Goal: Task Accomplishment & Management: Manage account settings

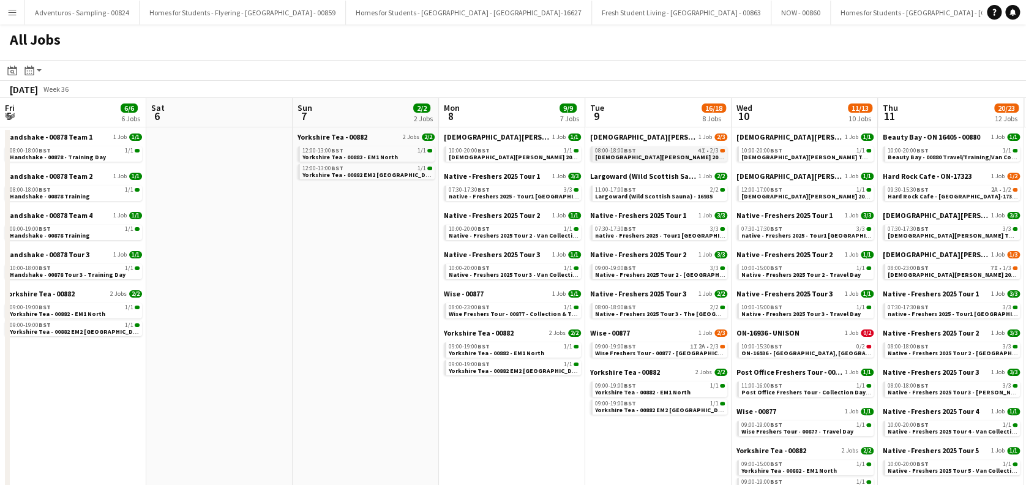
scroll to position [0, 423]
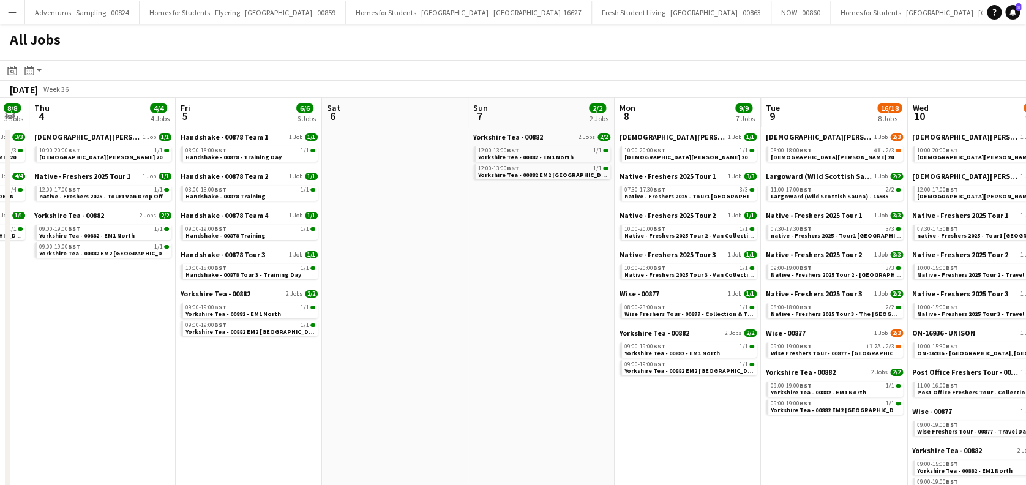
drag, startPoint x: 208, startPoint y: 454, endPoint x: 675, endPoint y: 378, distance: 473.2
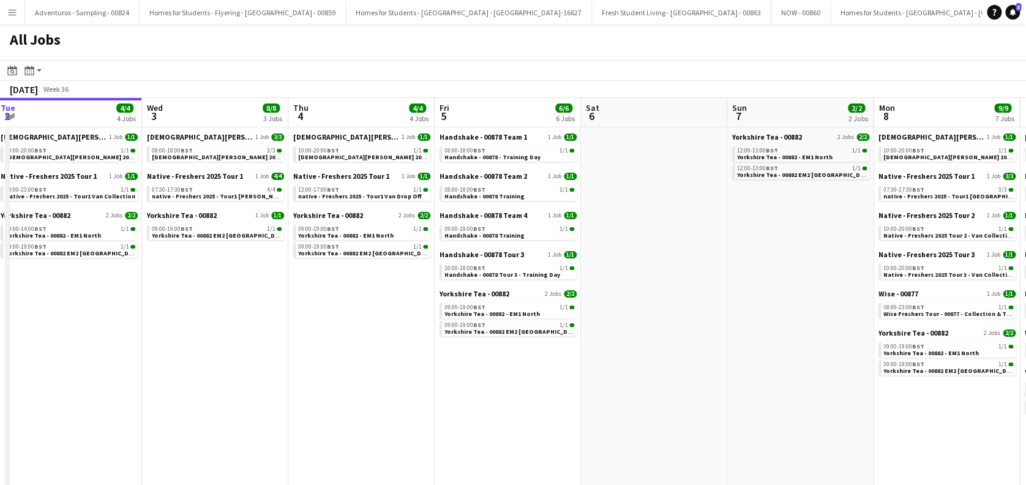
scroll to position [0, 359]
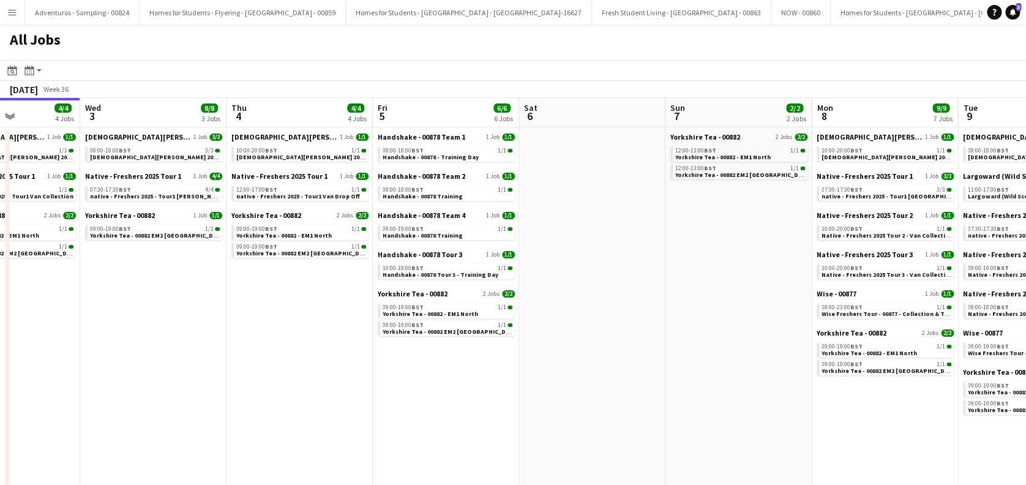
drag, startPoint x: 88, startPoint y: 397, endPoint x: 283, endPoint y: 397, distance: 194.7
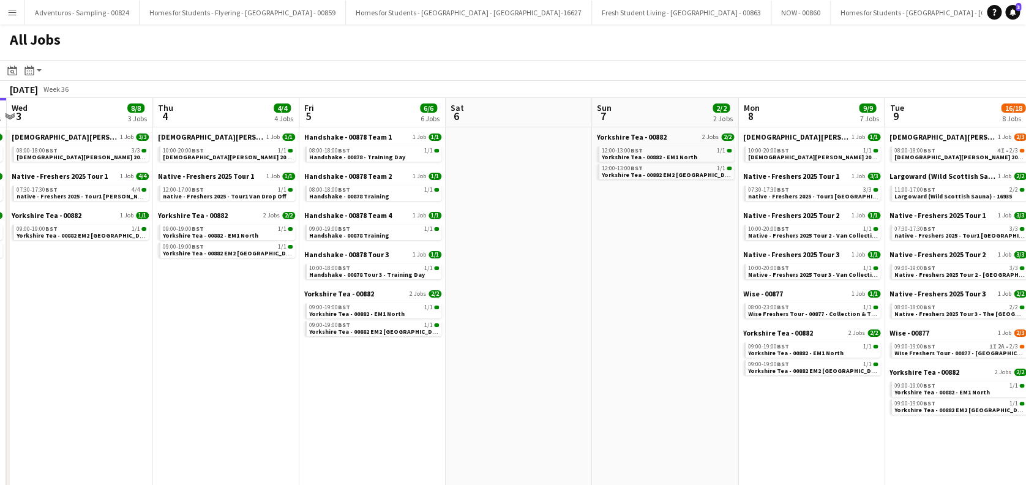
scroll to position [0, 482]
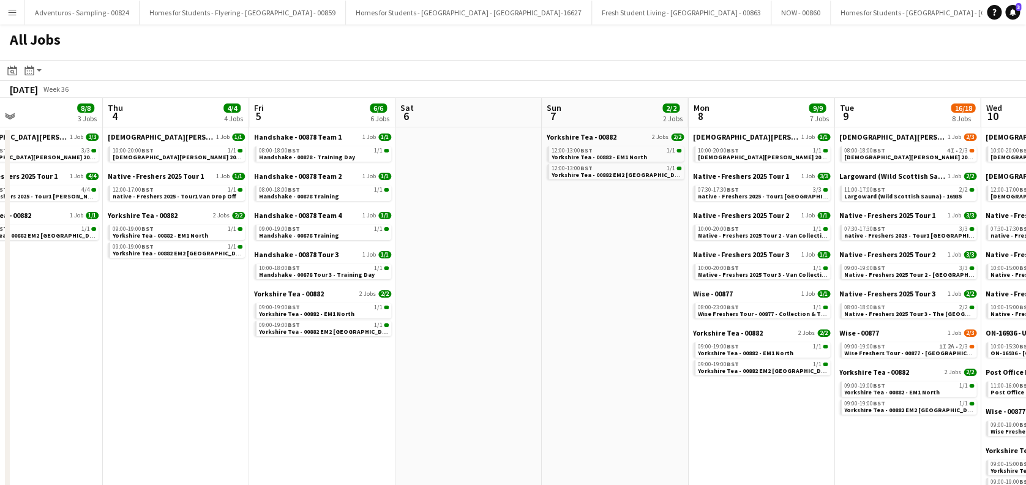
drag, startPoint x: 749, startPoint y: 378, endPoint x: 626, endPoint y: 413, distance: 128.6
click at [763, 193] on span "native - Freshers 2025 - Tour1 [GEOGRAPHIC_DATA]" at bounding box center [772, 196] width 148 height 8
click at [733, 195] on span "native - Freshers 2025 - Tour1 [GEOGRAPHIC_DATA]" at bounding box center [772, 196] width 148 height 8
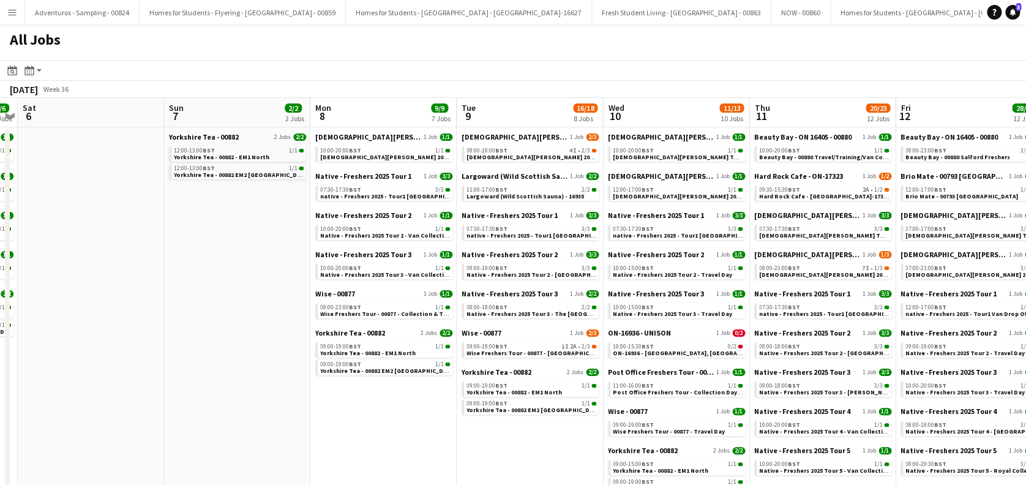
scroll to position [0, 351]
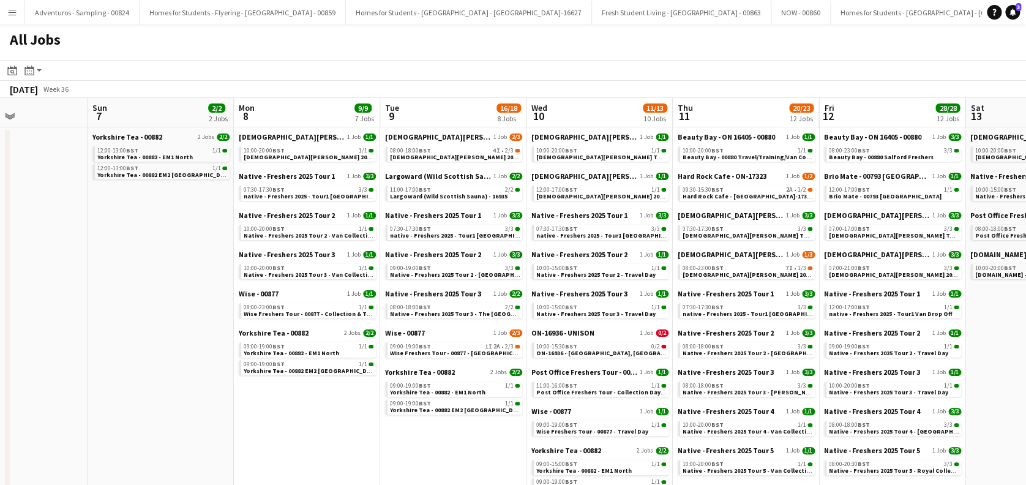
drag, startPoint x: 627, startPoint y: 305, endPoint x: 173, endPoint y: 345, distance: 455.9
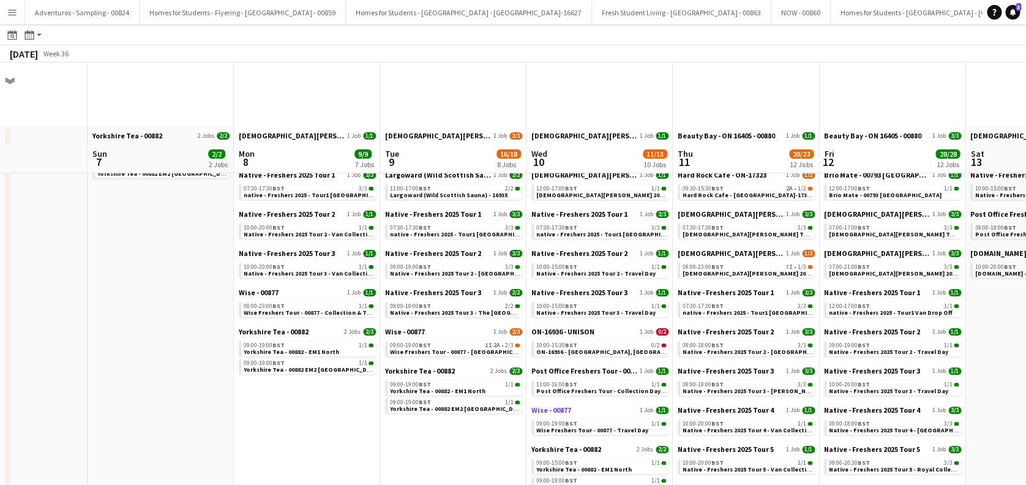
scroll to position [81, 0]
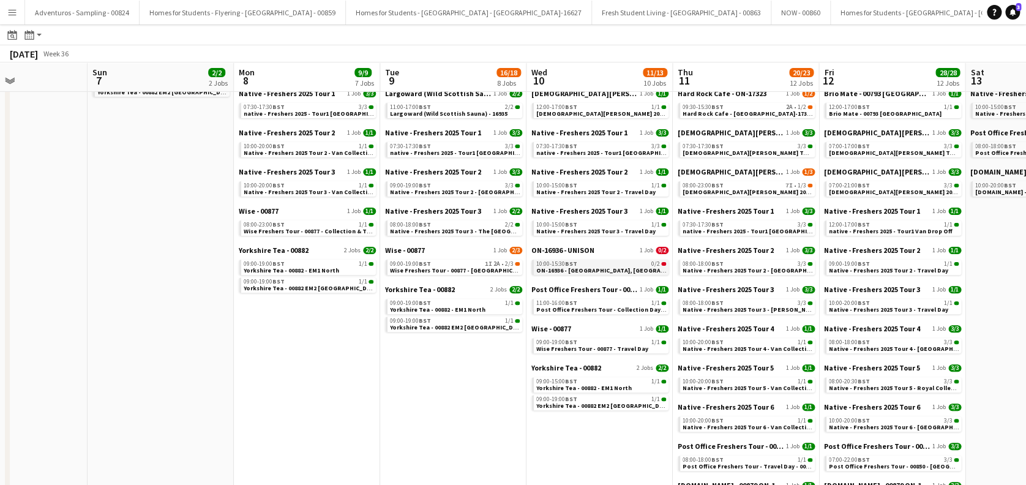
click at [600, 266] on span "ON-16936 - UNISON University of West of Scotland, Ayr Campus" at bounding box center [615, 270] width 159 height 8
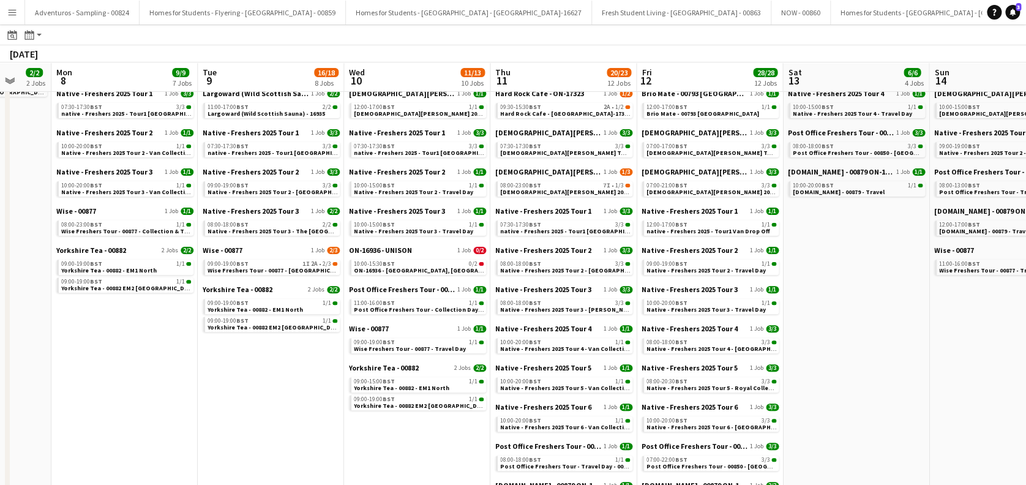
drag, startPoint x: 532, startPoint y: 339, endPoint x: 297, endPoint y: 405, distance: 244.0
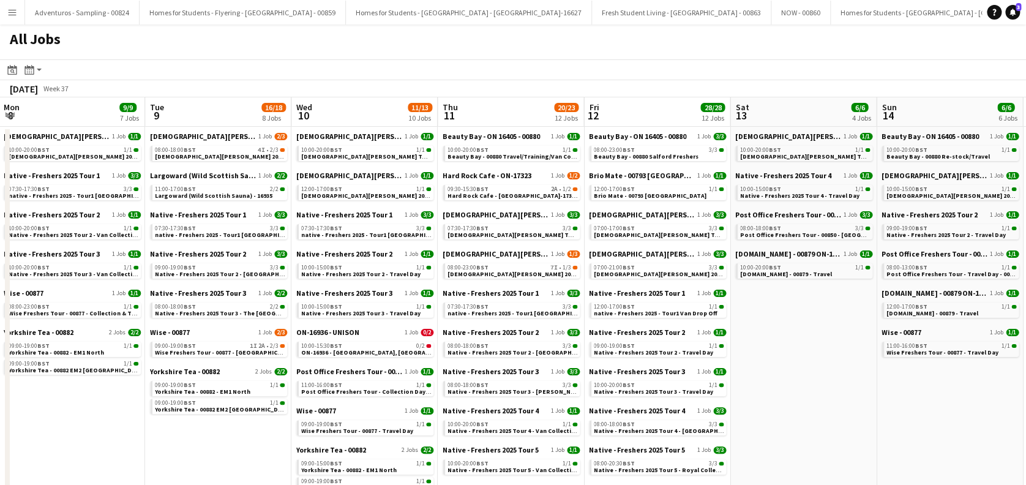
scroll to position [0, 0]
click at [198, 156] on span "Lady Garden 2025 Tour 2 - 00848 - St Andrews University" at bounding box center [297, 157] width 285 height 8
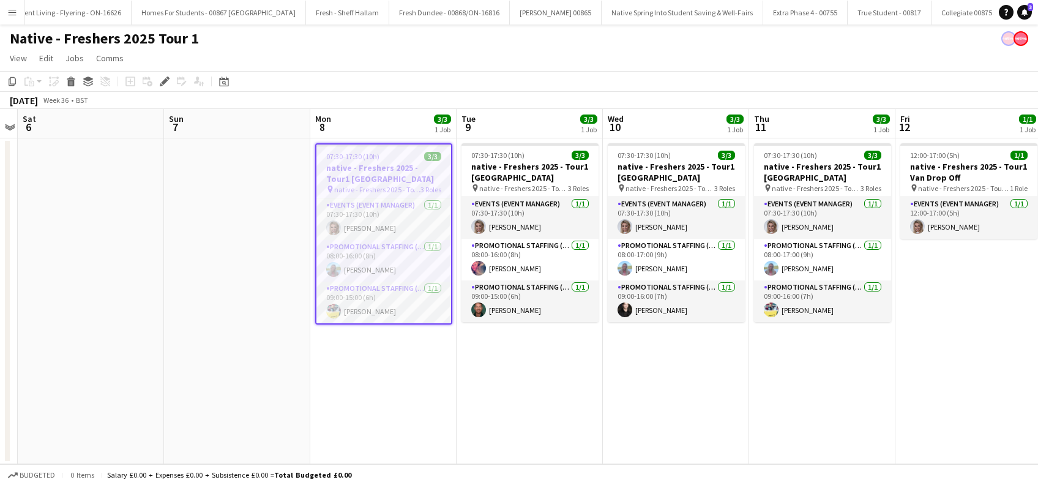
click at [381, 404] on app-date-cell "07:30-17:30 (10h) 3/3 native - Freshers 2025 - Tour1 [GEOGRAPHIC_DATA] pin nati…" at bounding box center [383, 301] width 146 height 326
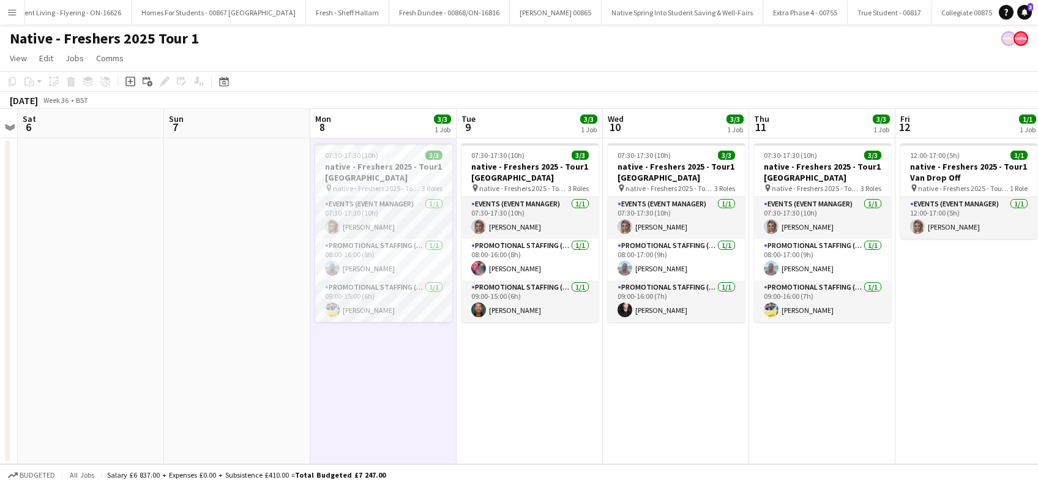
click at [493, 385] on app-date-cell "07:30-17:30 (10h) 3/3 native - Freshers 2025 - Tour1 Glasgow Caledonian pin nat…" at bounding box center [530, 301] width 146 height 326
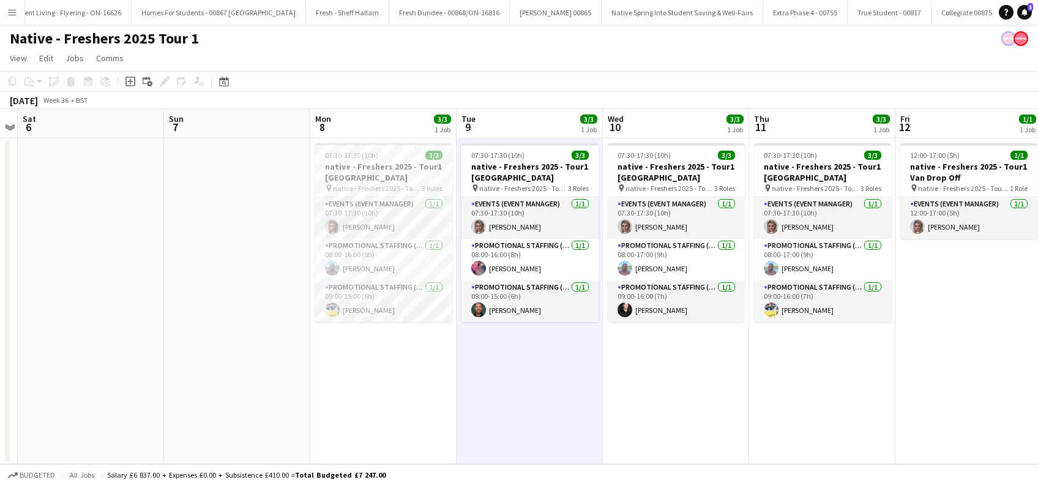
click at [689, 382] on app-date-cell "07:30-17:30 (10h) 3/3 native - Freshers 2025 - Tour1 [GEOGRAPHIC_DATA] pin nati…" at bounding box center [676, 301] width 146 height 326
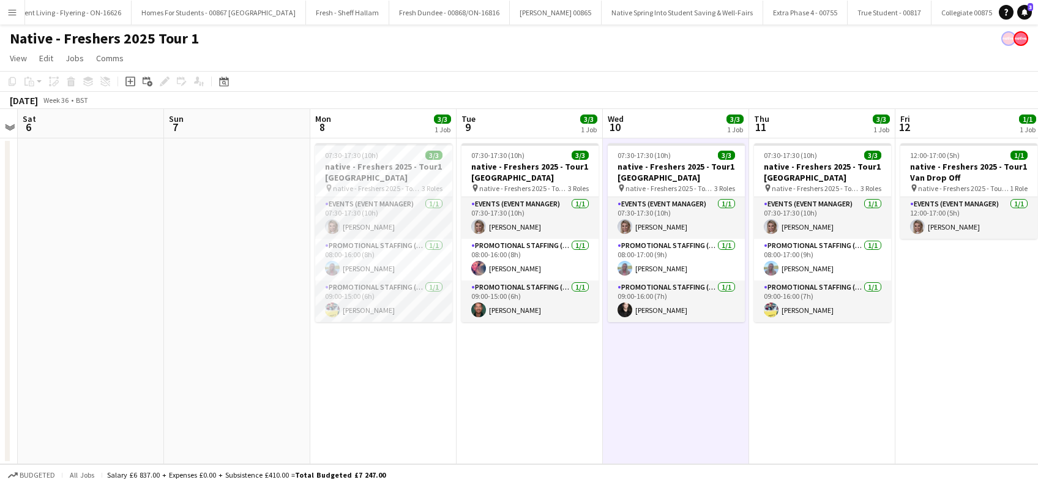
click at [839, 383] on app-date-cell "07:30-17:30 (10h) 3/3 native - Freshers 2025 - Tour1 Paisley Campus pin native …" at bounding box center [822, 301] width 146 height 326
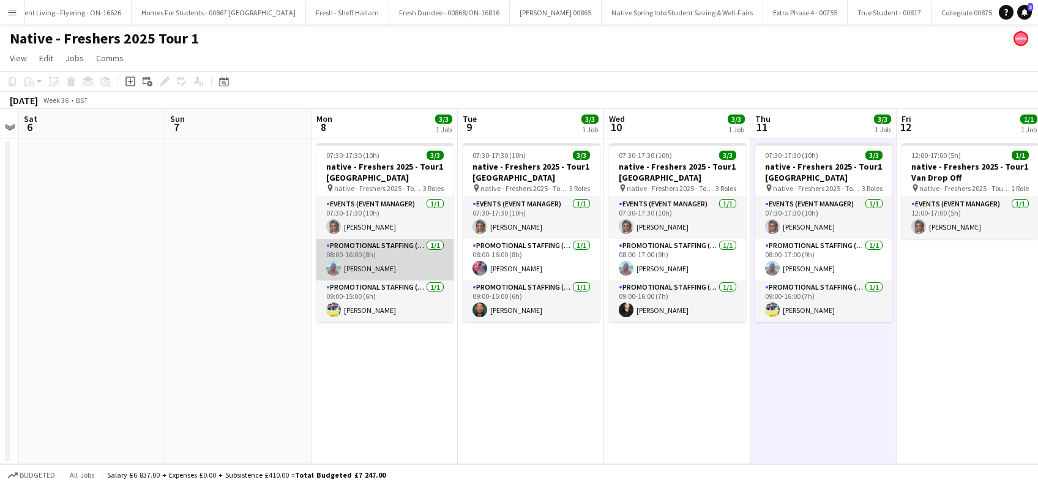
click at [377, 268] on app-card-role "Promotional Staffing (Brand Ambassadors) 1/1 08:00-16:00 (8h) Niamh Murray" at bounding box center [384, 260] width 137 height 42
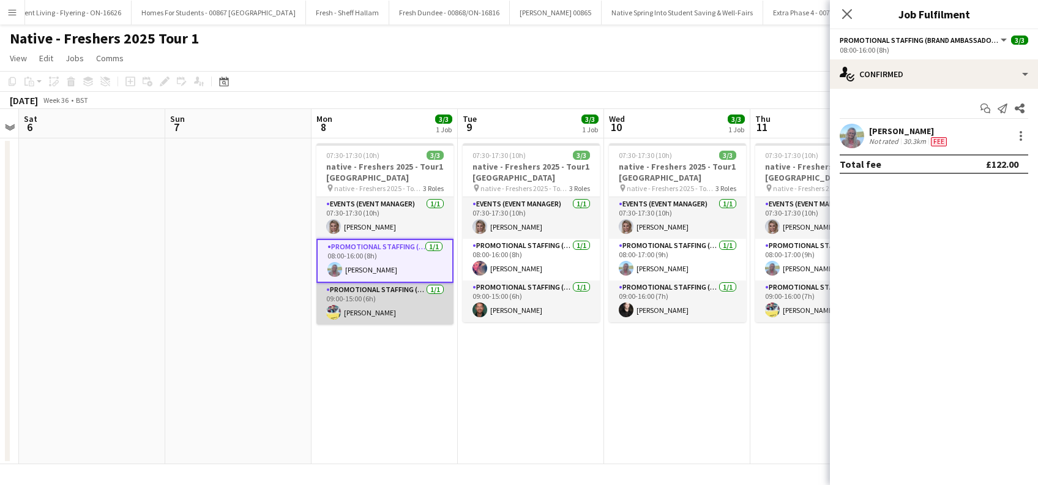
click at [365, 312] on app-card-role "Promotional Staffing (Brand Ambassadors) 1/1 09:00-15:00 (6h) Yvonne Smith" at bounding box center [384, 304] width 137 height 42
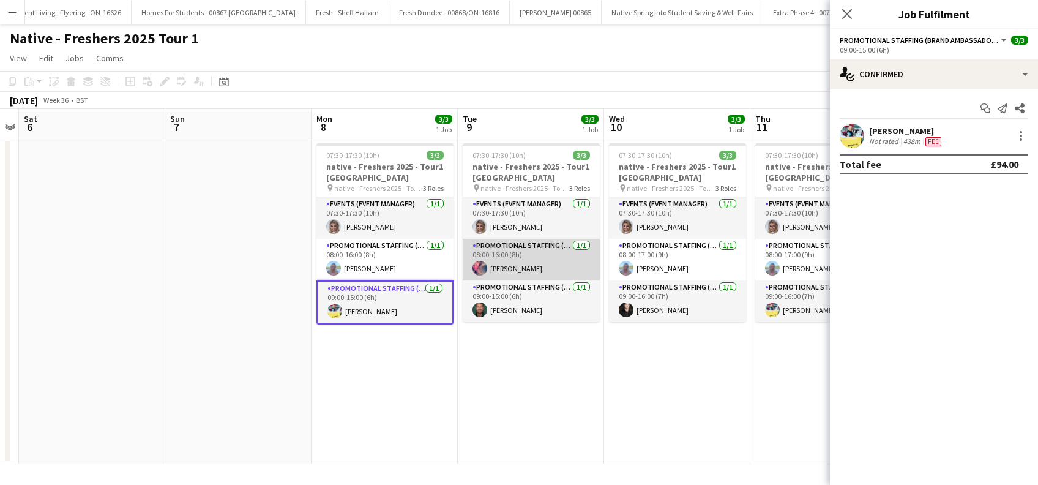
click at [564, 257] on app-card-role "Promotional Staffing (Brand Ambassadors) 1/1 08:00-16:00 (8h) Julie McKissock" at bounding box center [531, 260] width 137 height 42
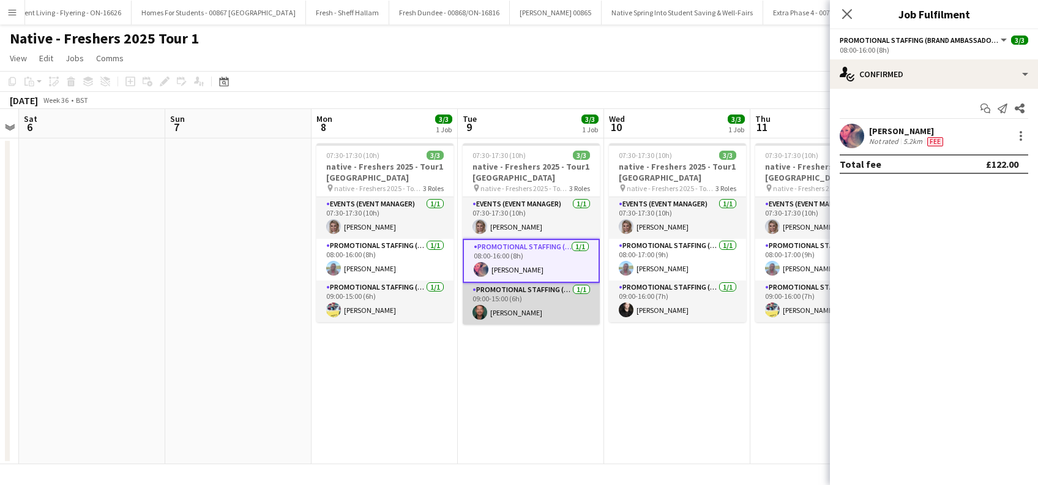
click at [529, 309] on app-card-role "Promotional Staffing (Brand Ambassadors) 1/1 09:00-15:00 (6h) Dean Moffat" at bounding box center [531, 304] width 137 height 42
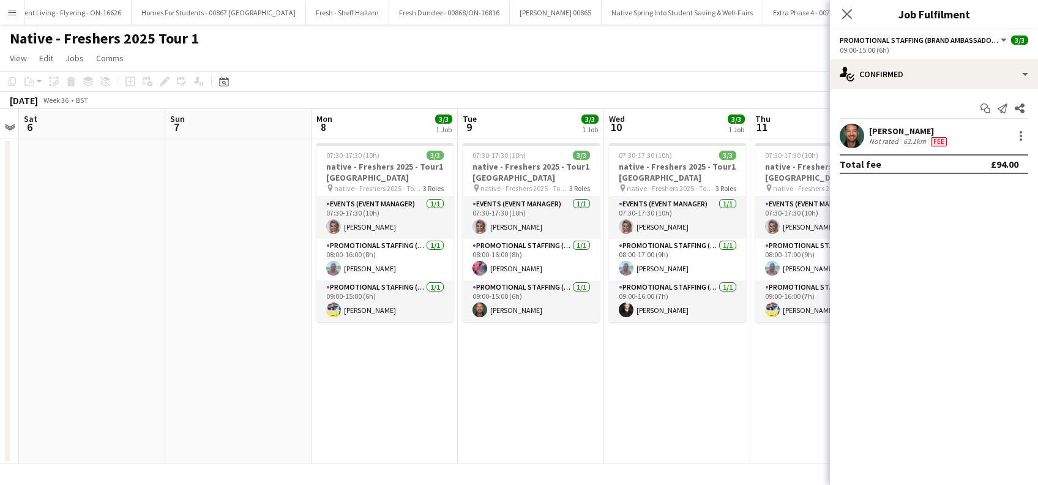
click at [662, 360] on app-date-cell "07:30-17:30 (10h) 3/3 native - Freshers 2025 - Tour1 [GEOGRAPHIC_DATA] pin nati…" at bounding box center [677, 301] width 146 height 326
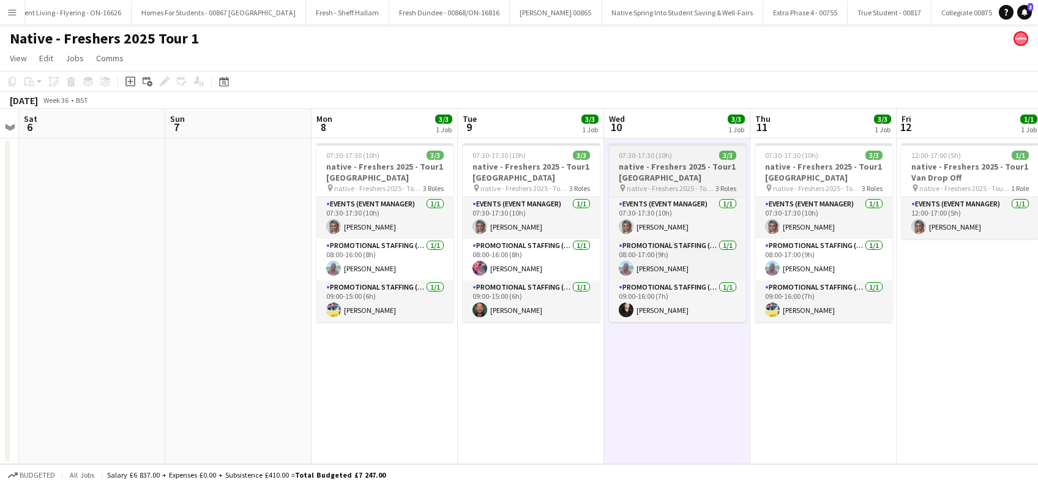
click at [676, 174] on h3 "native - Freshers 2025 - Tour1 [GEOGRAPHIC_DATA]" at bounding box center [677, 172] width 137 height 22
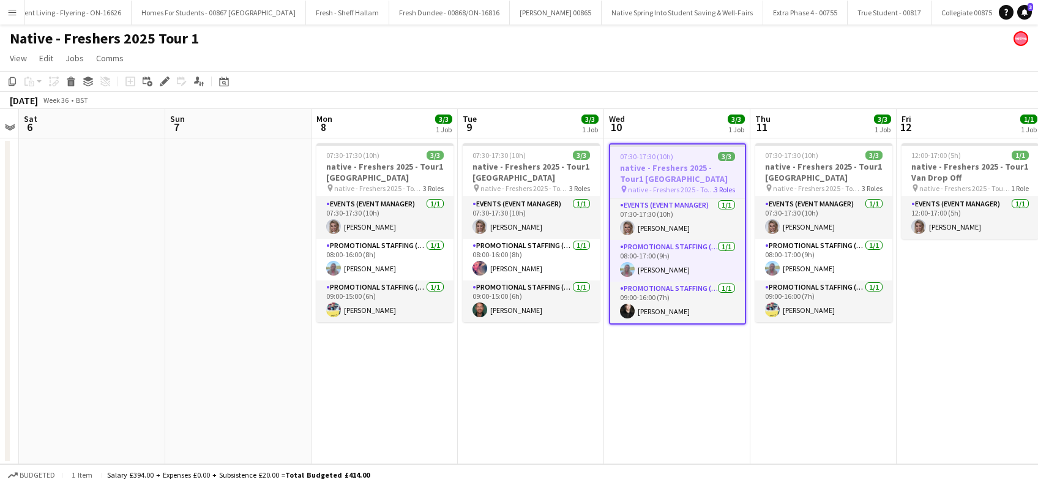
click at [683, 403] on app-date-cell "07:30-17:30 (10h) 3/3 native - Freshers 2025 - Tour1 [GEOGRAPHIC_DATA] pin nati…" at bounding box center [677, 301] width 146 height 326
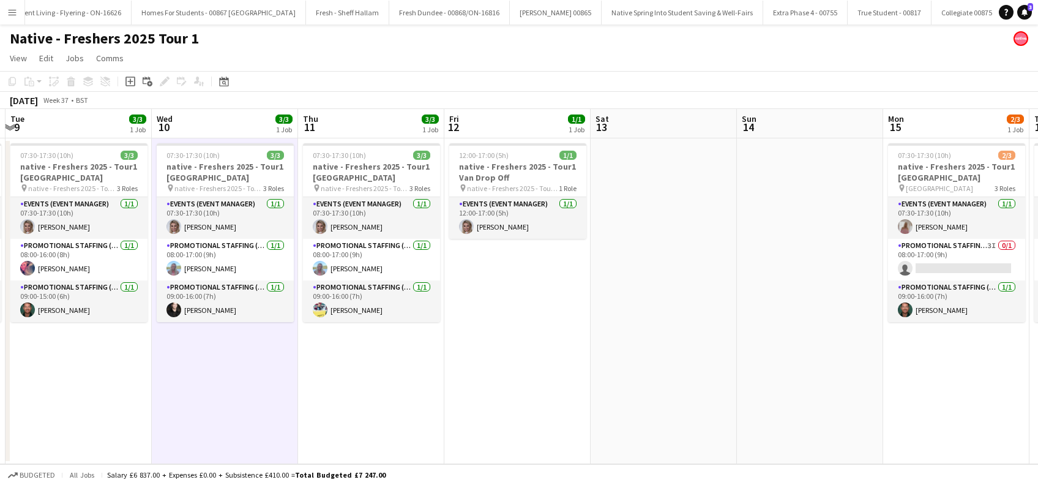
drag, startPoint x: 842, startPoint y: 398, endPoint x: 442, endPoint y: 353, distance: 402.9
click at [389, 370] on app-calendar-viewport "Fri 5 Sat 6 Sun 7 Mon 8 3/3 1 Job Tue 9 3/3 1 Job Wed 10 3/3 1 Job Thu 11 3/3 1…" at bounding box center [519, 286] width 1038 height 355
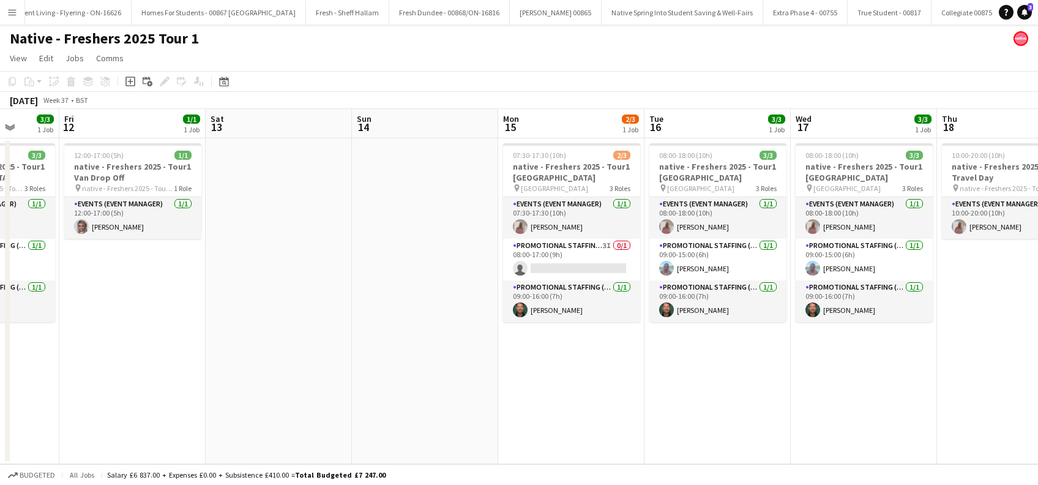
drag, startPoint x: 588, startPoint y: 381, endPoint x: 465, endPoint y: 381, distance: 122.4
click at [465, 381] on app-calendar-viewport "Tue 9 3/3 1 Job Wed 10 3/3 1 Job Thu 11 3/3 1 Job Fri 12 1/1 1 Job Sat 13 Sun 1…" at bounding box center [519, 286] width 1038 height 355
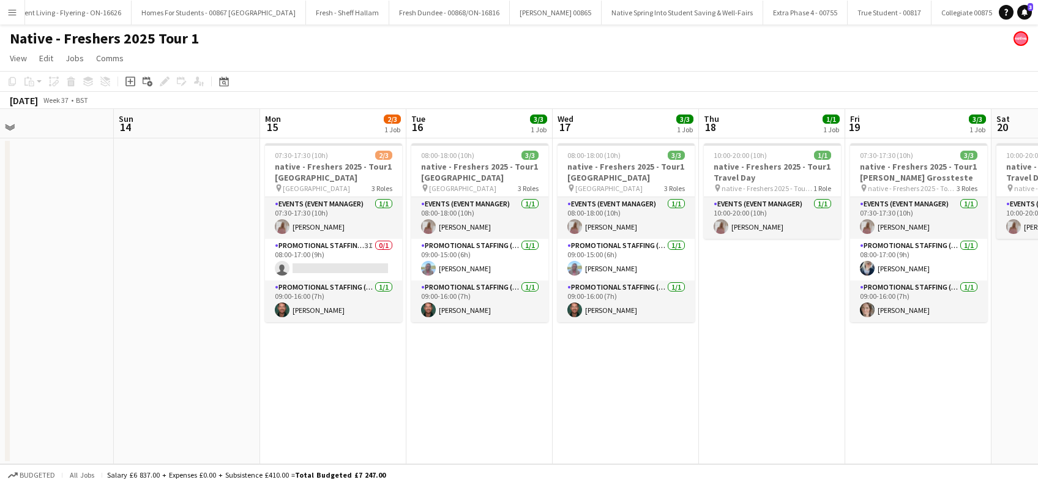
scroll to position [0, 402]
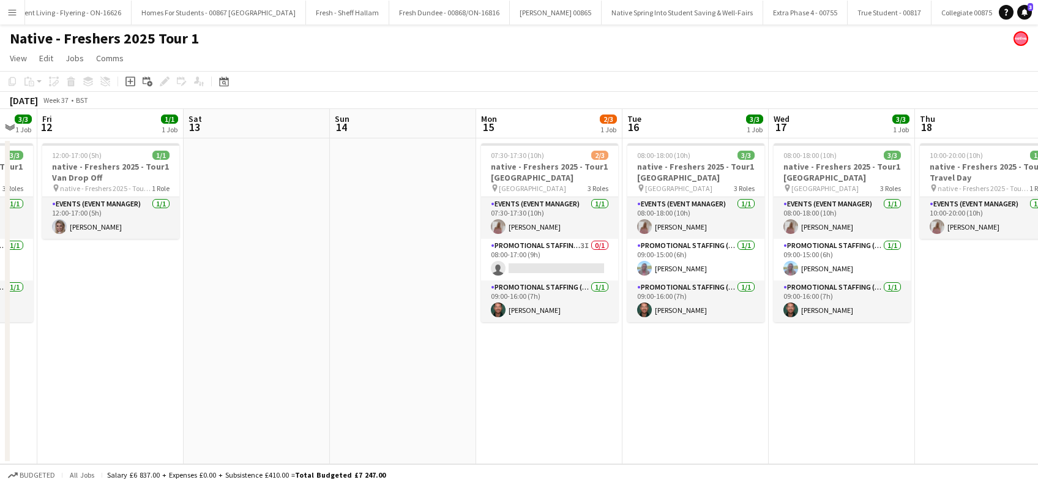
drag, startPoint x: 696, startPoint y: 389, endPoint x: 443, endPoint y: 399, distance: 253.0
click at [443, 399] on app-calendar-viewport "Tue 9 3/3 1 Job Wed 10 3/3 1 Job Thu 11 3/3 1 Job Fri 12 1/1 1 Job Sat 13 Sun 1…" at bounding box center [519, 286] width 1038 height 355
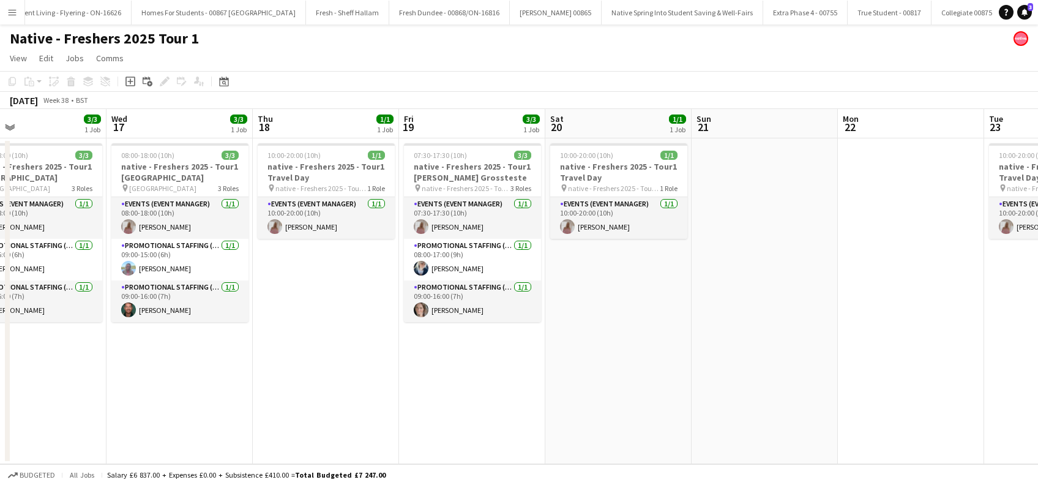
drag, startPoint x: 924, startPoint y: 383, endPoint x: 553, endPoint y: 406, distance: 371.1
click at [553, 406] on app-calendar-viewport "Sat 13 Sun 14 Mon 15 2/3 1 Job Tue 16 3/3 1 Job Wed 17 3/3 1 Job Thu 18 1/1 1 J…" at bounding box center [519, 286] width 1038 height 355
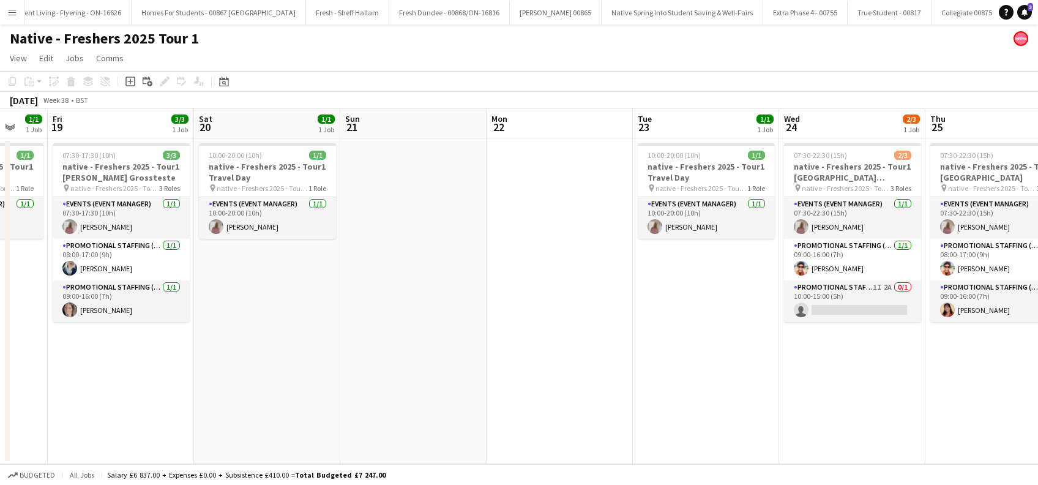
drag, startPoint x: 845, startPoint y: 401, endPoint x: 451, endPoint y: 417, distance: 395.1
click at [451, 417] on app-calendar-viewport "Mon 15 2/3 1 Job Tue 16 3/3 1 Job Wed 17 3/3 1 Job Thu 18 1/1 1 Job Fri 19 3/3 …" at bounding box center [519, 286] width 1038 height 355
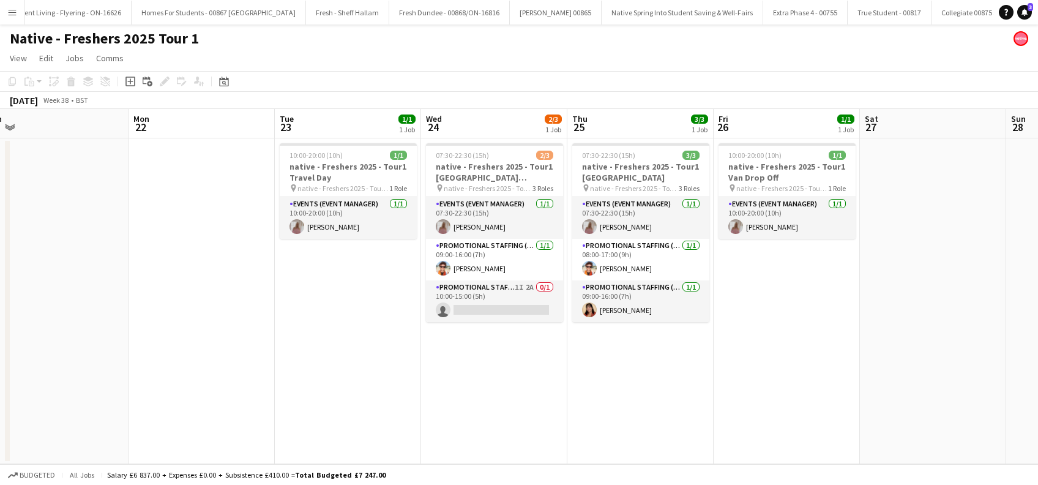
scroll to position [0, 354]
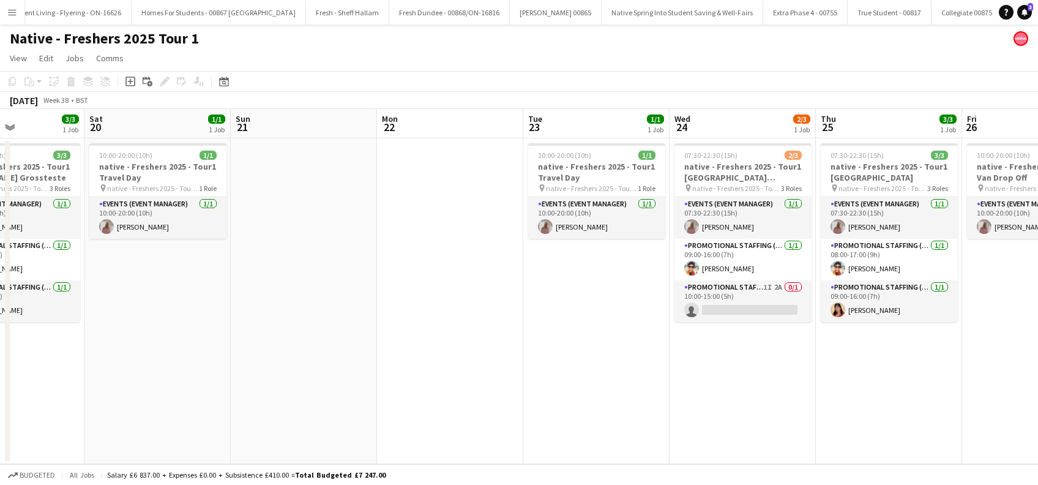
drag, startPoint x: 837, startPoint y: 392, endPoint x: 480, endPoint y: 422, distance: 358.8
click at [480, 422] on app-calendar-viewport "Wed 17 3/3 1 Job Thu 18 1/1 1 Job Fri 19 3/3 1 Job Sat 20 1/1 1 Job Sun 21 Mon …" at bounding box center [519, 286] width 1038 height 355
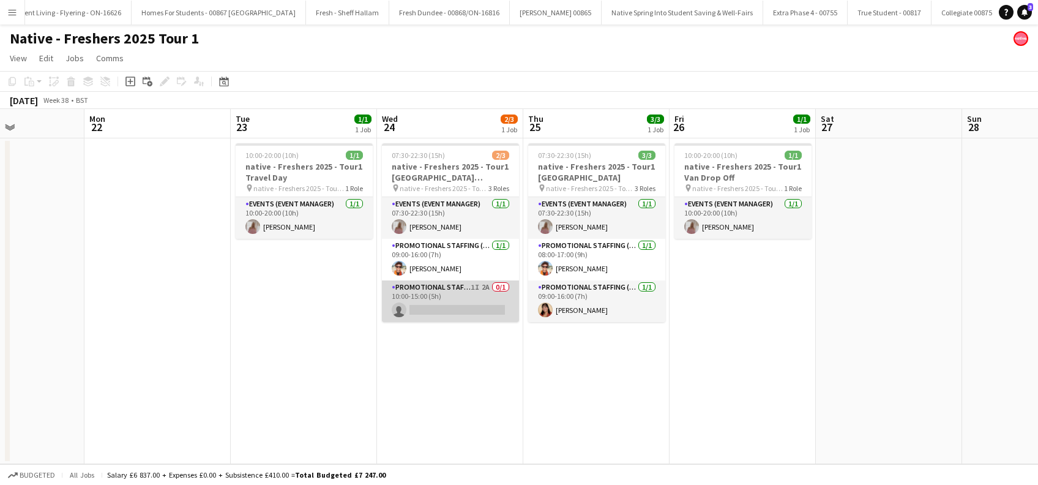
click at [455, 307] on app-card-role "Promotional Staffing (Brand Ambassadors) 1I 2A 0/1 10:00-15:00 (5h) single-neut…" at bounding box center [450, 301] width 137 height 42
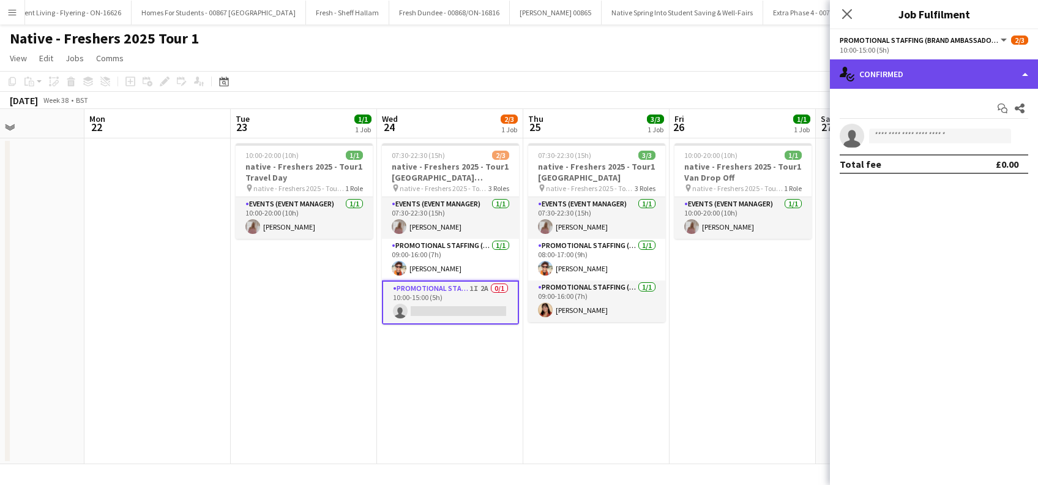
click at [926, 80] on div "single-neutral-actions-check-2 Confirmed" at bounding box center [934, 73] width 208 height 29
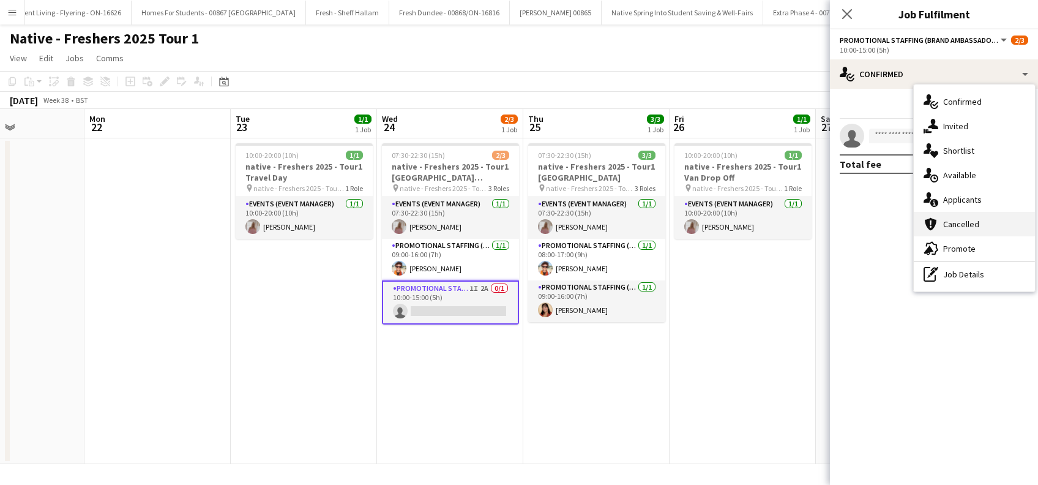
click at [960, 222] on span "Cancelled" at bounding box center [961, 224] width 36 height 11
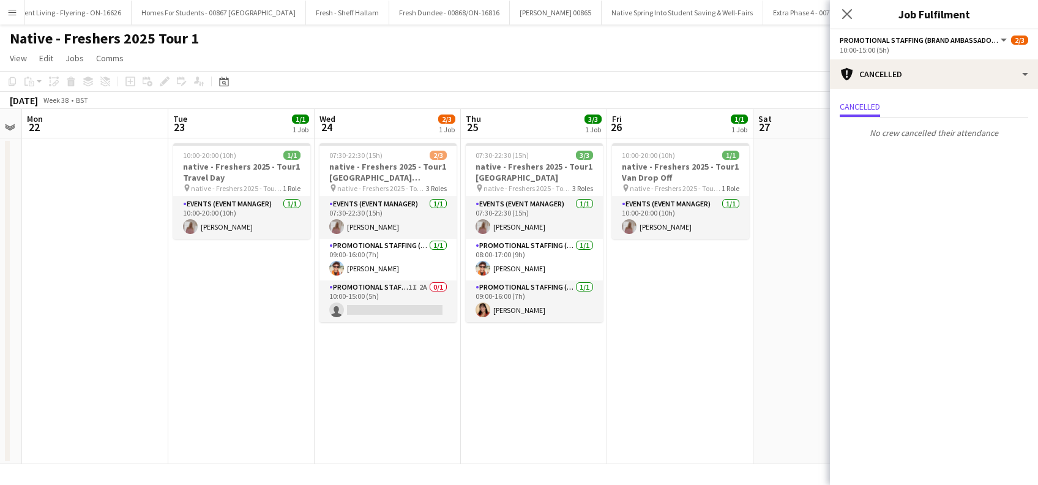
scroll to position [0, 261]
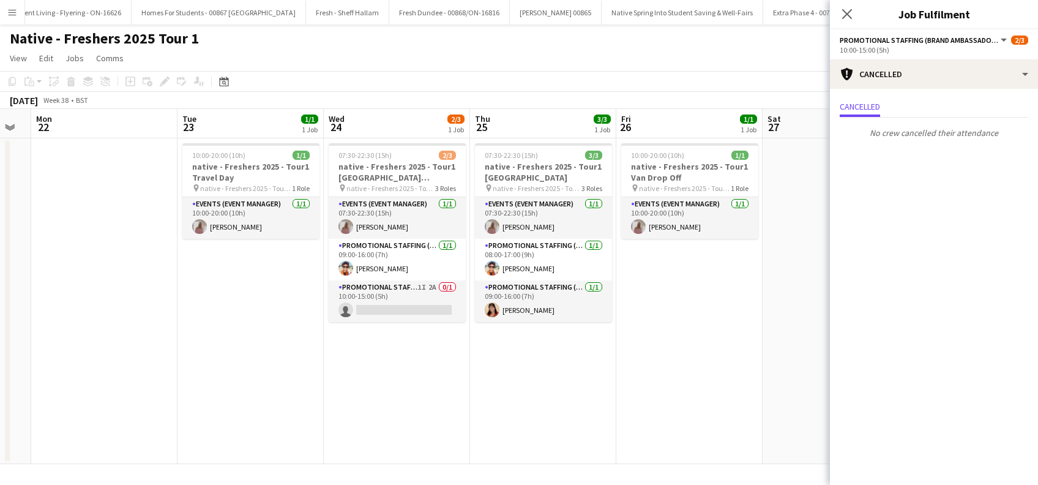
drag, startPoint x: 593, startPoint y: 373, endPoint x: 540, endPoint y: 417, distance: 69.5
click at [540, 417] on app-calendar-viewport "Sat 20 1/1 1 Job Sun 21 Mon 22 Tue 23 1/1 1 Job Wed 24 2/3 1 Job Thu 25 3/3 1 J…" at bounding box center [519, 286] width 1038 height 355
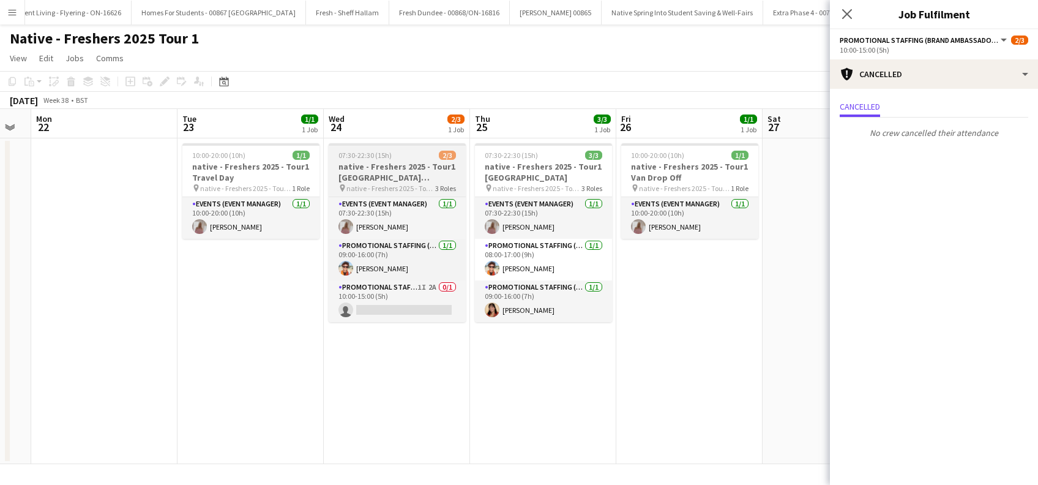
click at [386, 181] on h3 "native - Freshers 2025 - Tour1 Leeds Trinity Horsforth Campus" at bounding box center [397, 172] width 137 height 22
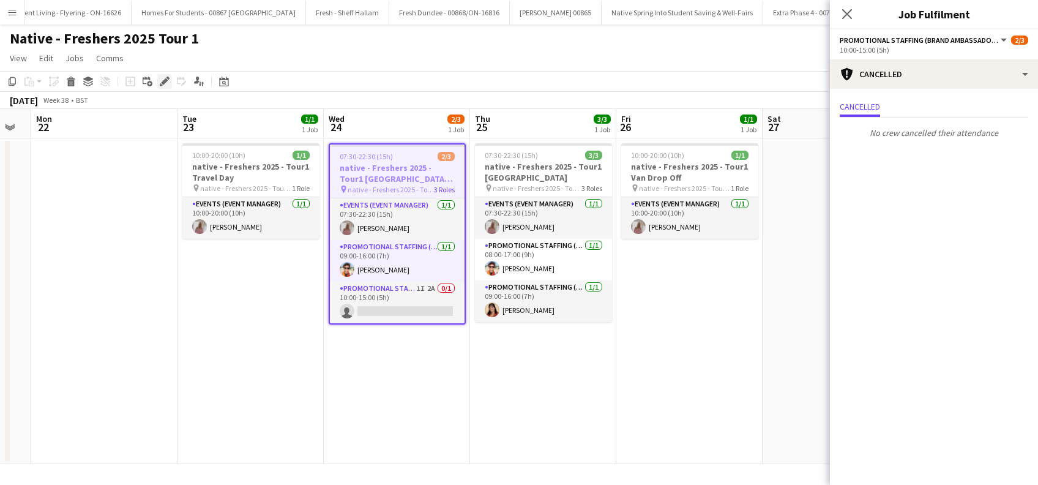
click at [160, 81] on icon "Edit" at bounding box center [165, 82] width 10 height 10
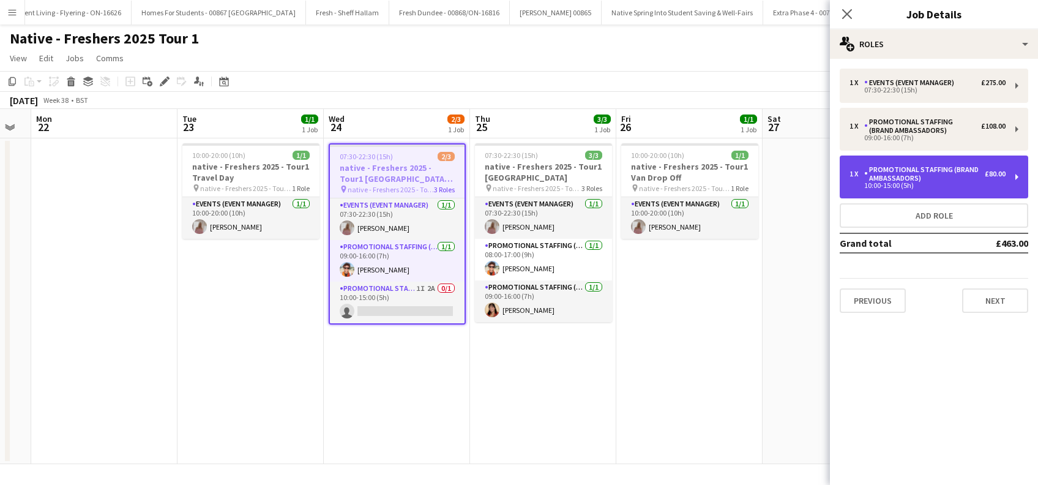
click at [956, 173] on div "Promotional Staffing (Brand Ambassadors)" at bounding box center [924, 173] width 121 height 17
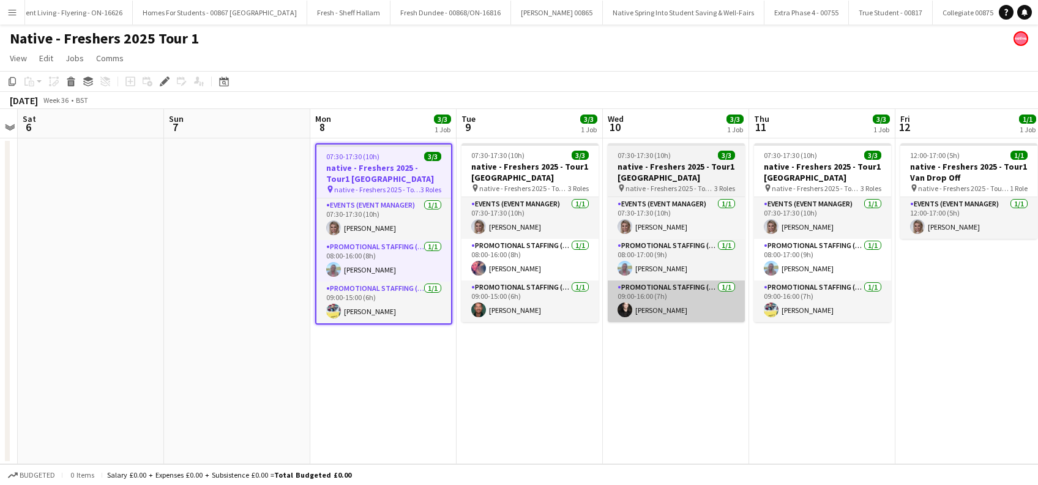
scroll to position [0, 1284]
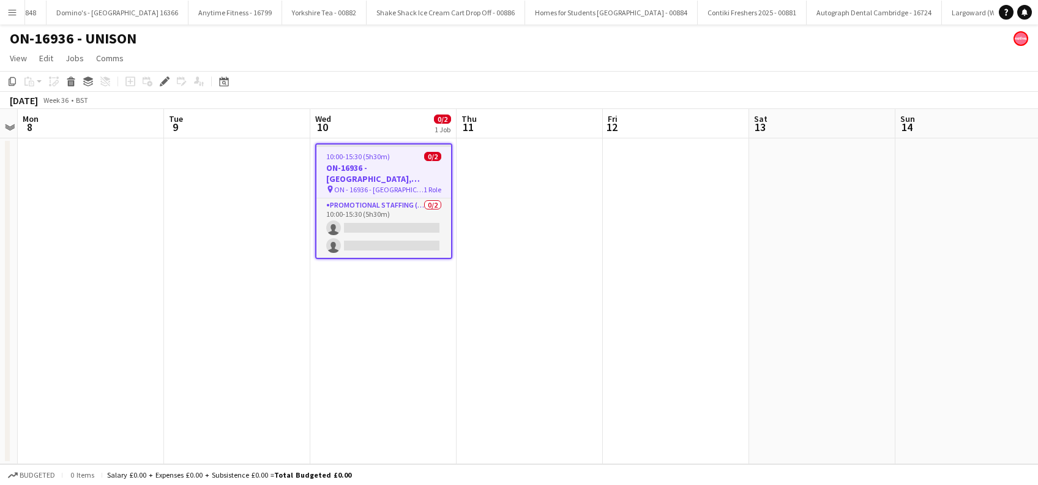
scroll to position [0, 4853]
click at [364, 290] on app-date-cell "10:00-15:30 (5h30m) 0/2 ON-16936 - UNISON University of West of Scotland, Ayr C…" at bounding box center [383, 301] width 146 height 326
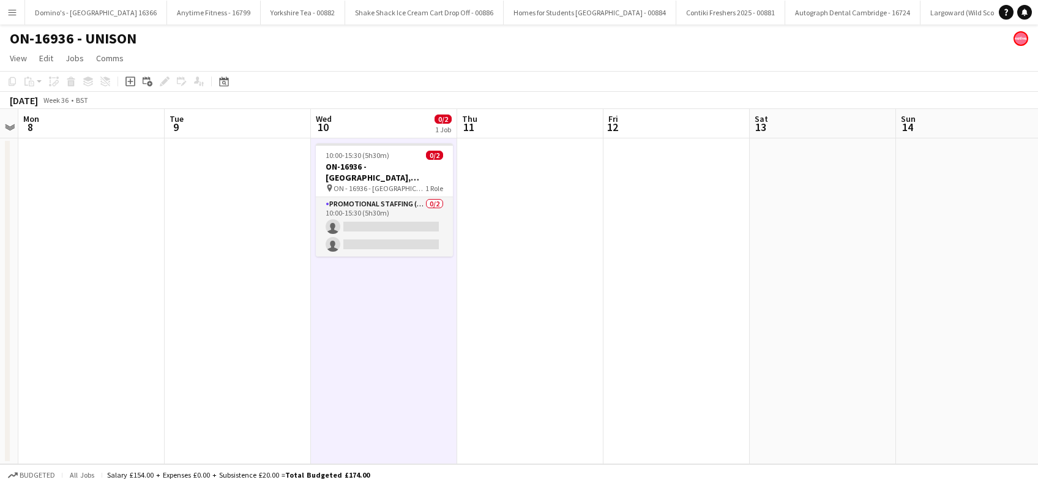
click at [458, 306] on app-date-cell at bounding box center [530, 301] width 146 height 326
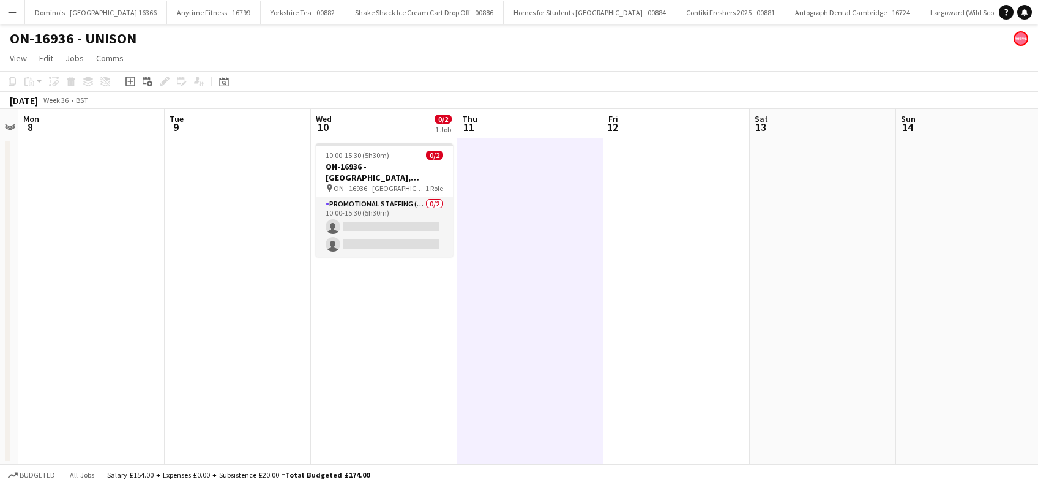
scroll to position [0, 420]
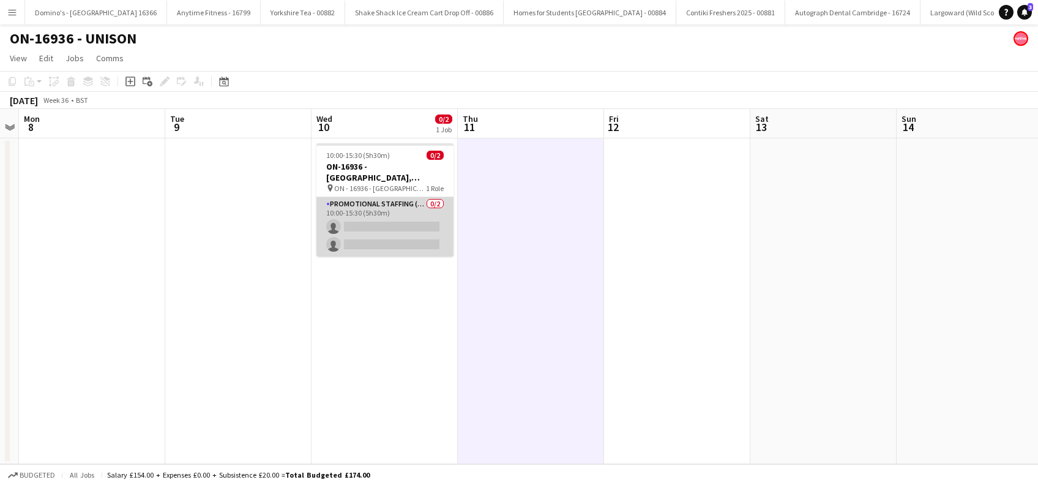
click at [381, 230] on app-card-role "Promotional Staffing (Brand Ambassadors) 0/2 10:00-15:30 (5h30m) single-neutral…" at bounding box center [384, 226] width 137 height 59
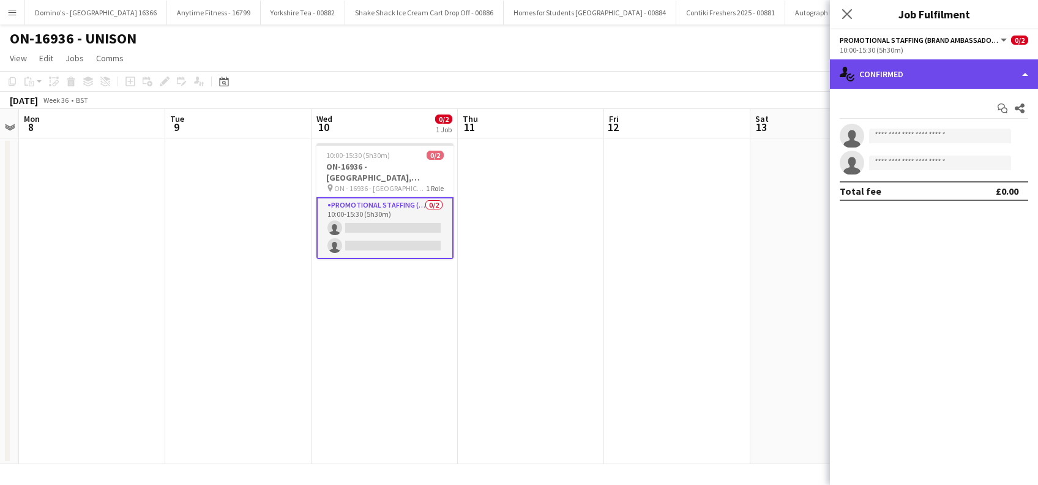
click at [919, 76] on div "single-neutral-actions-check-2 Confirmed" at bounding box center [934, 73] width 208 height 29
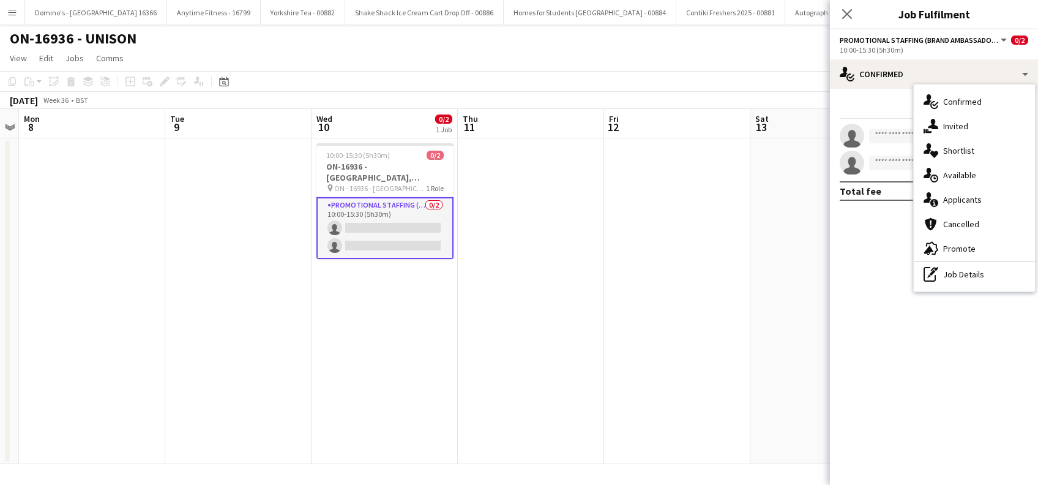
click at [645, 266] on app-date-cell at bounding box center [677, 301] width 146 height 326
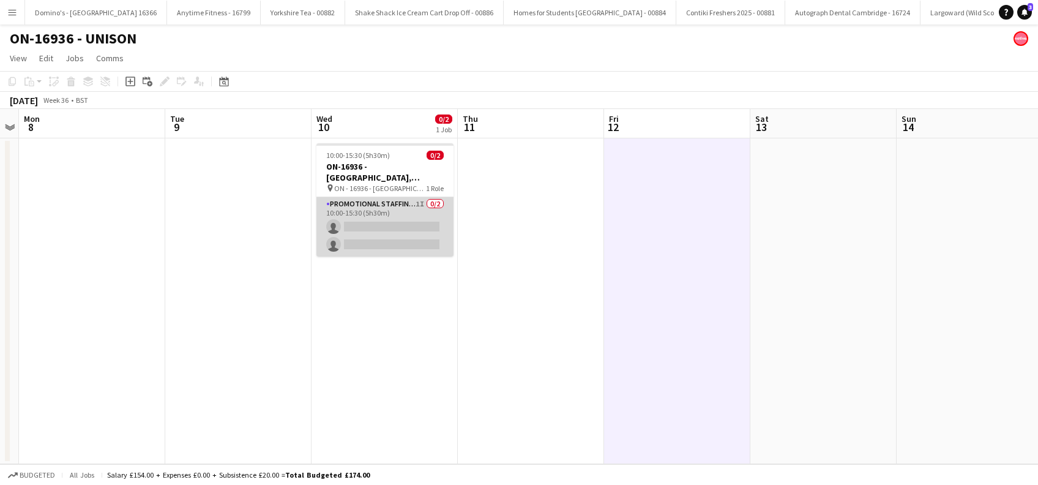
click at [381, 240] on app-card-role "Promotional Staffing (Brand Ambassadors) 1I 0/2 10:00-15:30 (5h30m) single-neut…" at bounding box center [384, 226] width 137 height 59
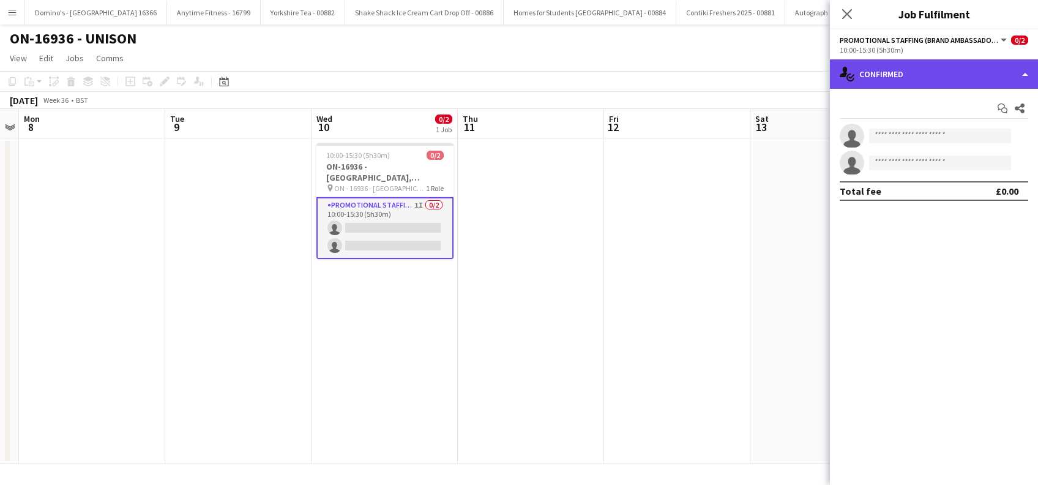
click at [947, 72] on div "single-neutral-actions-check-2 Confirmed" at bounding box center [934, 73] width 208 height 29
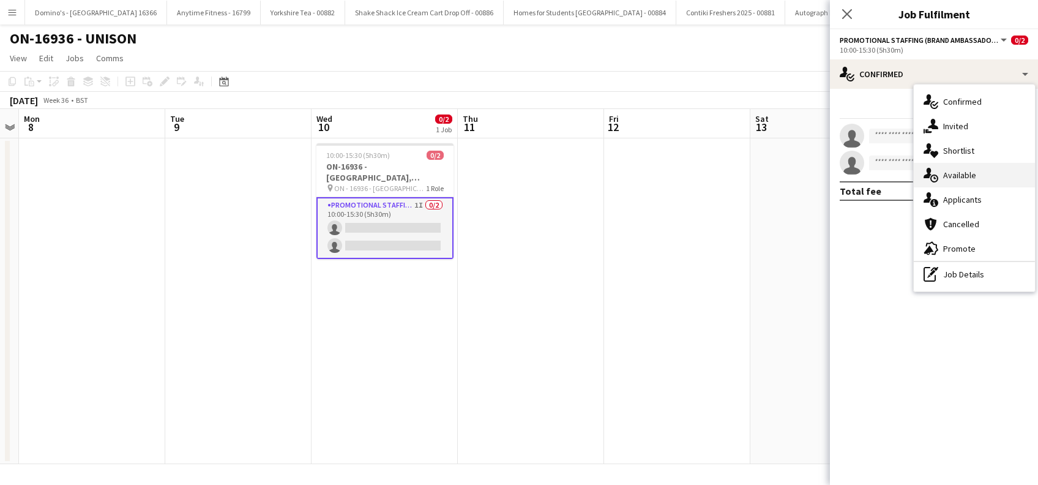
click at [965, 181] on span "Available" at bounding box center [959, 175] width 33 height 11
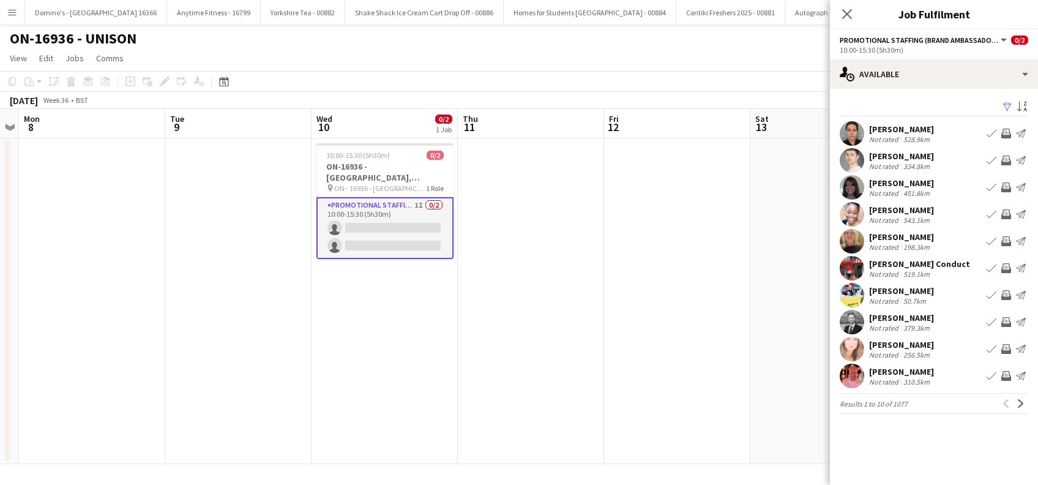
click at [1004, 105] on app-icon "Filter" at bounding box center [1008, 108] width 10 height 12
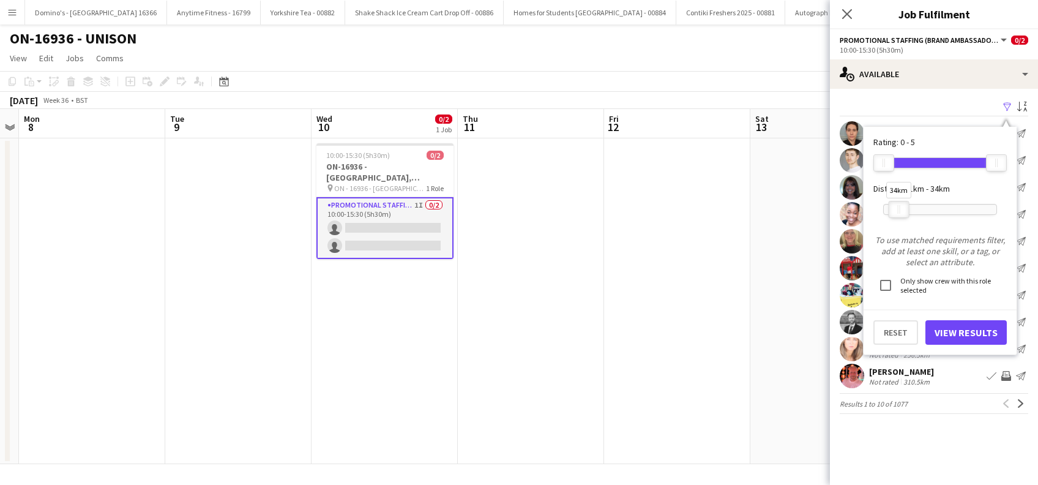
drag, startPoint x: 994, startPoint y: 207, endPoint x: 896, endPoint y: 212, distance: 98.1
click at [896, 212] on div at bounding box center [899, 209] width 20 height 16
click at [958, 335] on button "View Results" at bounding box center [966, 332] width 81 height 24
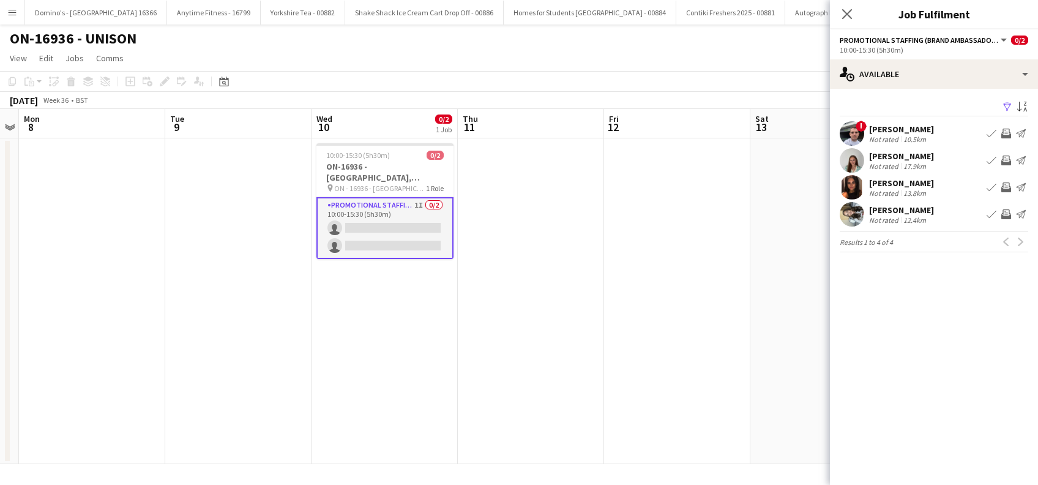
click at [395, 245] on app-card-role "Promotional Staffing (Brand Ambassadors) 1I 0/2 10:00-15:30 (5h30m) single-neut…" at bounding box center [384, 228] width 137 height 62
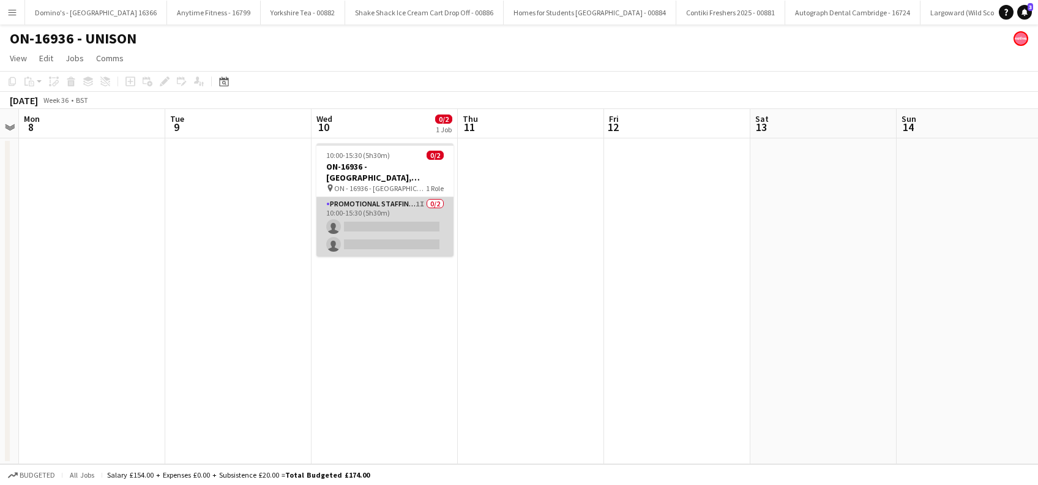
drag, startPoint x: 397, startPoint y: 225, endPoint x: 392, endPoint y: 217, distance: 8.5
click at [396, 224] on app-card-role "Promotional Staffing (Brand Ambassadors) 1I 0/2 10:00-15:30 (5h30m) single-neut…" at bounding box center [384, 226] width 137 height 59
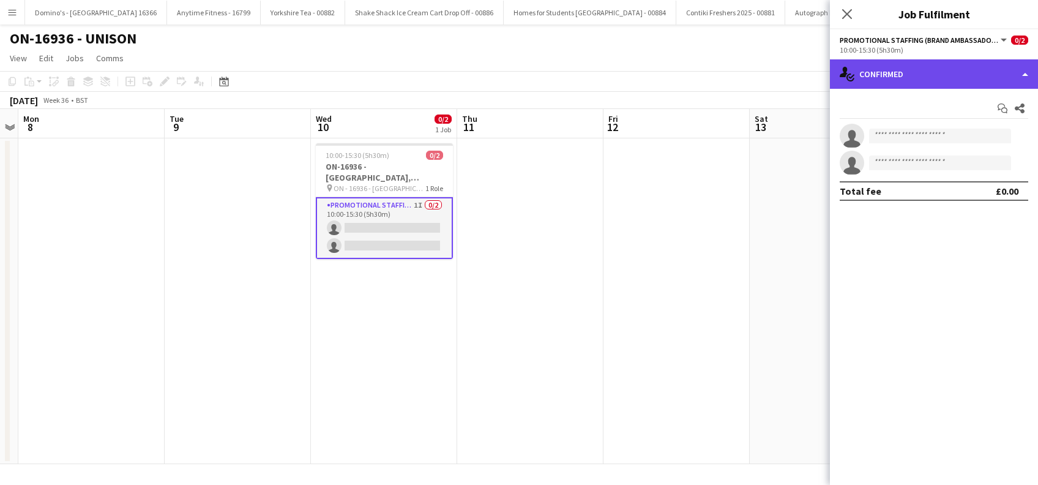
click at [953, 79] on div "single-neutral-actions-check-2 Confirmed" at bounding box center [934, 73] width 208 height 29
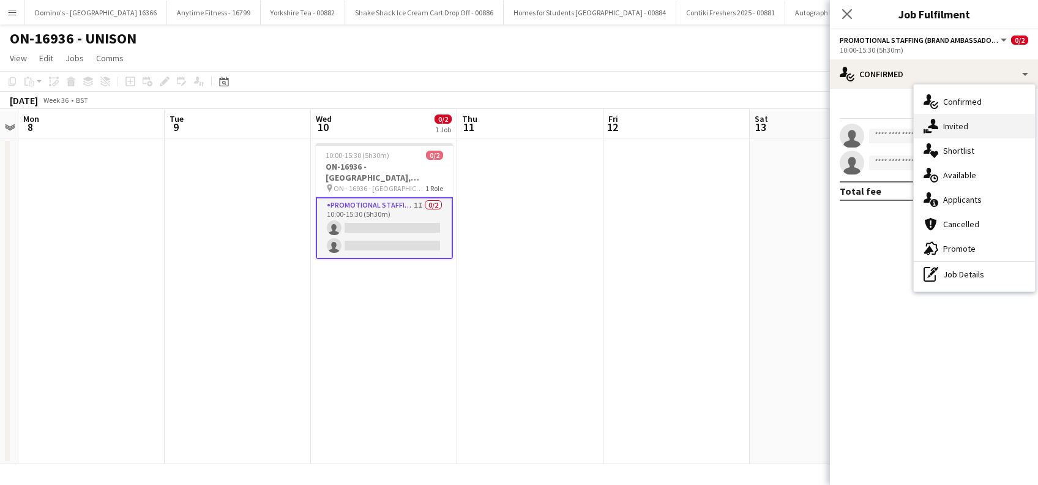
click at [960, 129] on span "Invited" at bounding box center [955, 126] width 25 height 11
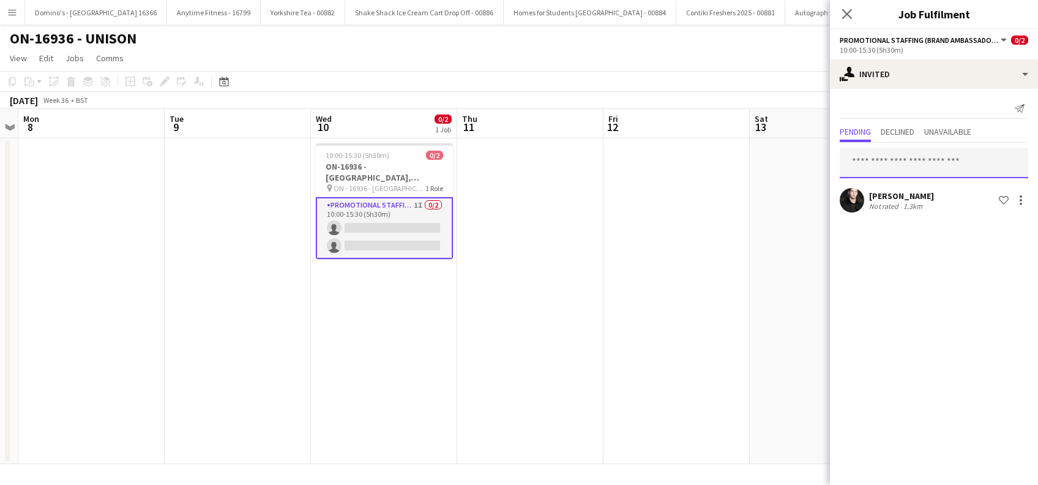
click at [884, 171] on input "text" at bounding box center [934, 163] width 189 height 31
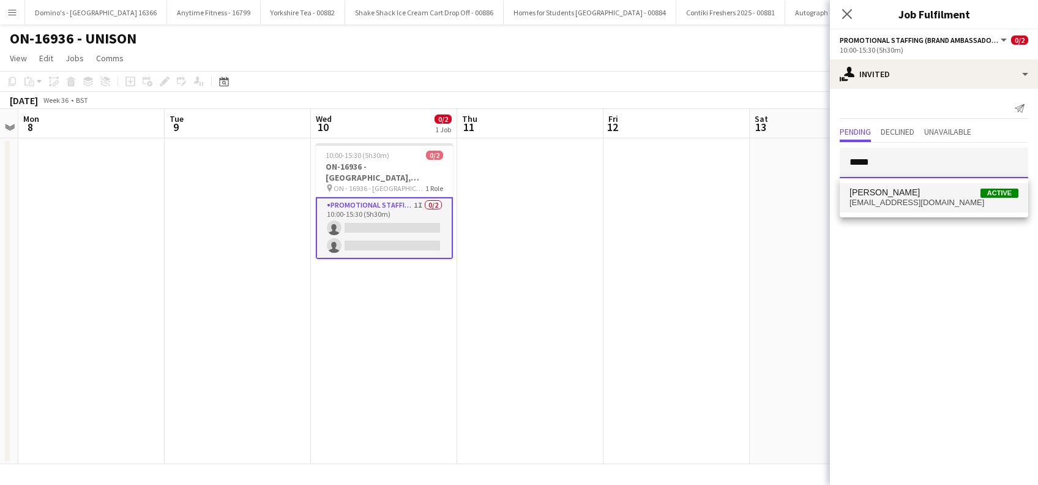
type input "*****"
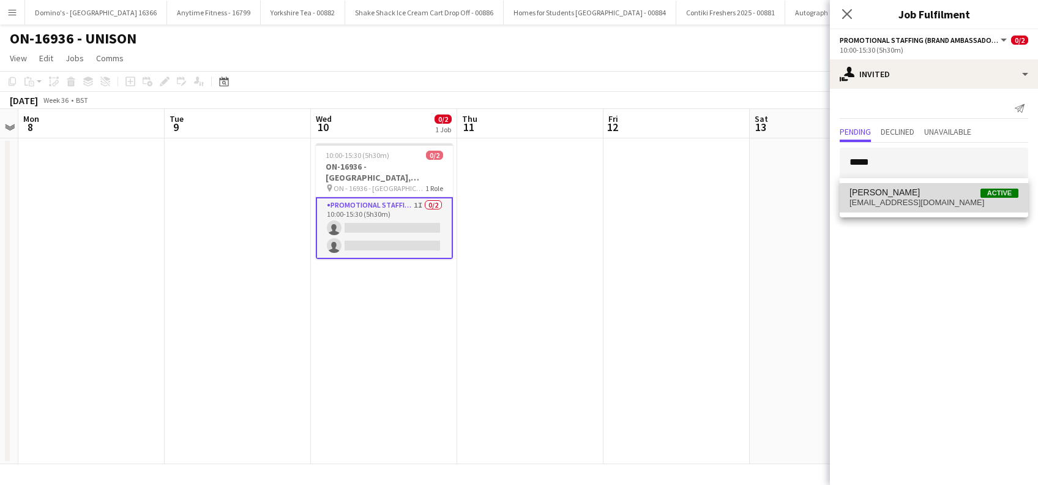
click at [877, 196] on span "[PERSON_NAME]" at bounding box center [885, 192] width 70 height 10
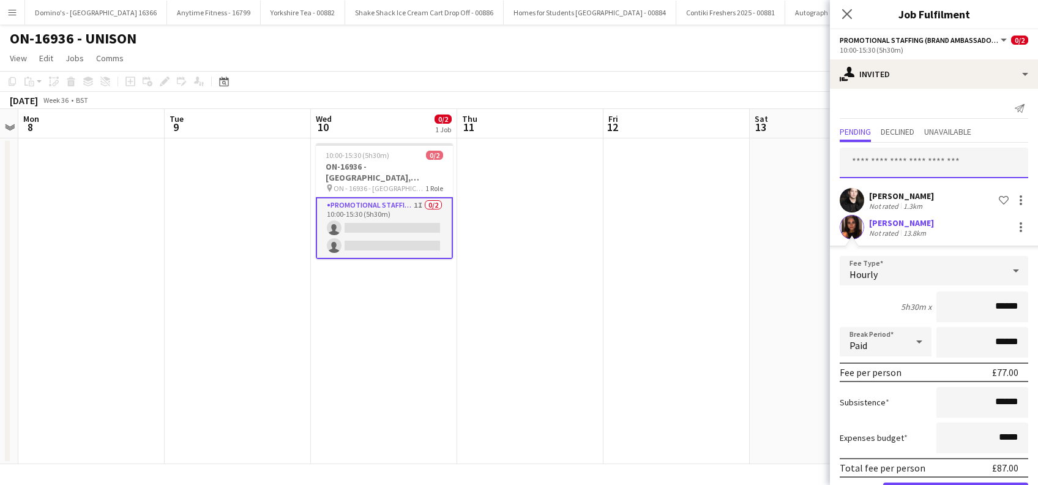
click at [921, 163] on input "text" at bounding box center [934, 163] width 189 height 31
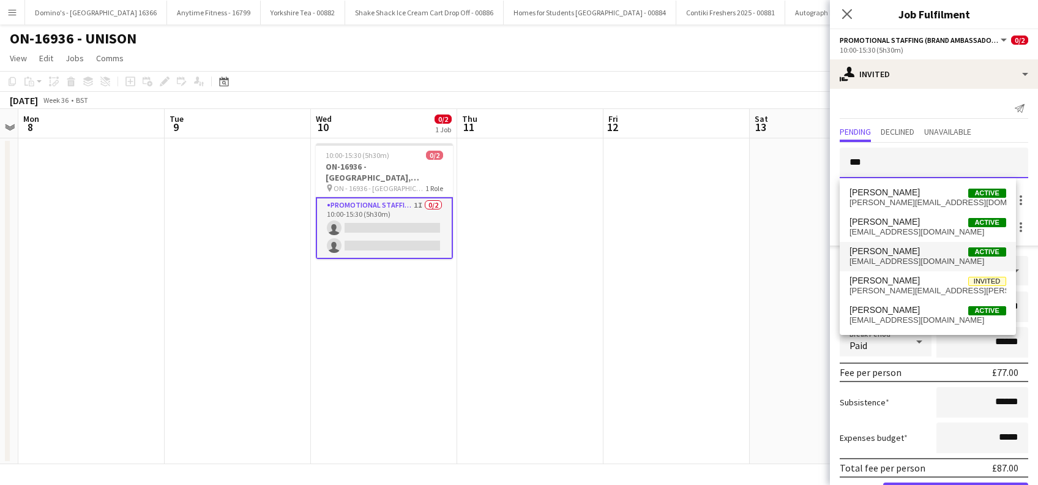
type input "***"
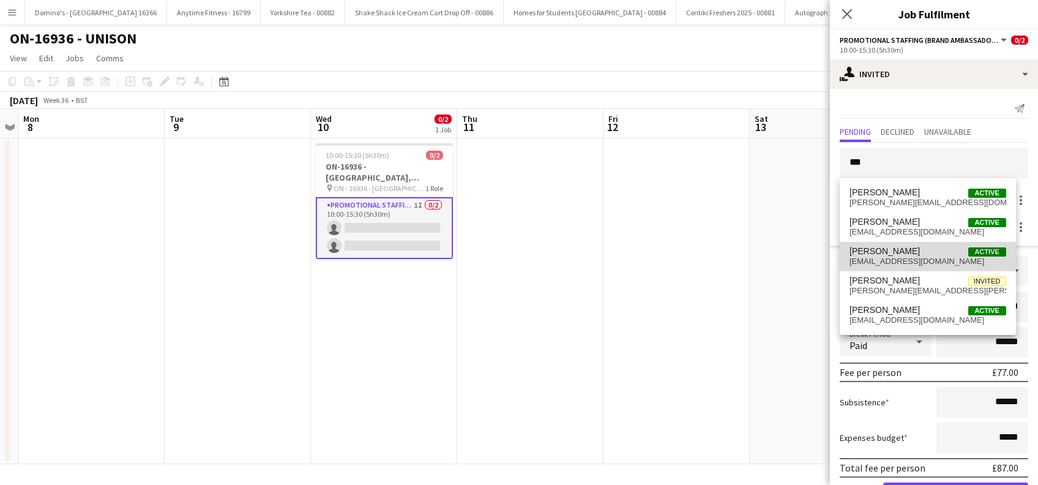
click at [877, 250] on span "[PERSON_NAME]" at bounding box center [885, 251] width 70 height 10
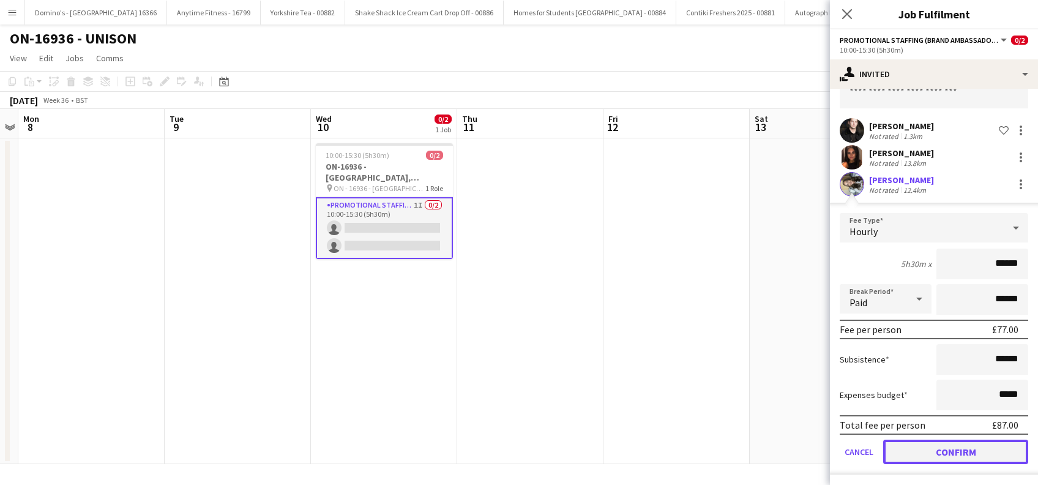
click at [939, 447] on button "Confirm" at bounding box center [955, 452] width 145 height 24
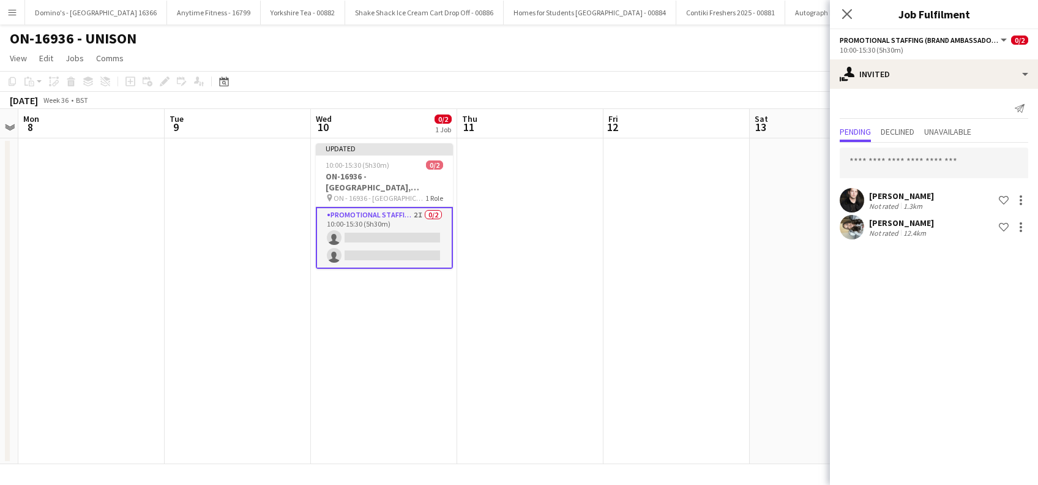
scroll to position [0, 0]
click at [889, 161] on input "text" at bounding box center [934, 163] width 189 height 31
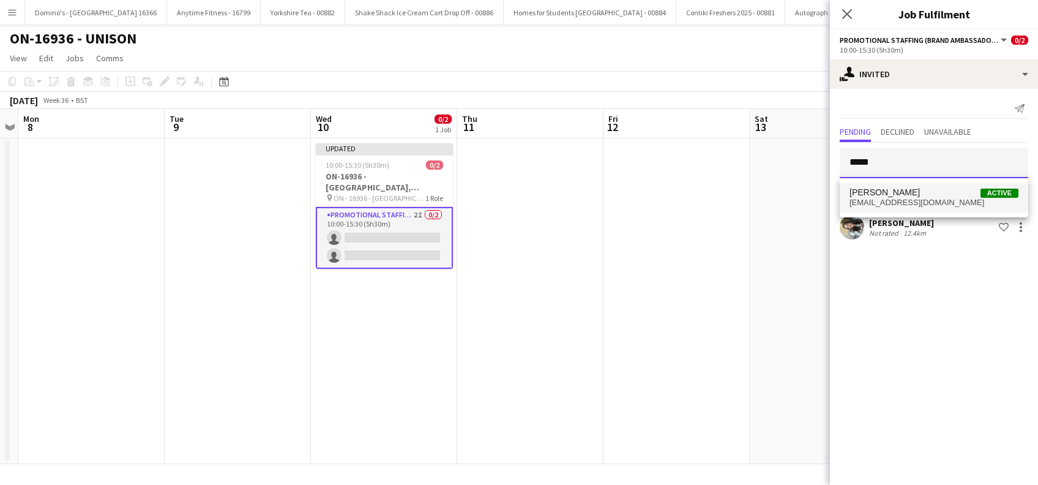
type input "*****"
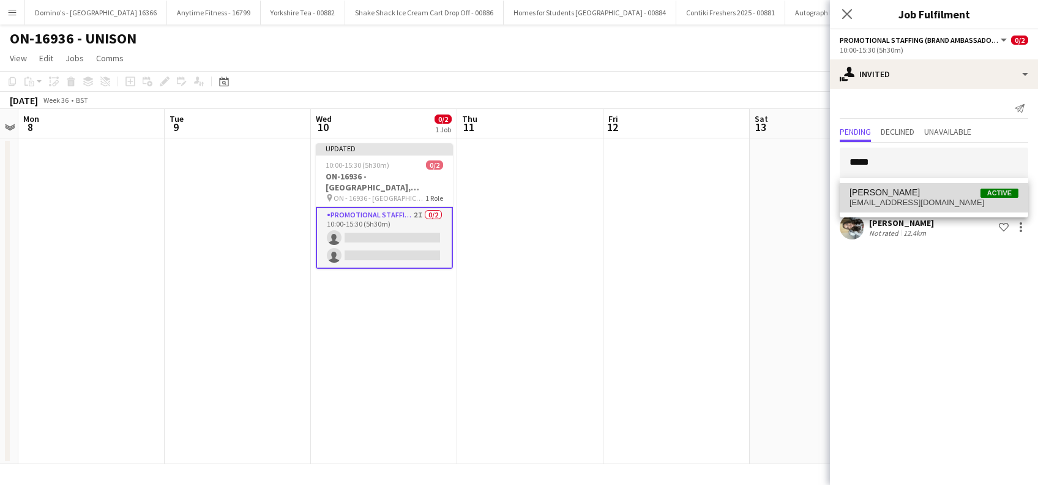
click at [895, 200] on span "keirakanee@gmail.com" at bounding box center [934, 203] width 169 height 10
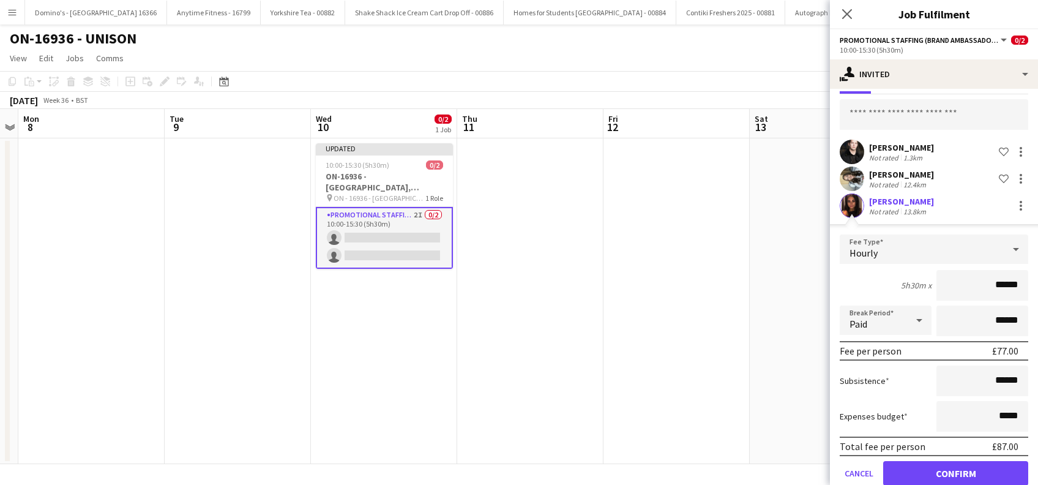
scroll to position [70, 0]
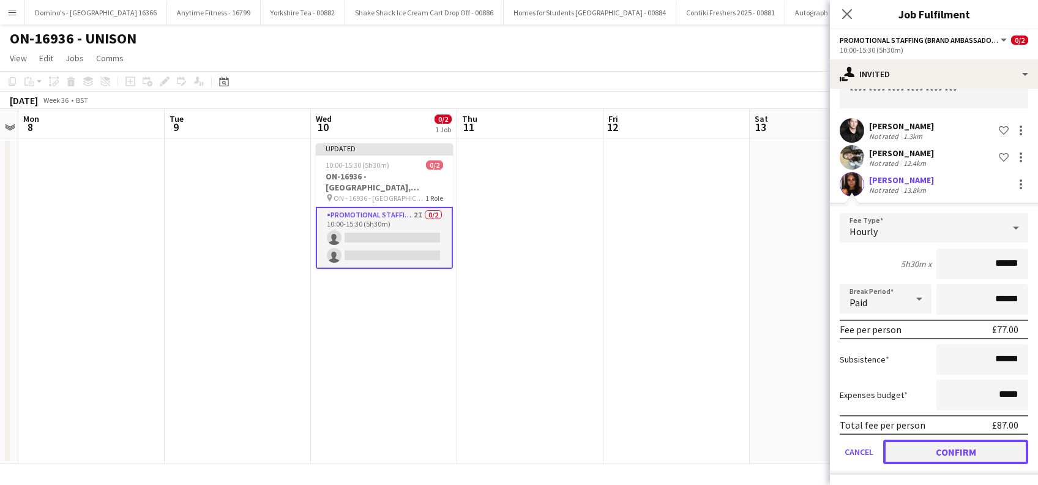
click at [944, 449] on button "Confirm" at bounding box center [955, 452] width 145 height 24
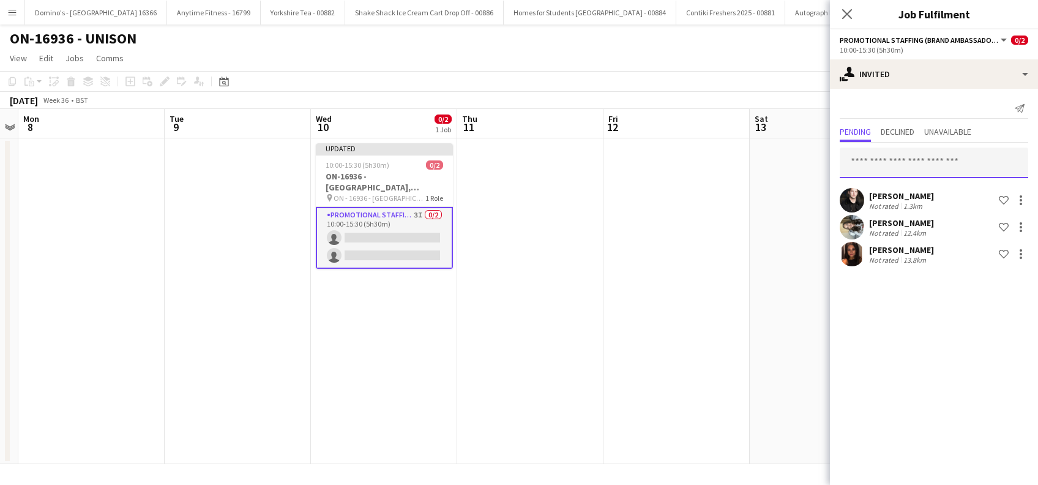
click at [901, 167] on input "text" at bounding box center [934, 163] width 189 height 31
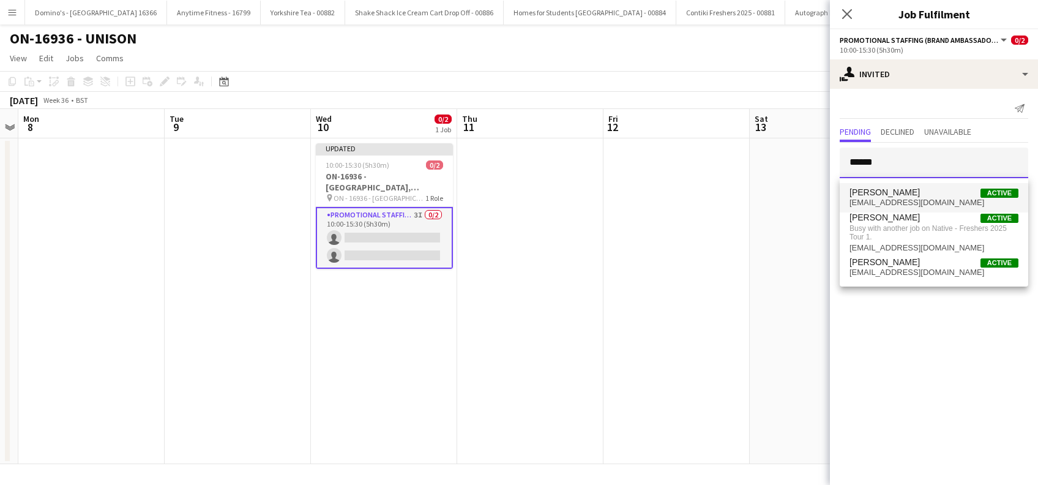
type input "******"
click at [875, 198] on span "[EMAIL_ADDRESS][DOMAIN_NAME]" at bounding box center [934, 203] width 169 height 10
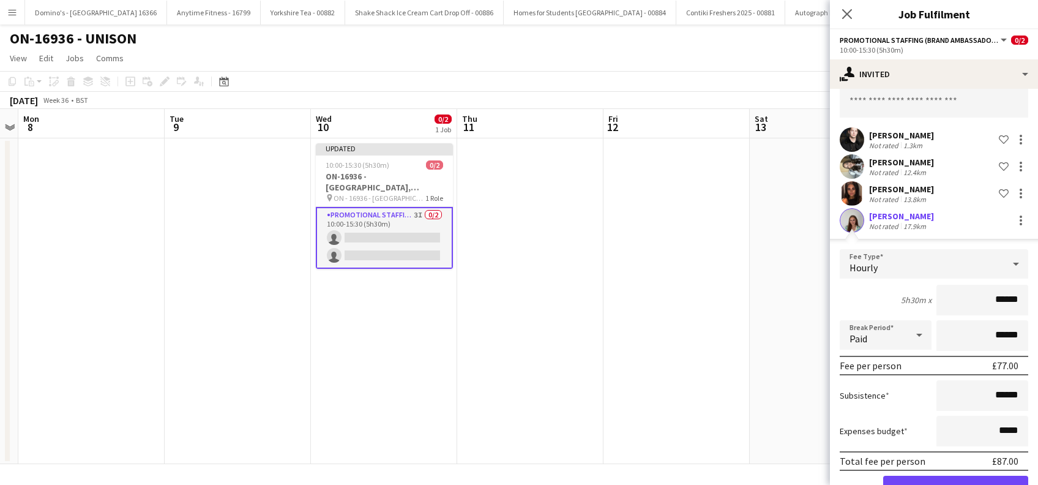
scroll to position [97, 0]
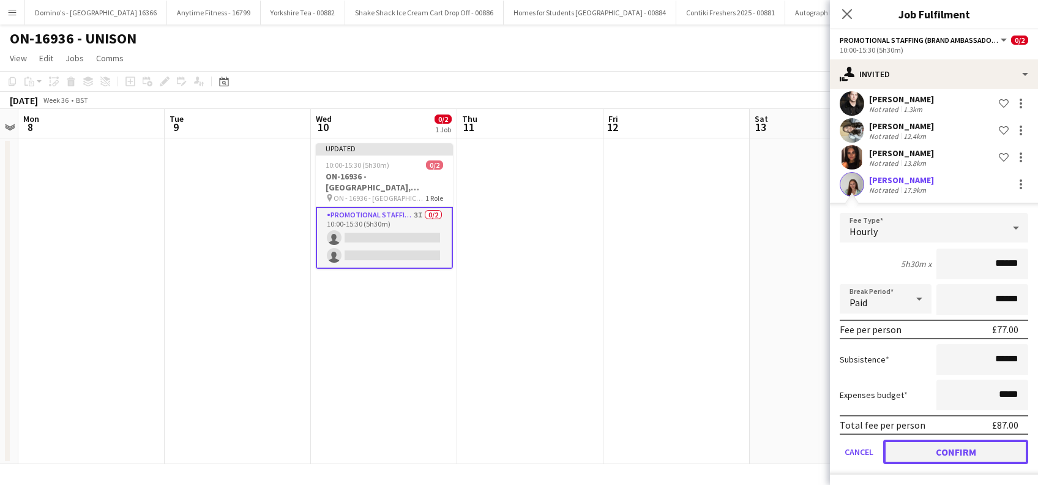
click at [954, 447] on button "Confirm" at bounding box center [955, 452] width 145 height 24
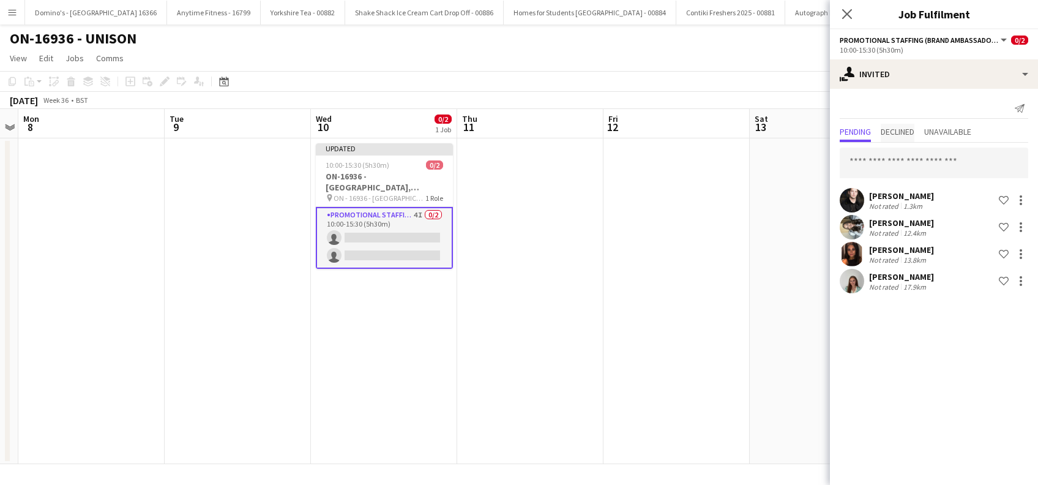
click at [891, 127] on span "Declined" at bounding box center [898, 131] width 34 height 9
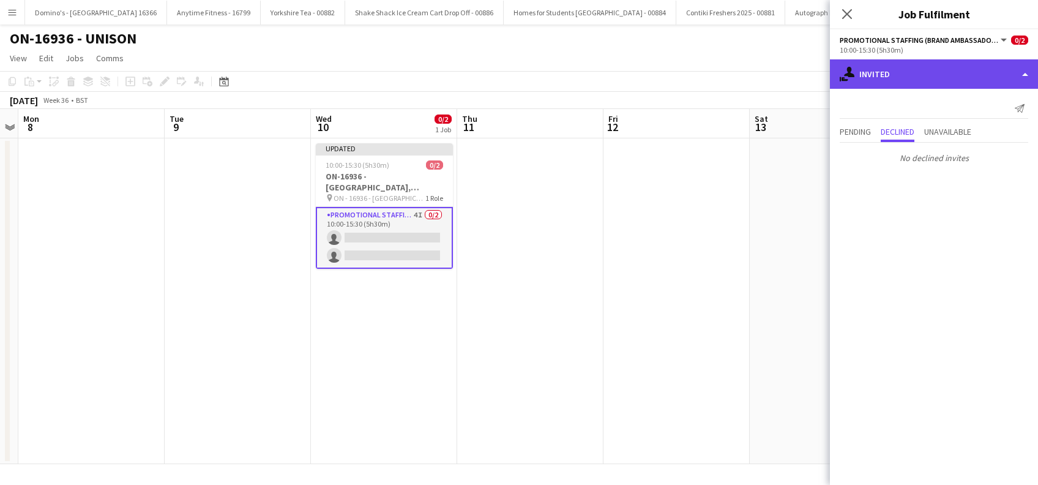
click at [874, 69] on div "single-neutral-actions-share-1 Invited" at bounding box center [934, 73] width 208 height 29
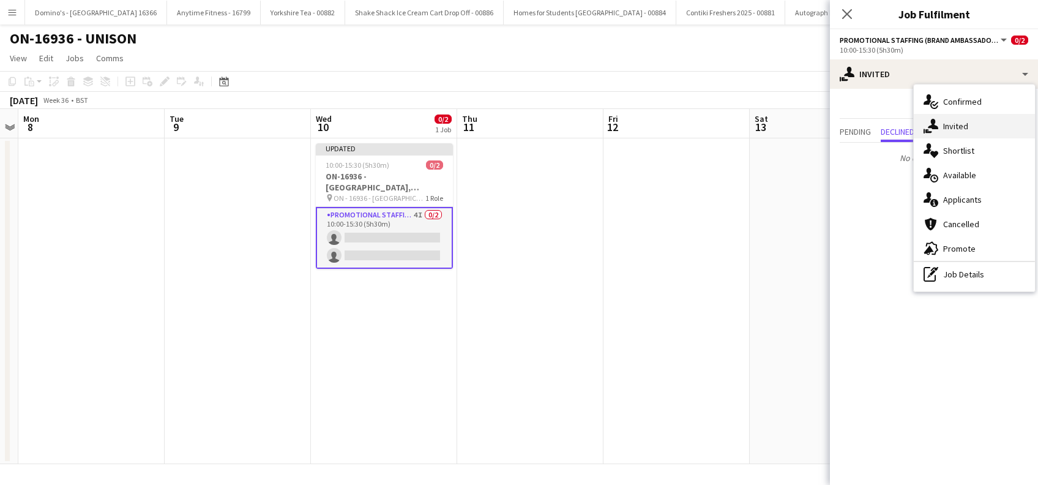
click at [966, 132] on div "single-neutral-actions-share-1 Invited" at bounding box center [974, 126] width 121 height 24
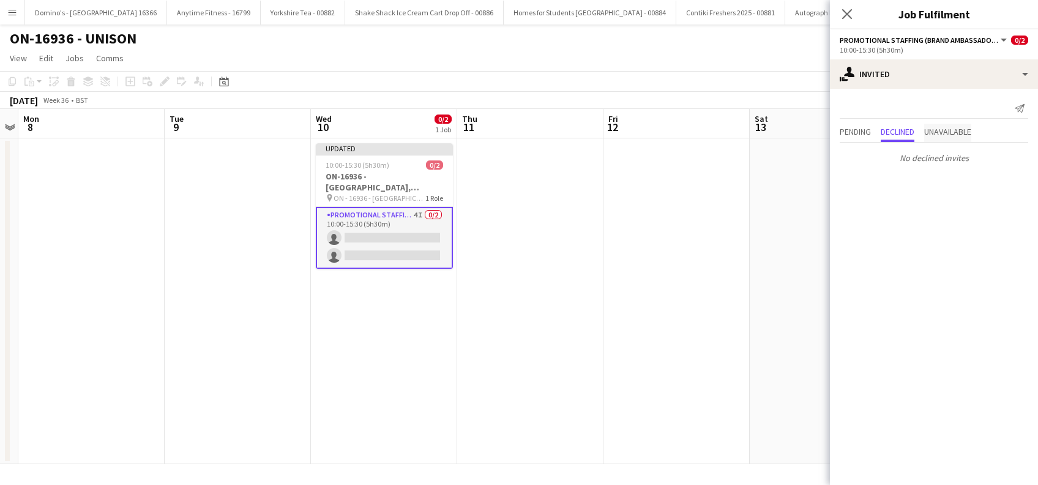
click at [945, 130] on span "Unavailable" at bounding box center [947, 131] width 47 height 9
click at [848, 133] on span "Pending" at bounding box center [855, 131] width 31 height 9
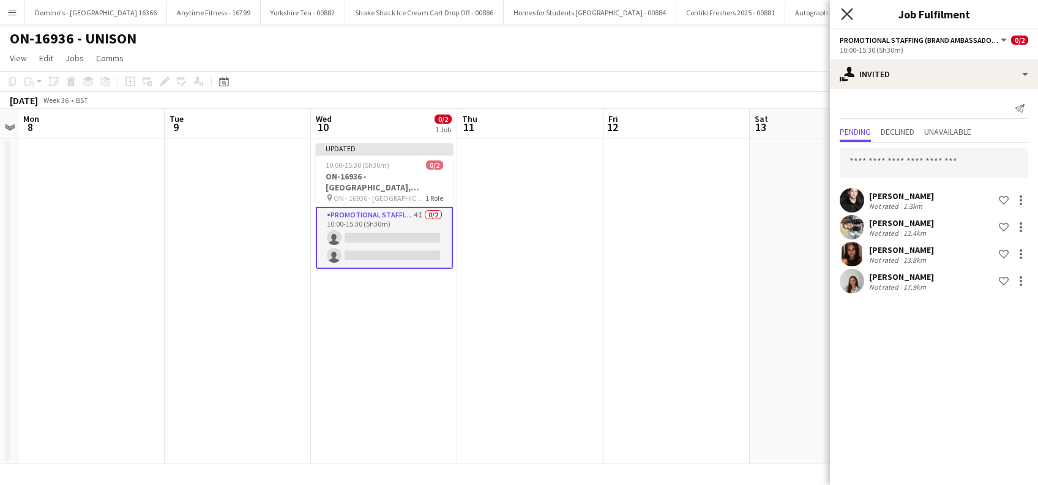
click at [848, 15] on icon at bounding box center [847, 14] width 12 height 12
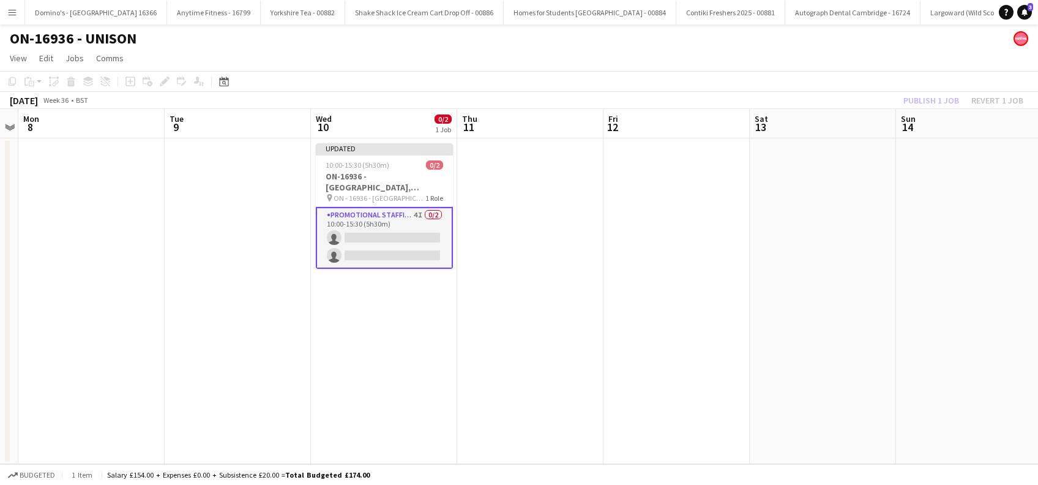
click at [588, 266] on app-date-cell at bounding box center [530, 301] width 146 height 326
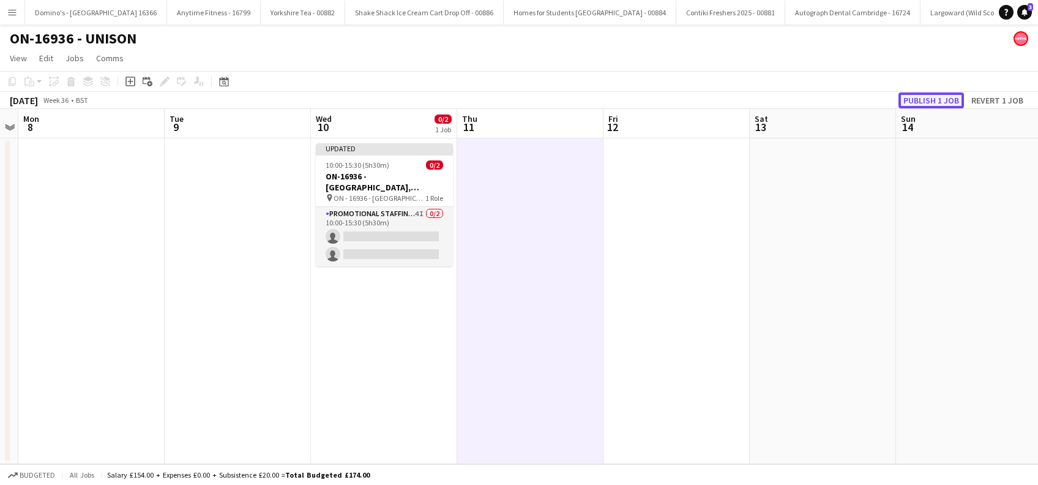
click at [931, 97] on button "Publish 1 job" at bounding box center [931, 100] width 65 height 16
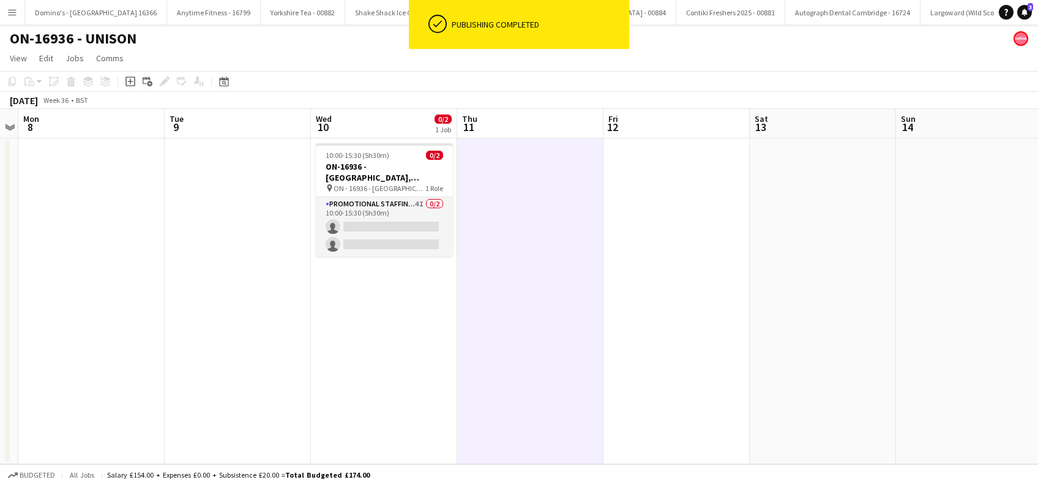
click at [524, 339] on app-date-cell at bounding box center [530, 301] width 146 height 326
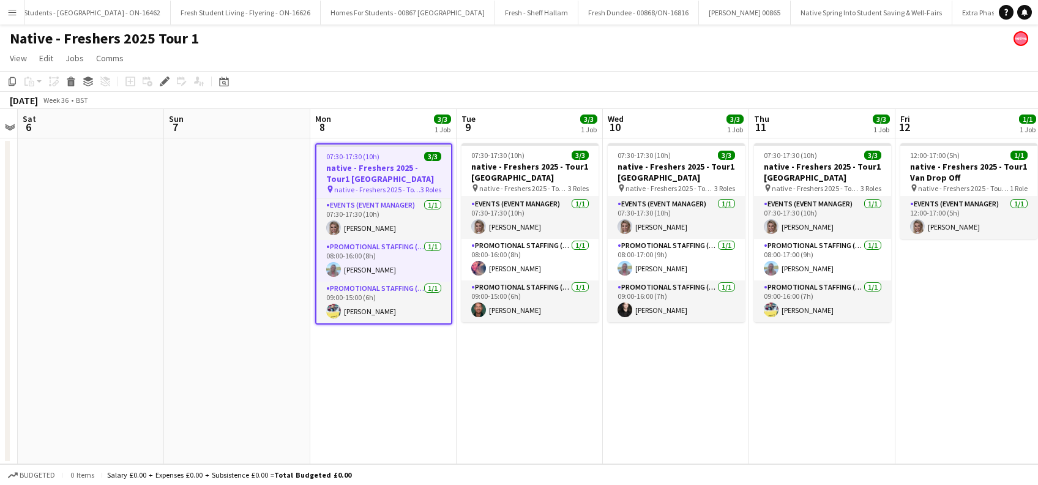
scroll to position [0, 1284]
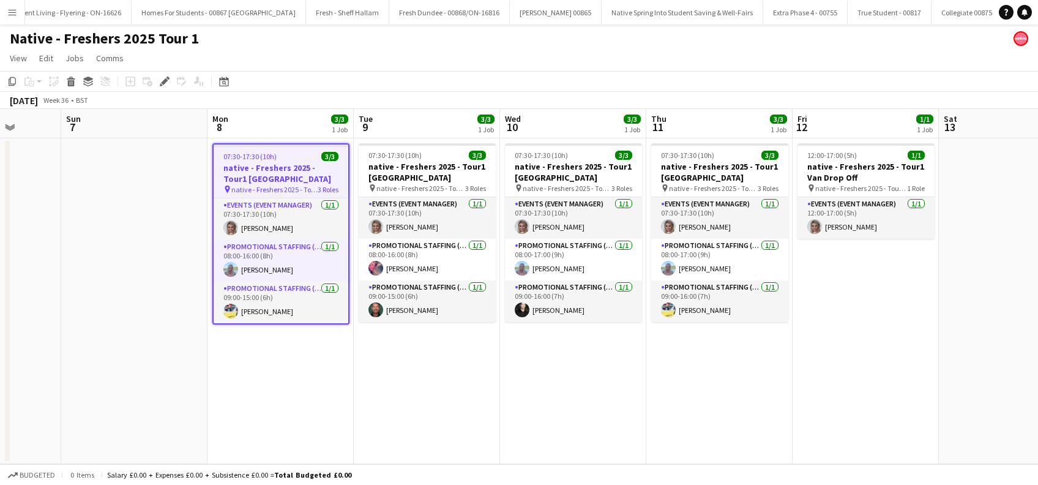
drag, startPoint x: 691, startPoint y: 389, endPoint x: 518, endPoint y: 402, distance: 173.1
click at [518, 402] on app-calendar-viewport "Wed 3 4/4 1 Job Thu 4 1/1 1 Job Fri 5 Sat 6 Sun 7 Mon 8 3/3 1 Job Tue 9 3/3 1 J…" at bounding box center [519, 286] width 1038 height 355
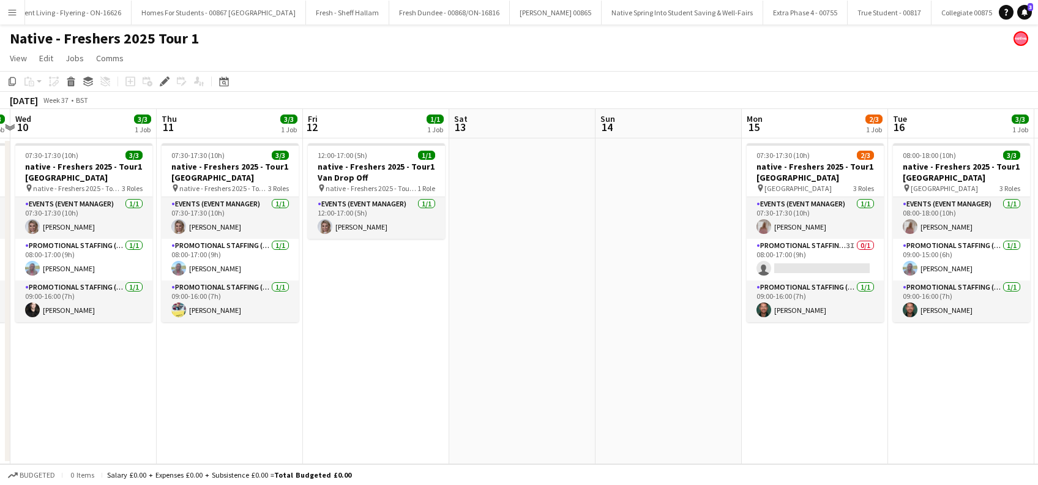
drag, startPoint x: 861, startPoint y: 397, endPoint x: 458, endPoint y: 405, distance: 402.9
click at [440, 417] on app-calendar-viewport "Sun 7 Mon 8 3/3 1 Job Tue 9 3/3 1 Job Wed 10 3/3 1 Job Thu 11 3/3 1 Job Fri 12 …" at bounding box center [519, 286] width 1038 height 355
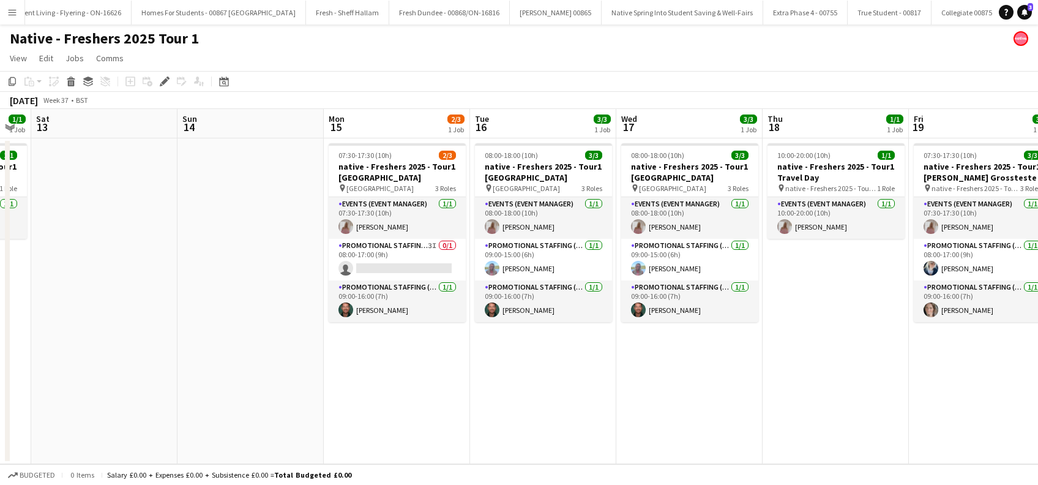
drag, startPoint x: 872, startPoint y: 400, endPoint x: 484, endPoint y: 390, distance: 388.8
click at [484, 390] on app-calendar-viewport "Tue 9 3/3 1 Job Wed 10 3/3 1 Job Thu 11 3/3 1 Job Fri 12 1/1 1 Job Sat 13 Sun 1…" at bounding box center [519, 286] width 1038 height 355
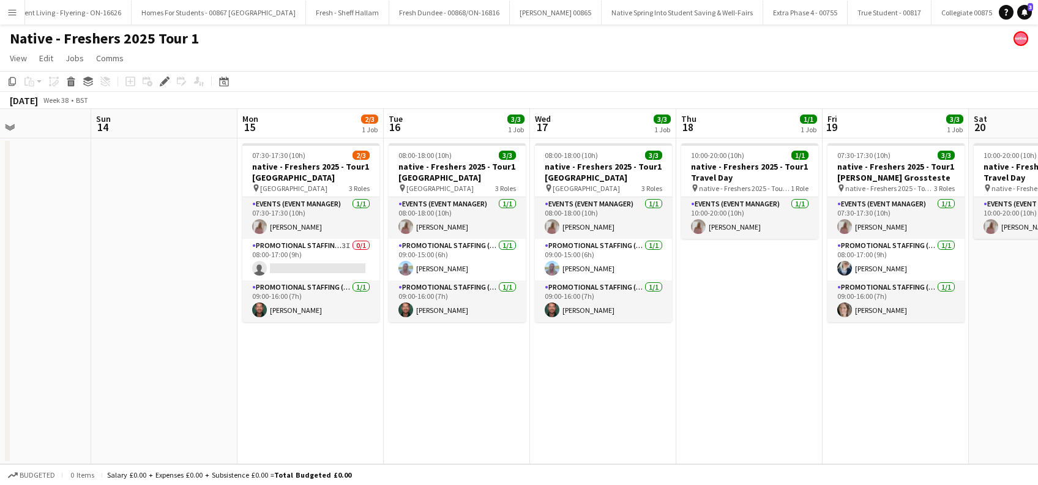
drag, startPoint x: 863, startPoint y: 343, endPoint x: 486, endPoint y: 370, distance: 378.0
click at [486, 370] on app-calendar-viewport "Thu 11 3/3 1 Job Fri 12 1/1 1 Job Sat 13 Sun 14 Mon 15 2/3 1 Job Tue 16 3/3 1 J…" at bounding box center [519, 286] width 1038 height 355
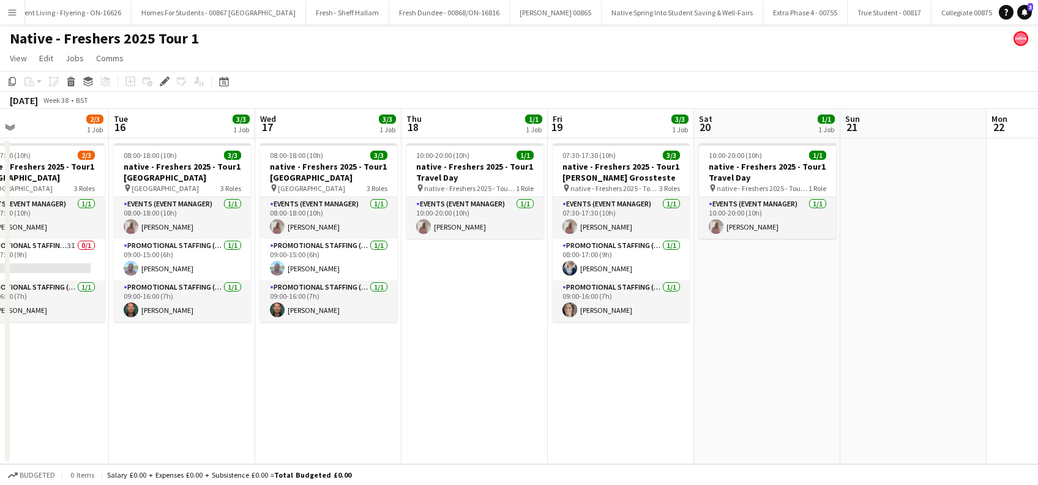
drag, startPoint x: 829, startPoint y: 363, endPoint x: 245, endPoint y: 376, distance: 584.1
click at [245, 376] on app-calendar-viewport "Sat 13 Sun 14 Mon 15 2/3 1 Job Tue 16 3/3 1 Job Wed 17 3/3 1 Job Thu 18 1/1 1 J…" at bounding box center [519, 286] width 1038 height 355
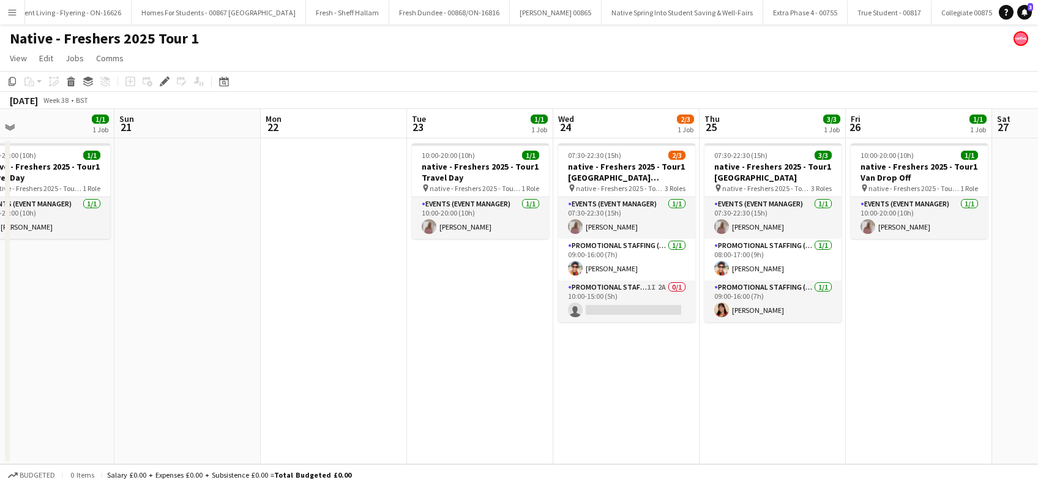
scroll to position [0, 575]
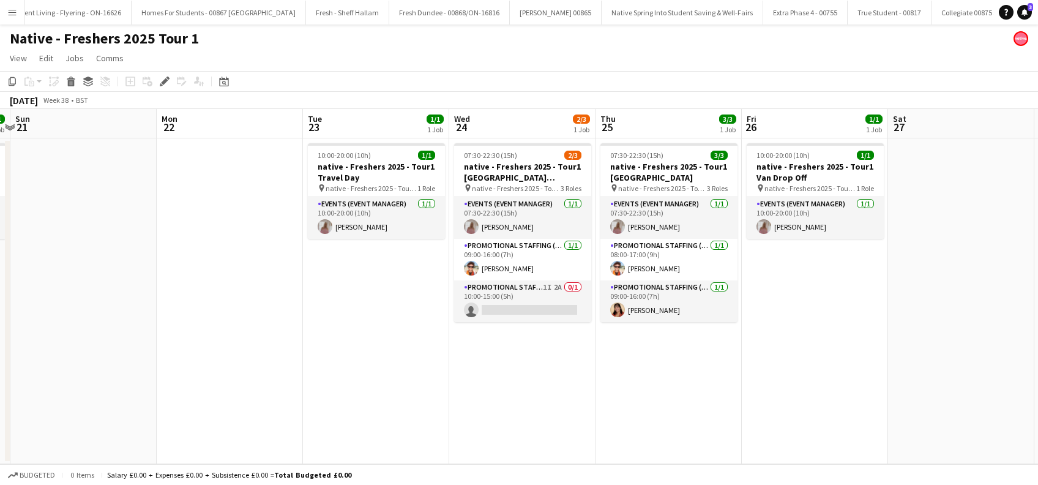
drag, startPoint x: 659, startPoint y: 394, endPoint x: 484, endPoint y: 405, distance: 175.4
click at [484, 405] on app-calendar-viewport "Wed 17 3/3 1 Job Thu 18 1/1 1 Job Fri 19 3/3 1 Job Sat 20 1/1 1 Job Sun 21 Mon …" at bounding box center [519, 286] width 1038 height 355
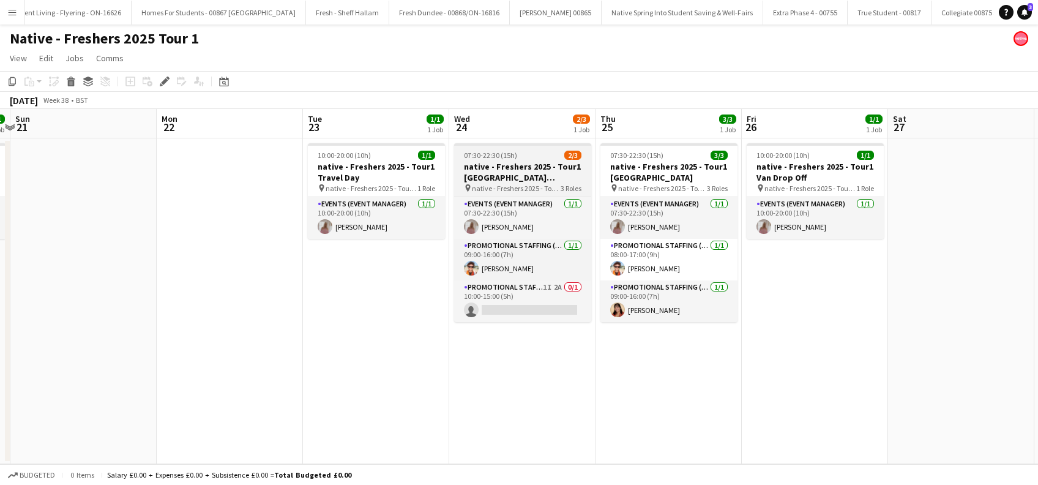
click at [506, 166] on h3 "native - Freshers 2025 - Tour1 [GEOGRAPHIC_DATA] [GEOGRAPHIC_DATA]" at bounding box center [522, 172] width 137 height 22
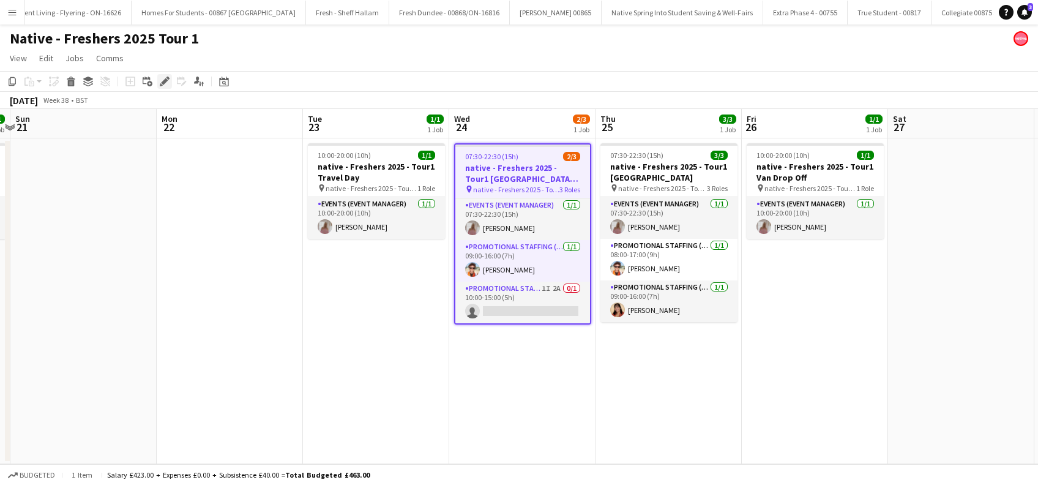
click at [163, 83] on icon at bounding box center [164, 81] width 7 height 7
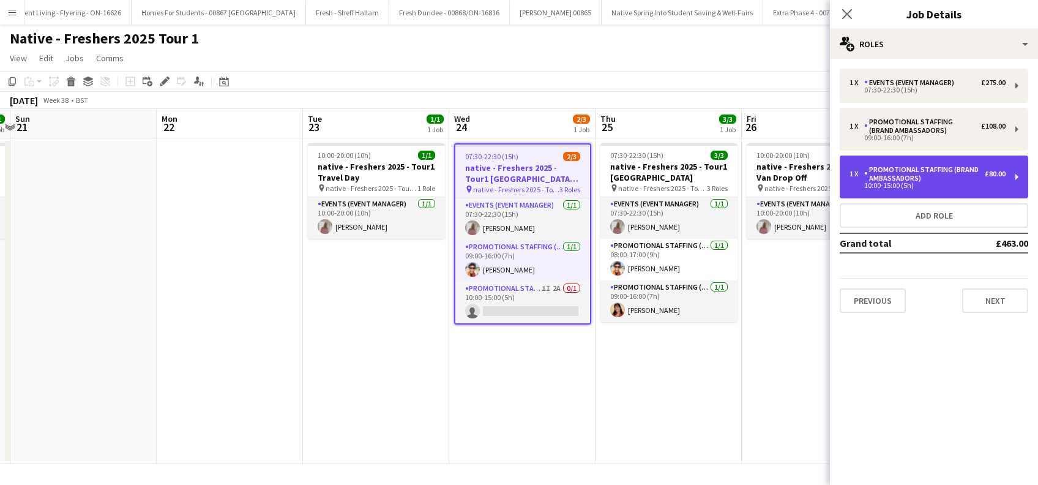
click at [1022, 179] on div "1 x Promotional Staffing (Brand Ambassadors) £80.00 10:00-15:00 (5h)" at bounding box center [934, 176] width 189 height 43
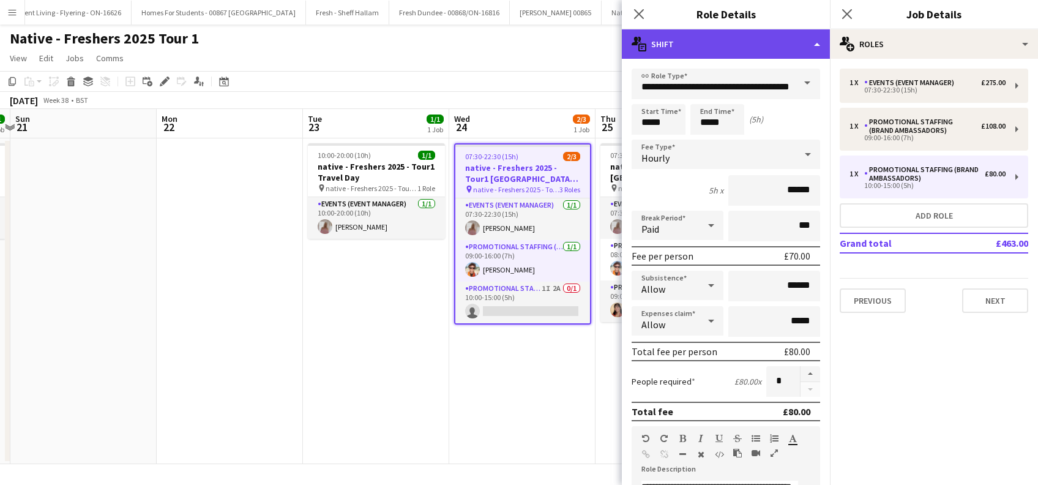
click at [735, 48] on div "multiple-actions-text Shift" at bounding box center [726, 43] width 208 height 29
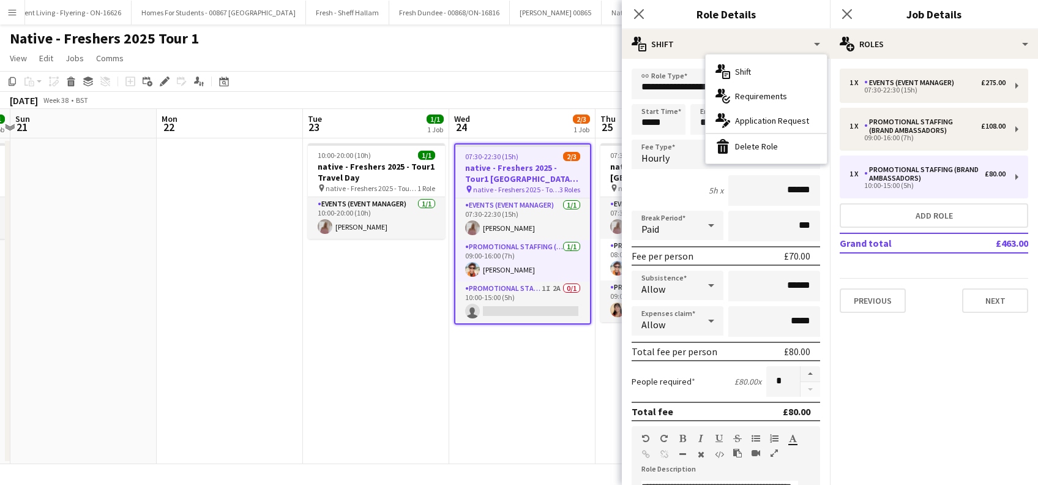
click at [751, 148] on div "bin-2 Delete Role" at bounding box center [766, 146] width 121 height 24
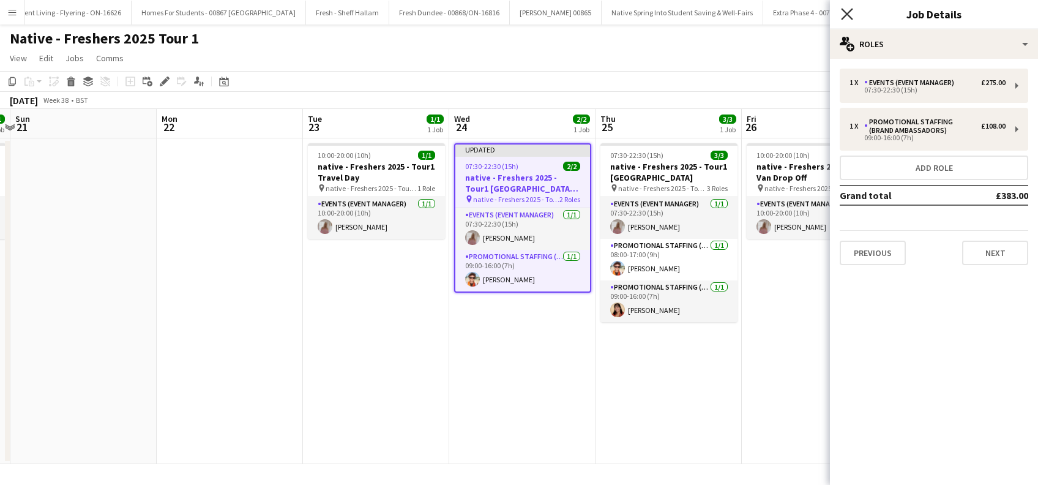
click at [847, 15] on icon at bounding box center [847, 14] width 12 height 12
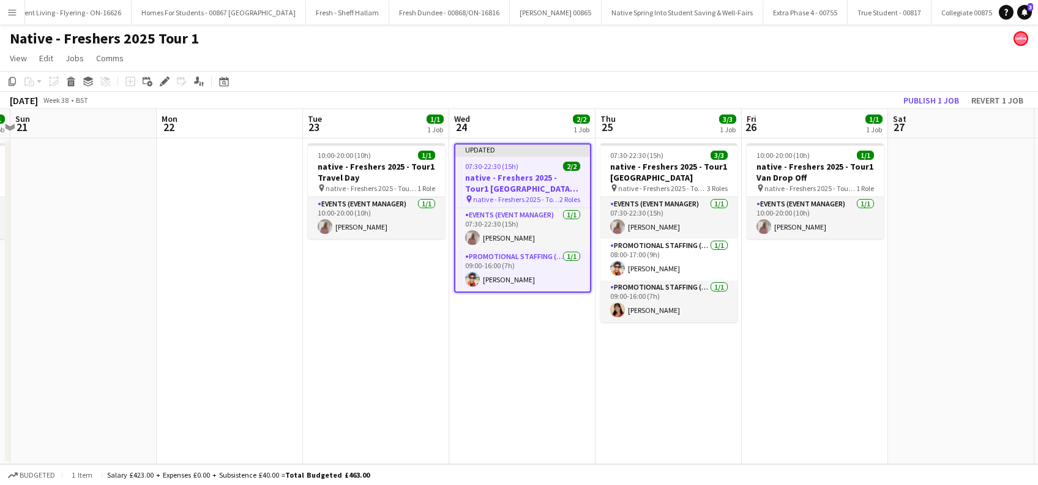
click at [517, 342] on app-date-cell "Updated 07:30-22:30 (15h) 2/2 native - Freshers 2025 - Tour1 [GEOGRAPHIC_DATA] …" at bounding box center [522, 301] width 146 height 326
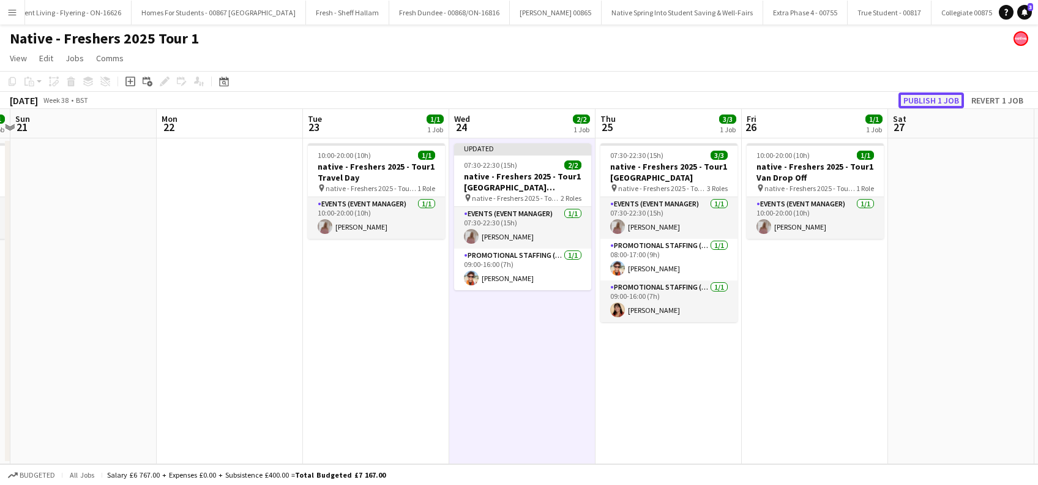
click at [931, 99] on button "Publish 1 job" at bounding box center [931, 100] width 65 height 16
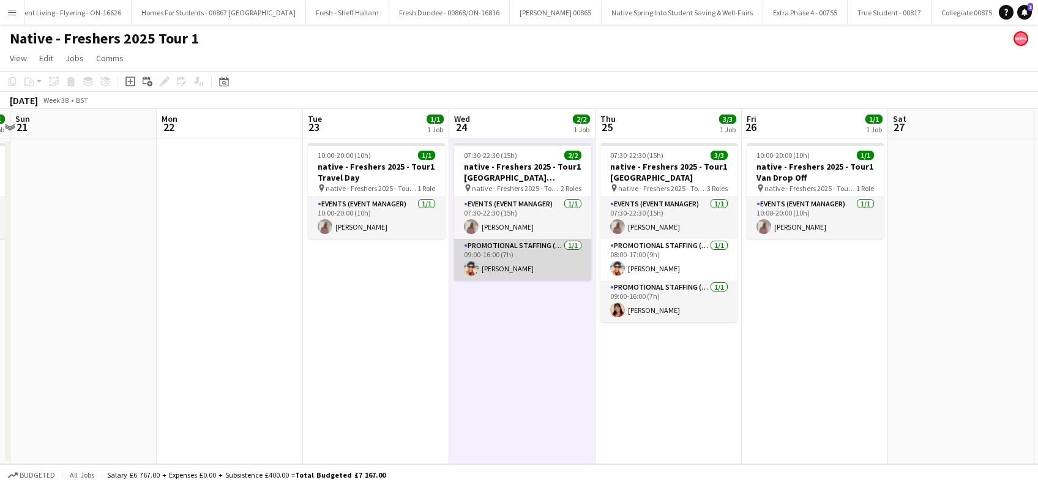
click at [515, 264] on app-card-role "Promotional Staffing (Brand Ambassadors) [DATE] 09:00-16:00 (7h) [PERSON_NAME]" at bounding box center [522, 260] width 137 height 42
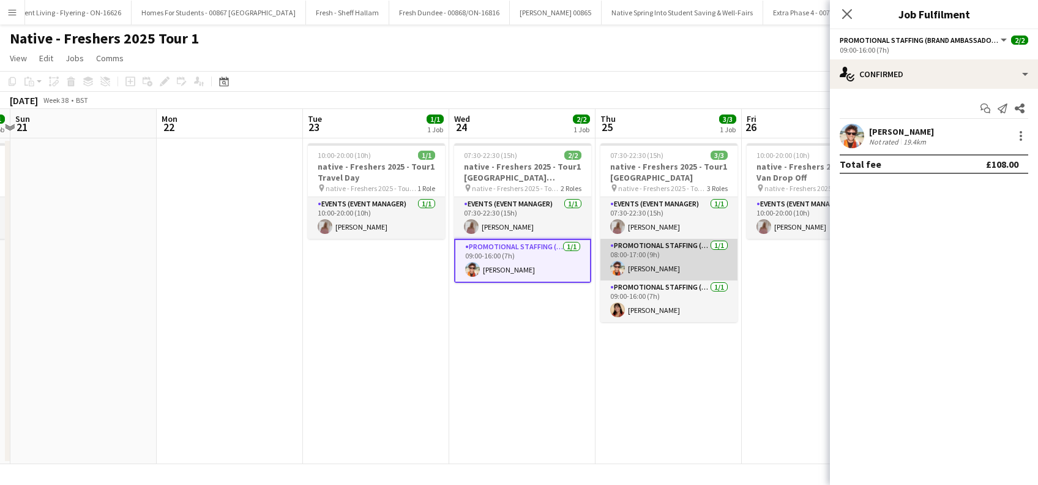
click at [681, 256] on app-card-role "Promotional Staffing (Brand Ambassadors) [DATE] 08:00-17:00 (9h) [PERSON_NAME]" at bounding box center [668, 260] width 137 height 42
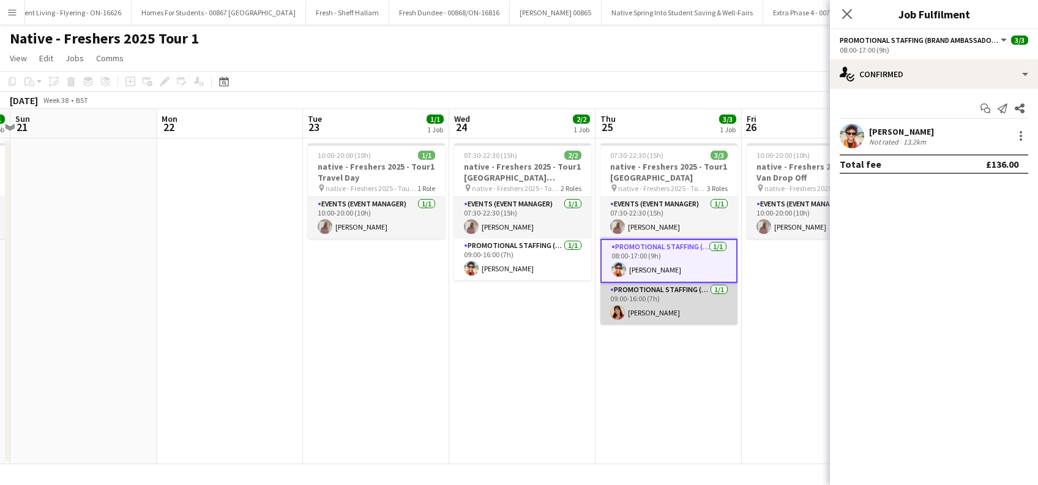
click at [659, 313] on app-card-role "Promotional Staffing (Brand Ambassadors) 1/1 09:00-16:00 (7h) Shindo Cahill" at bounding box center [668, 304] width 137 height 42
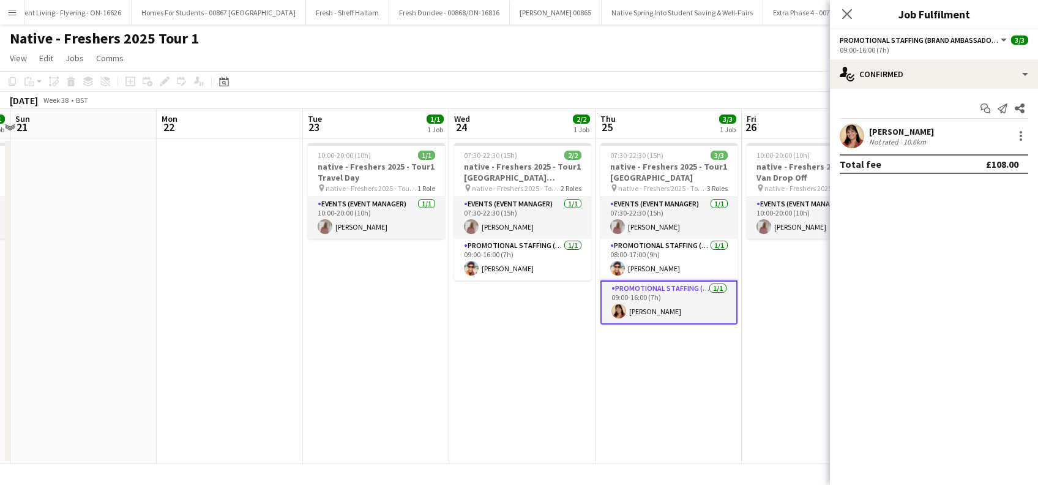
click at [598, 377] on app-date-cell "07:30-22:30 (15h) 3/3 native - Freshers 2025 - Tour1 Leeds Trinity City Campus …" at bounding box center [669, 301] width 146 height 326
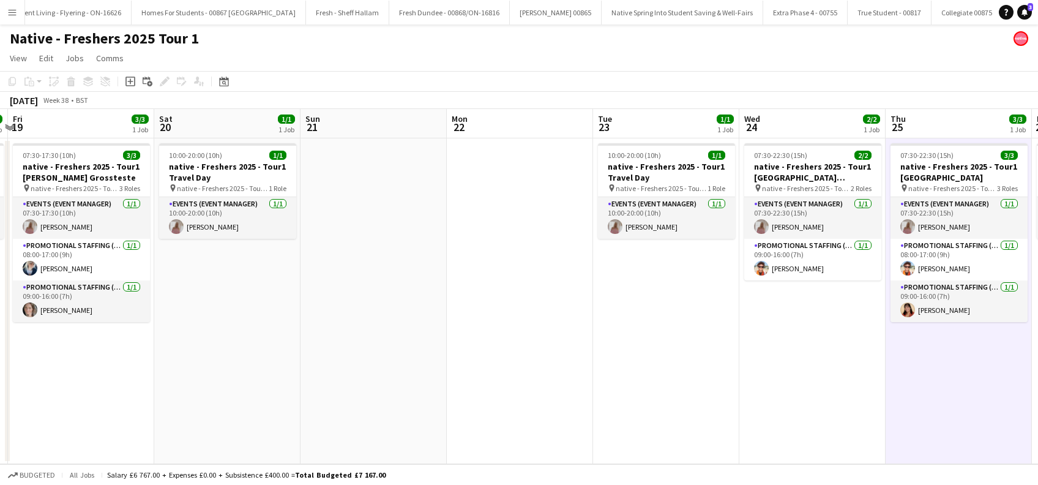
drag, startPoint x: 307, startPoint y: 364, endPoint x: 726, endPoint y: 387, distance: 419.3
click at [726, 387] on app-calendar-viewport "Wed 17 3/3 1 Job Thu 18 1/1 1 Job Fri 19 3/3 1 Job Sat 20 1/1 1 Job Sun 21 Mon …" at bounding box center [519, 286] width 1038 height 355
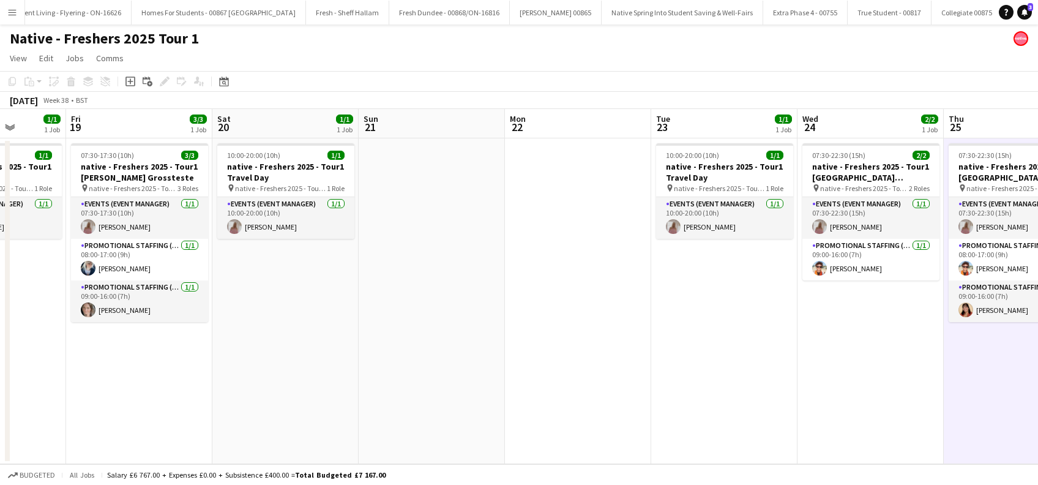
click at [715, 396] on app-calendar-viewport "Tue 16 3/3 1 Job Wed 17 3/3 1 Job Thu 18 1/1 1 Job Fri 19 3/3 1 Job Sat 20 1/1 …" at bounding box center [519, 286] width 1038 height 355
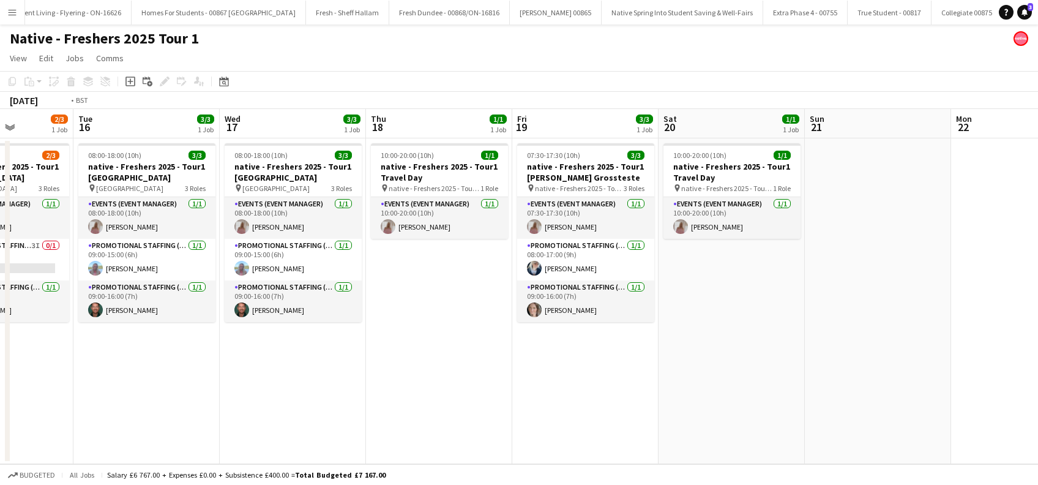
drag, startPoint x: 237, startPoint y: 346, endPoint x: 635, endPoint y: 373, distance: 398.8
click at [634, 373] on app-calendar-viewport "Sat 13 Sun 14 Mon 15 2/3 1 Job Tue 16 3/3 1 Job Wed 17 3/3 1 Job Thu 18 1/1 1 J…" at bounding box center [519, 286] width 1038 height 355
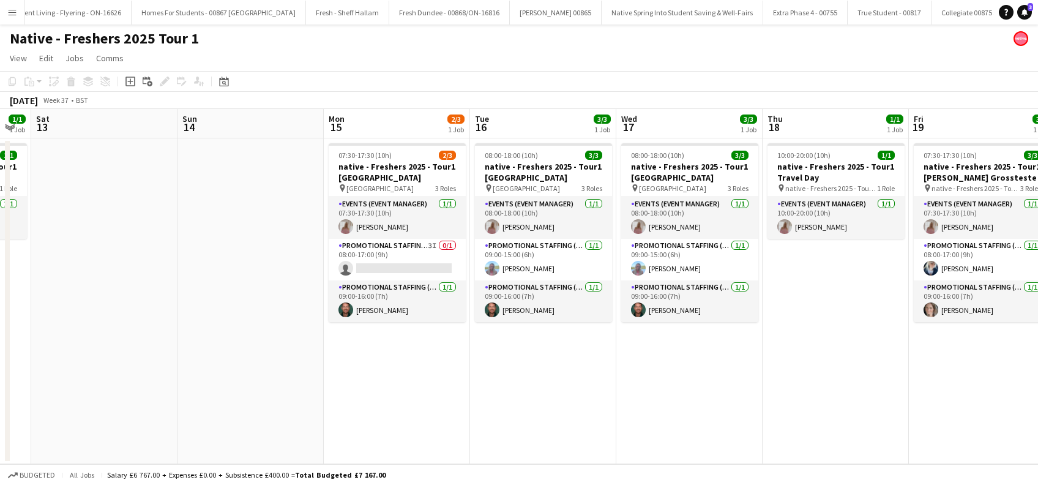
drag, startPoint x: 309, startPoint y: 384, endPoint x: 571, endPoint y: 387, distance: 262.0
click at [563, 387] on app-calendar-viewport "Wed 10 3/3 1 Job Thu 11 3/3 1 Job Fri 12 1/1 1 Job Sat 13 Sun 14 Mon 15 2/3 1 J…" at bounding box center [519, 286] width 1038 height 355
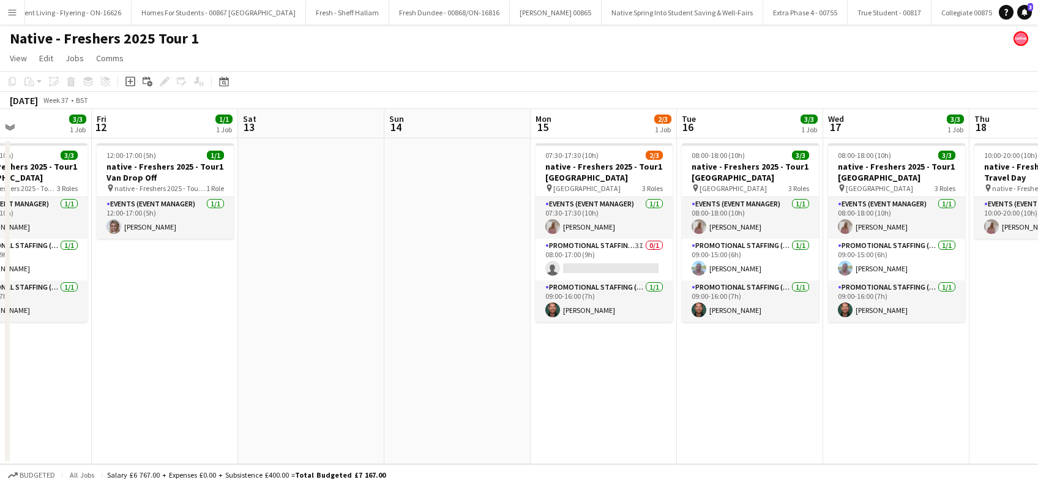
drag, startPoint x: 245, startPoint y: 394, endPoint x: 473, endPoint y: 383, distance: 228.6
click at [473, 384] on app-calendar-viewport "Tue 9 3/3 1 Job Wed 10 3/3 1 Job Thu 11 3/3 1 Job Fri 12 1/1 1 Job Sat 13 Sun 1…" at bounding box center [519, 286] width 1038 height 355
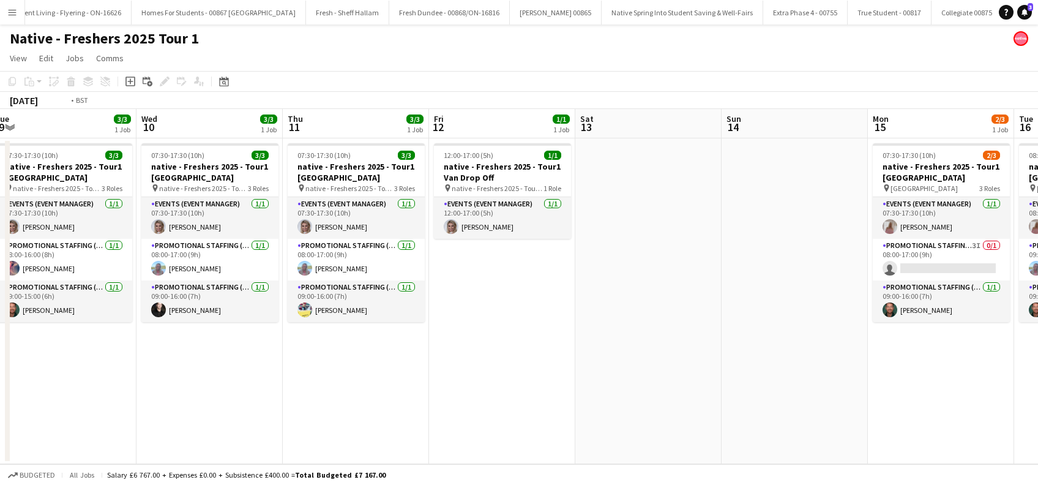
scroll to position [0, 318]
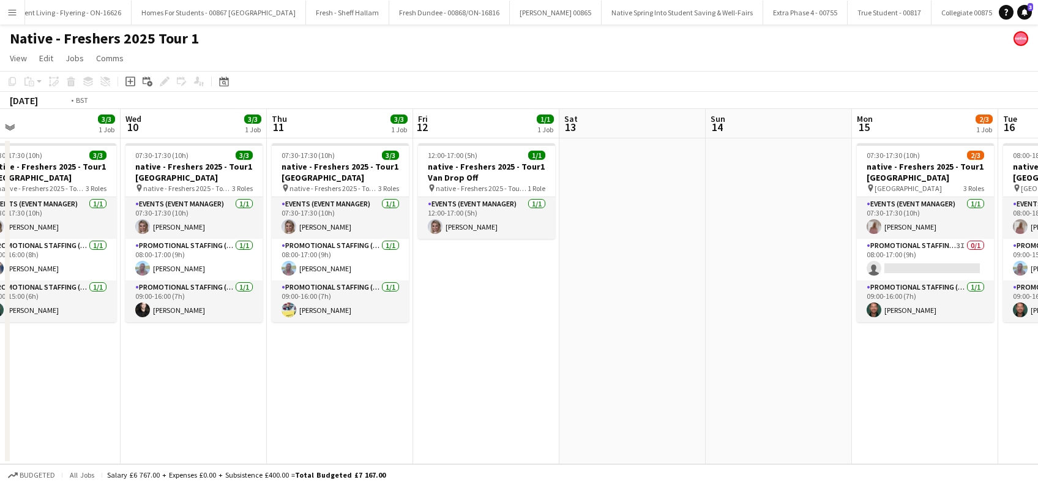
drag, startPoint x: 279, startPoint y: 362, endPoint x: 591, endPoint y: 378, distance: 312.6
click at [591, 378] on app-calendar-viewport "Sun 7 Mon 8 3/3 1 Job Tue 9 3/3 1 Job Wed 10 3/3 1 Job Thu 11 3/3 1 Job Fri 12 …" at bounding box center [519, 286] width 1038 height 355
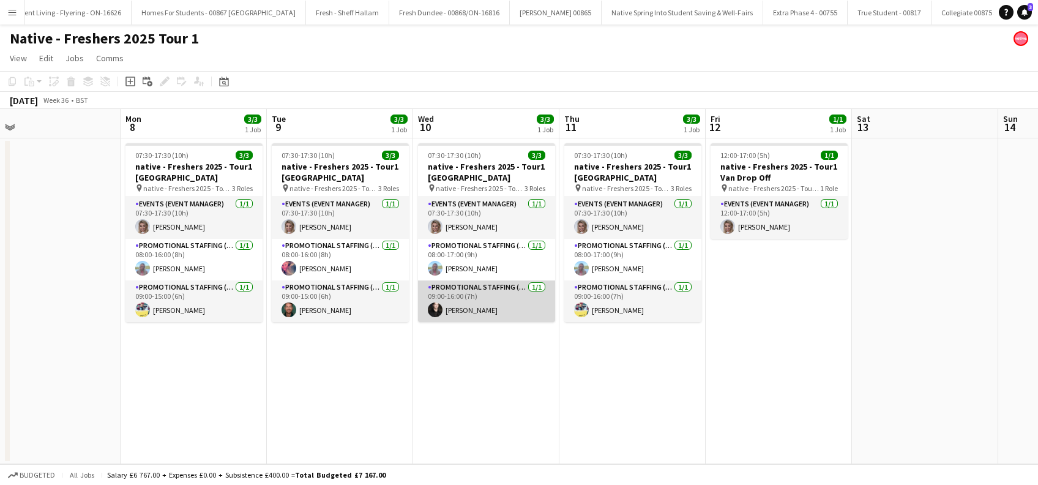
click at [485, 308] on app-card-role "Promotional Staffing (Brand Ambassadors) 1/1 09:00-16:00 (7h) Nicholas Connor" at bounding box center [486, 301] width 137 height 42
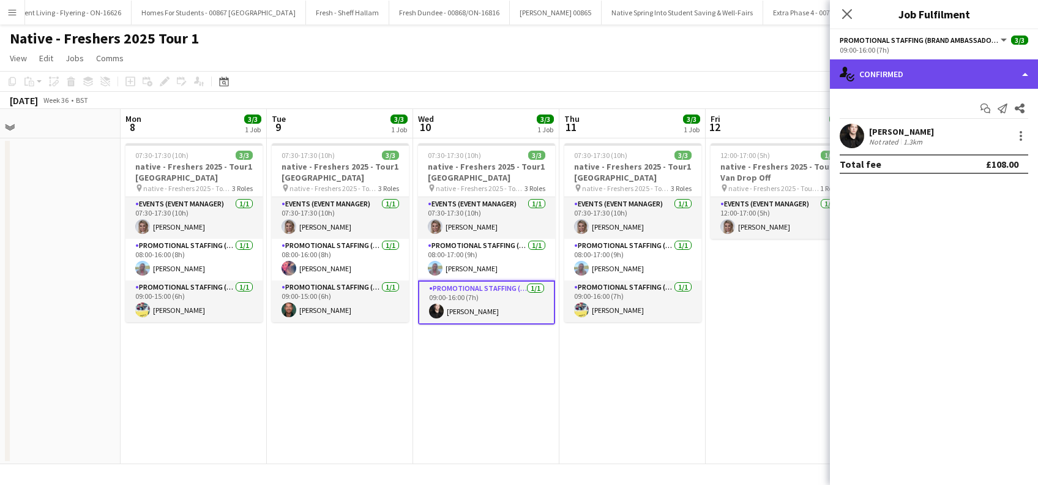
click at [935, 74] on div "single-neutral-actions-check-2 Confirmed" at bounding box center [934, 73] width 208 height 29
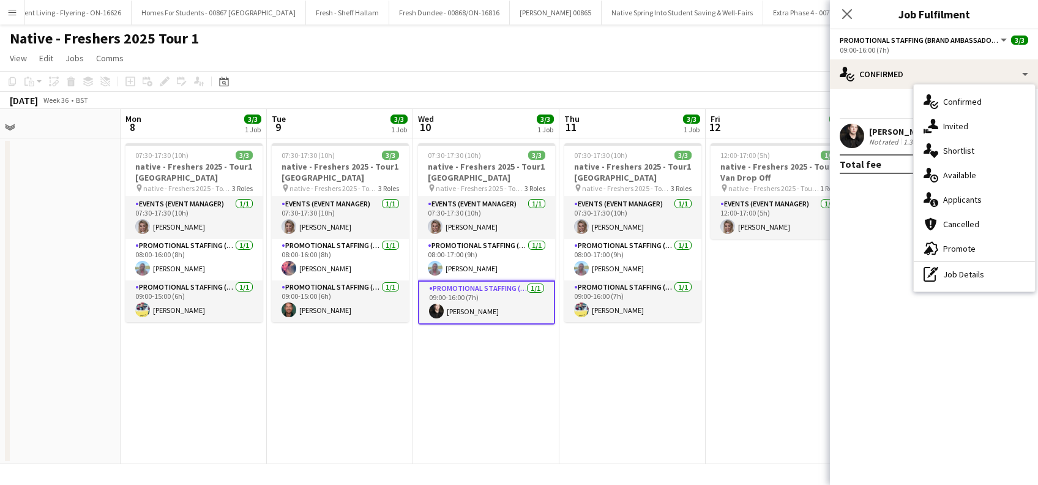
click at [906, 293] on mat-expansion-panel "check Confirmed Start chat Send notification Share Nicholas Connor Not rated 1.…" at bounding box center [934, 287] width 208 height 396
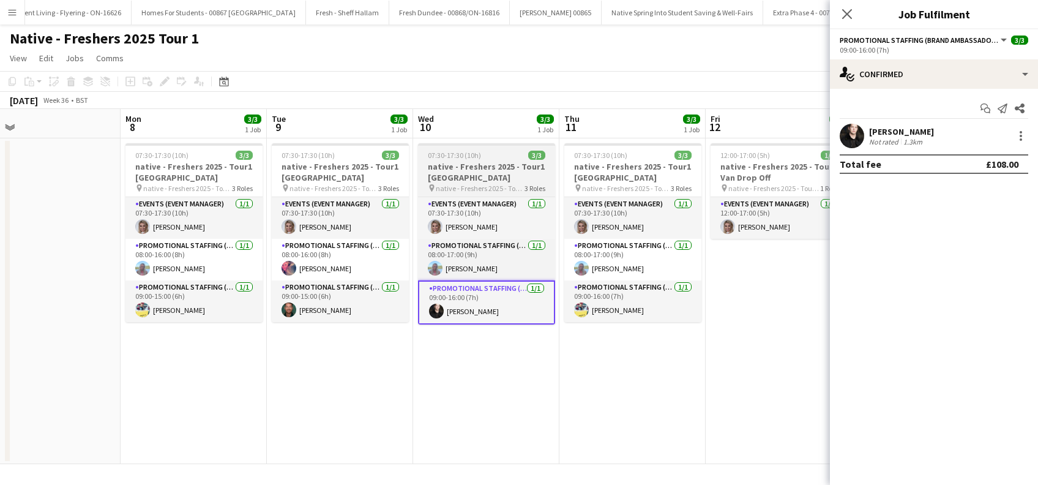
click at [479, 163] on h3 "native - Freshers 2025 - Tour1 [GEOGRAPHIC_DATA]" at bounding box center [486, 172] width 137 height 22
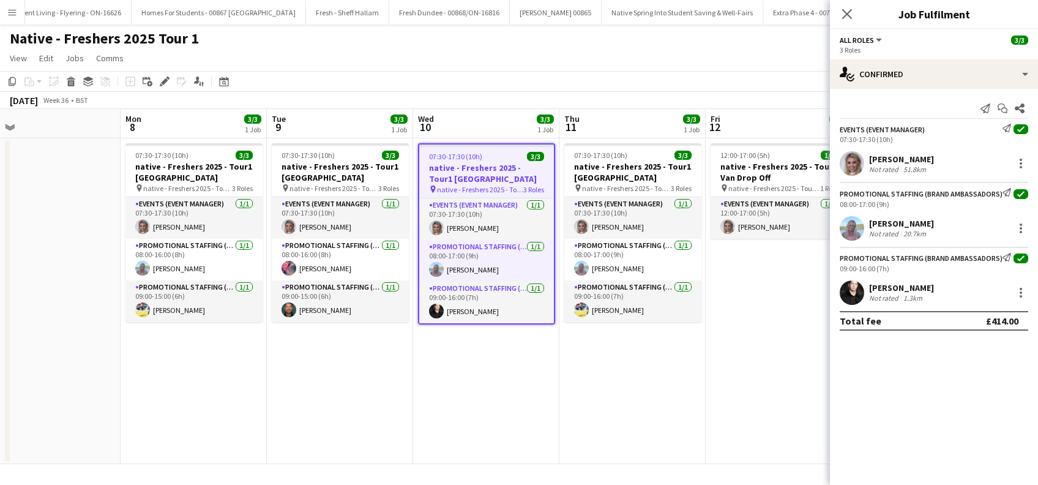
click at [499, 165] on h3 "native - Freshers 2025 - Tour1 [GEOGRAPHIC_DATA]" at bounding box center [486, 173] width 135 height 22
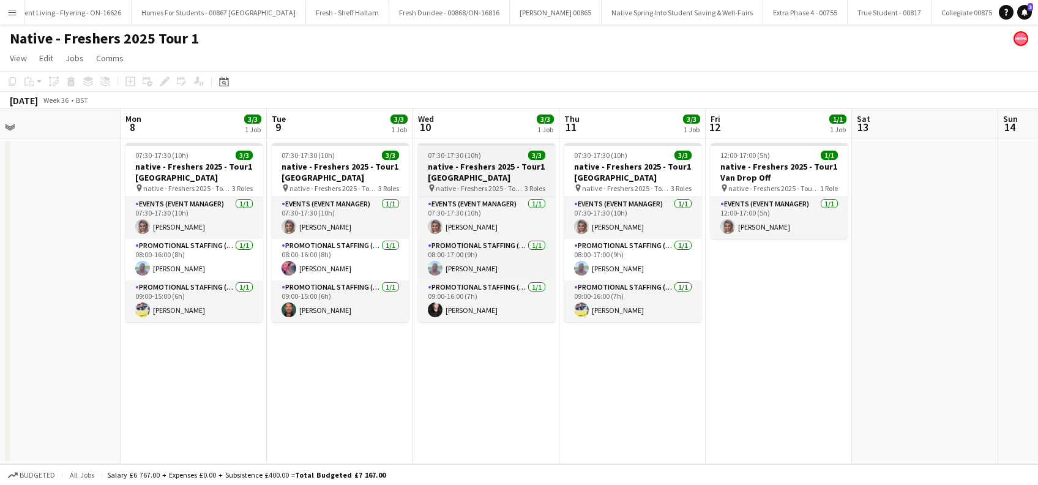
click at [480, 168] on h3 "native - Freshers 2025 - Tour1 [GEOGRAPHIC_DATA]" at bounding box center [486, 172] width 137 height 22
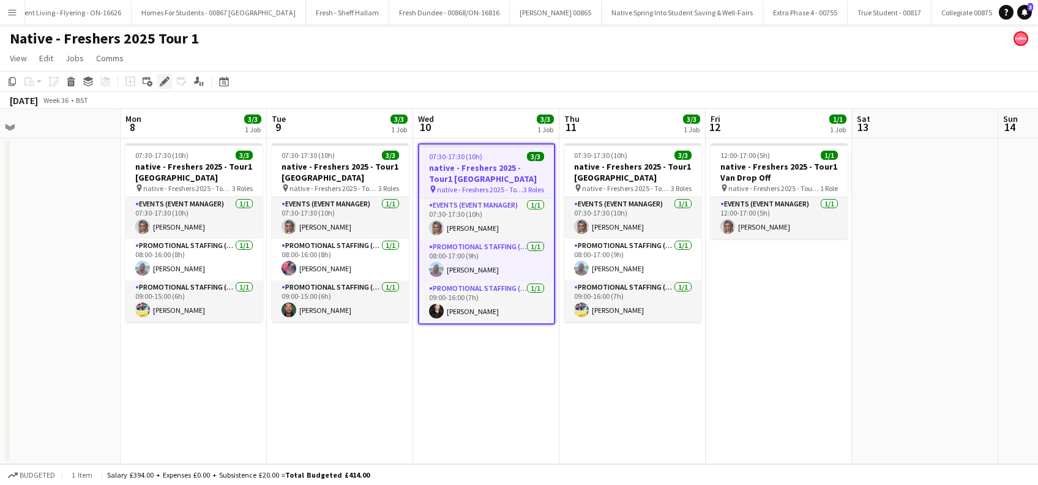
click at [162, 81] on icon "Edit" at bounding box center [165, 82] width 10 height 10
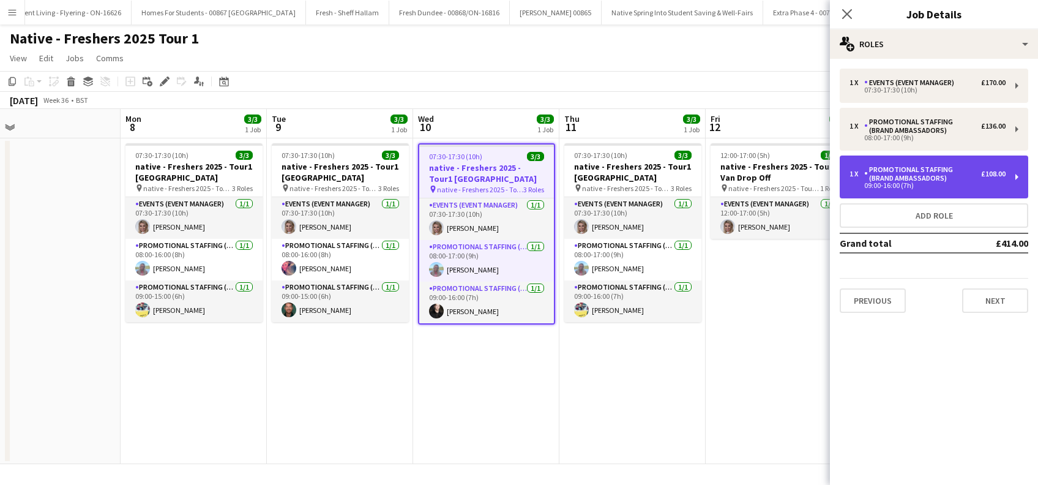
click at [1019, 179] on div "1 x Promotional Staffing (Brand Ambassadors) £108.00 09:00-16:00 (7h)" at bounding box center [934, 176] width 189 height 43
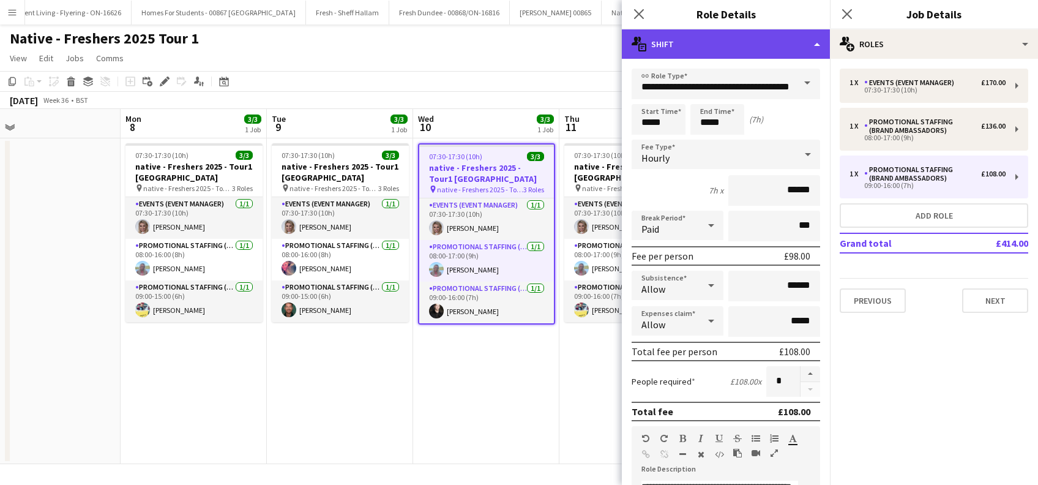
click at [722, 40] on div "multiple-actions-text Shift" at bounding box center [726, 43] width 208 height 29
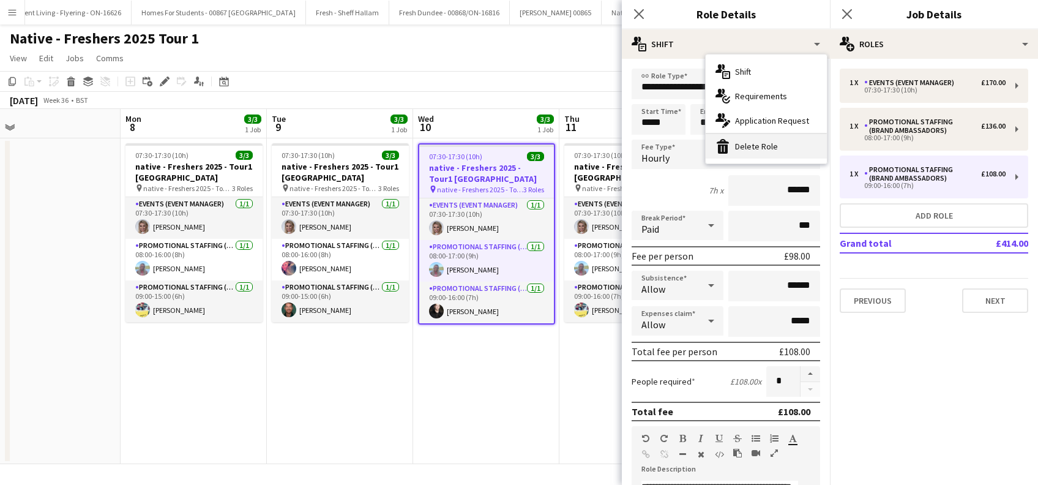
click at [747, 145] on div "bin-2 Delete Role" at bounding box center [766, 146] width 121 height 24
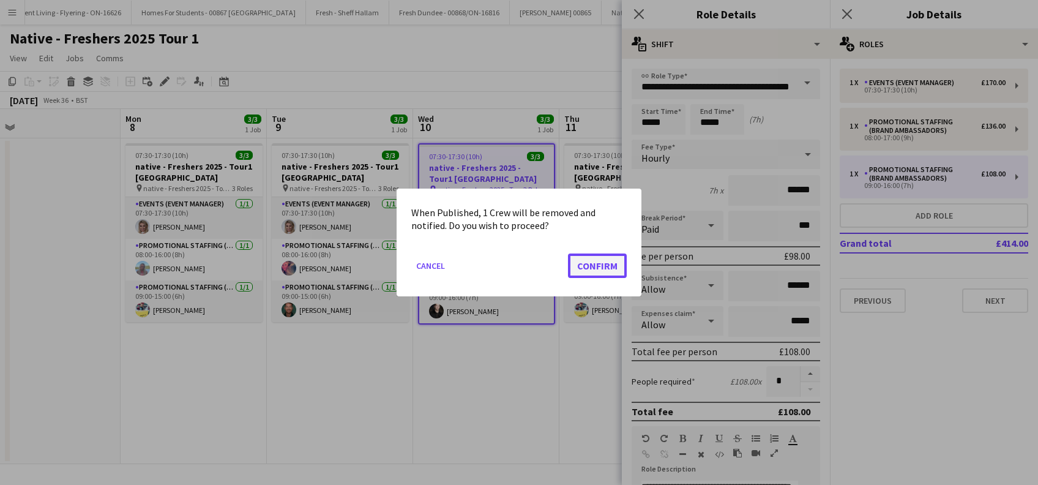
click at [605, 261] on button "Confirm" at bounding box center [597, 265] width 59 height 24
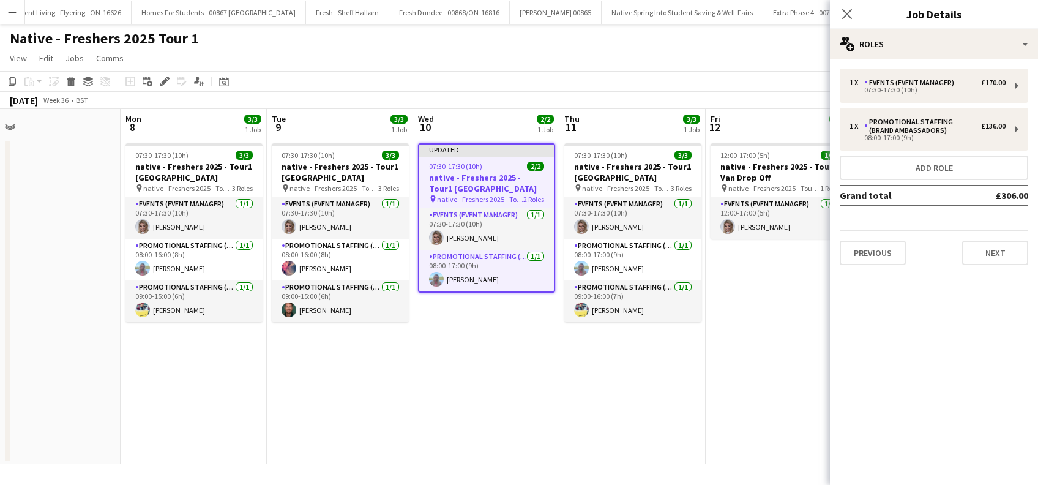
click at [448, 335] on app-date-cell "Updated 07:30-17:30 (10h) 2/2 native - Freshers 2025 - Tour1 Ayr Campus pin nat…" at bounding box center [486, 301] width 146 height 326
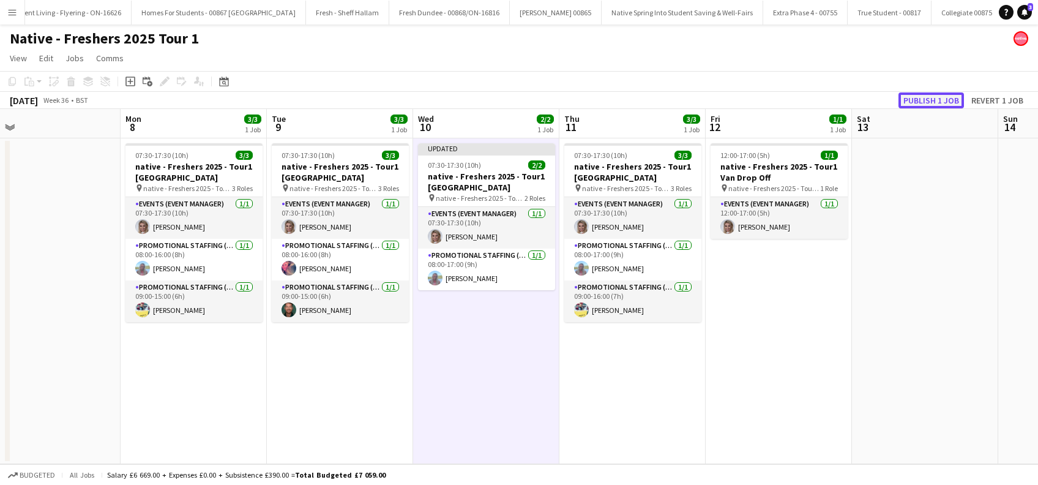
click at [943, 97] on button "Publish 1 job" at bounding box center [931, 100] width 65 height 16
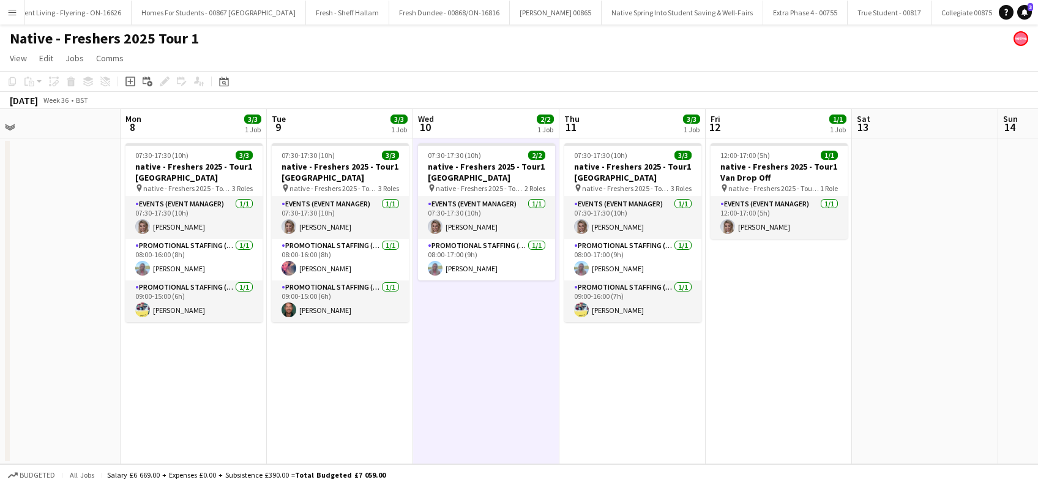
click at [488, 354] on app-date-cell "07:30-17:30 (10h) 2/2 native - Freshers 2025 - Tour1 Ayr Campus pin native - Fr…" at bounding box center [486, 301] width 146 height 326
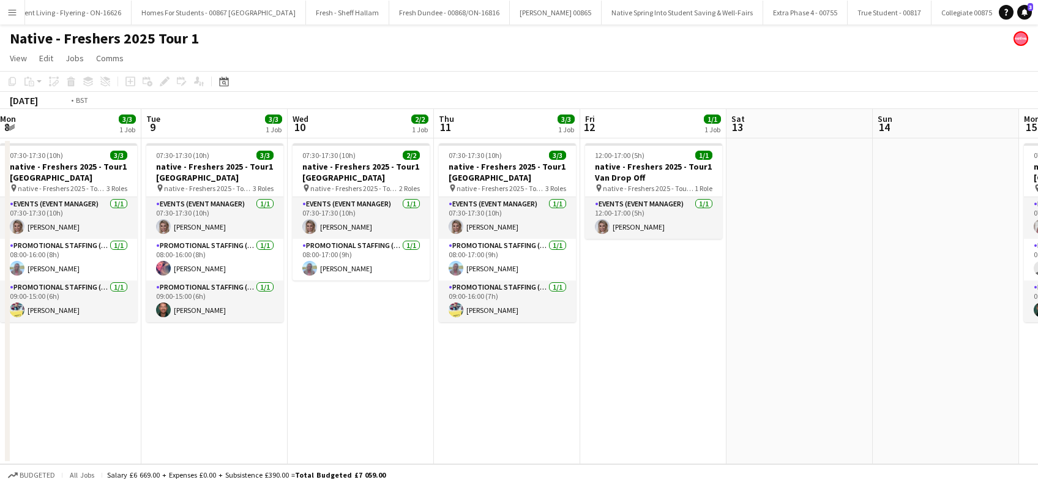
scroll to position [0, 449]
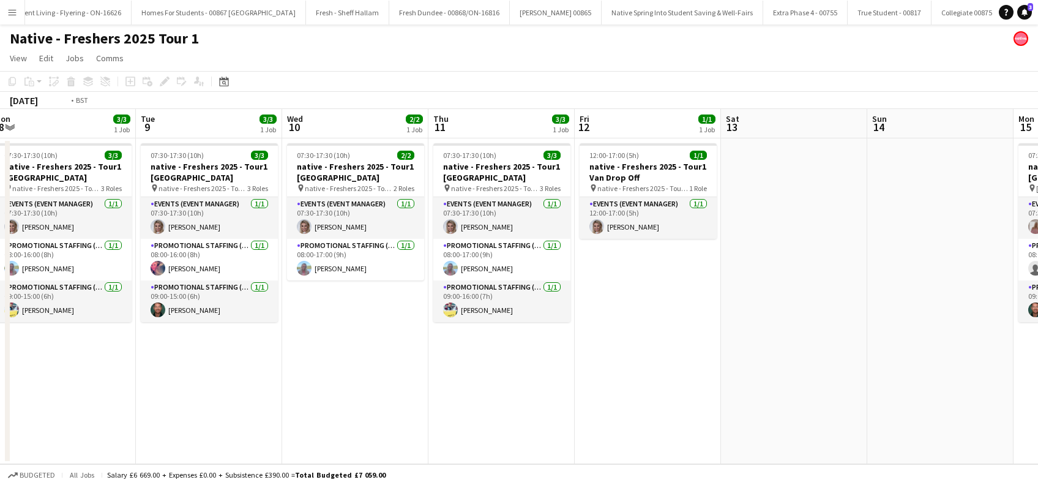
drag, startPoint x: 782, startPoint y: 372, endPoint x: 651, endPoint y: 392, distance: 132.4
click at [651, 392] on app-calendar-viewport "Fri 5 Sat 6 Sun 7 Mon 8 3/3 1 Job Tue 9 3/3 1 Job Wed 10 2/2 1 Job Thu 11 3/3 1…" at bounding box center [519, 286] width 1038 height 355
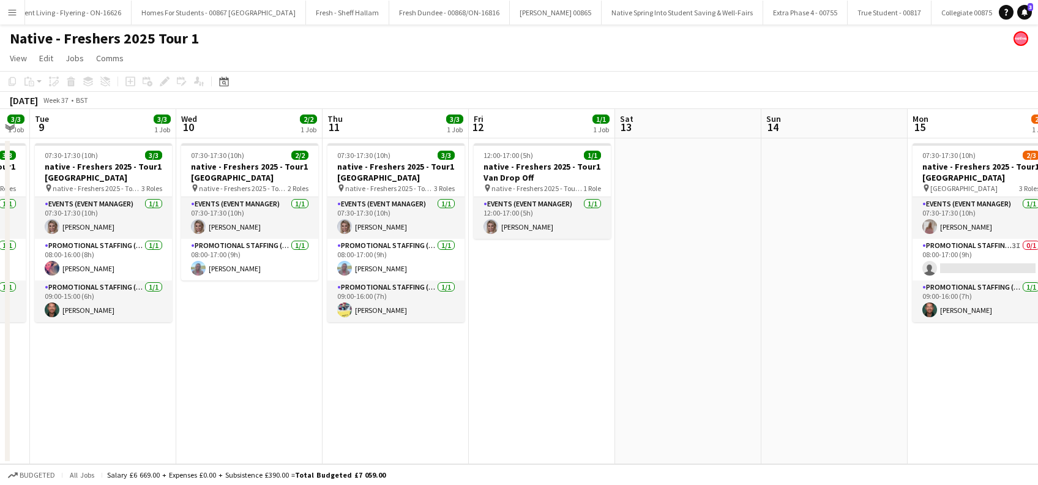
drag, startPoint x: 820, startPoint y: 382, endPoint x: 421, endPoint y: 397, distance: 400.0
click at [421, 397] on app-calendar-viewport "Fri 5 Sat 6 Sun 7 Mon 8 3/3 1 Job Tue 9 3/3 1 Job Wed 10 2/2 1 Job Thu 11 3/3 1…" at bounding box center [519, 286] width 1038 height 355
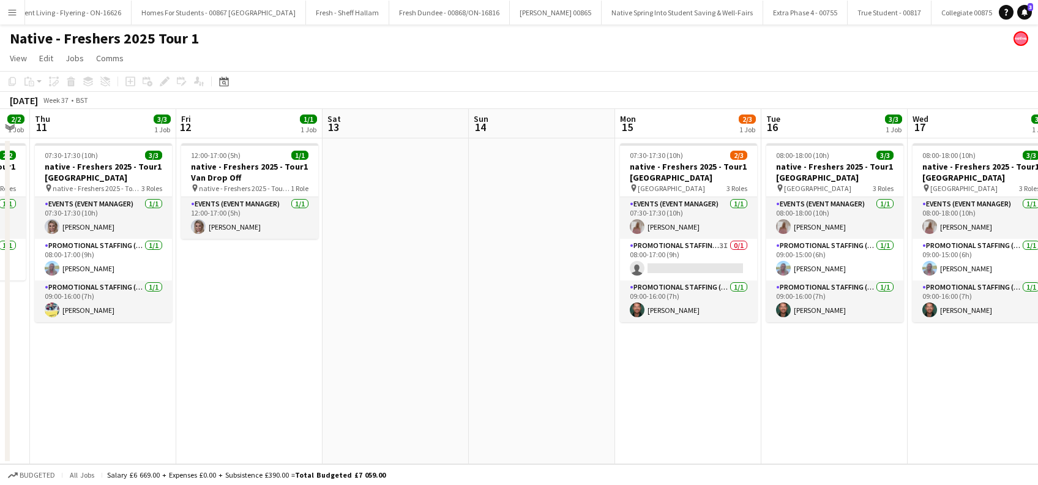
scroll to position [0, 556]
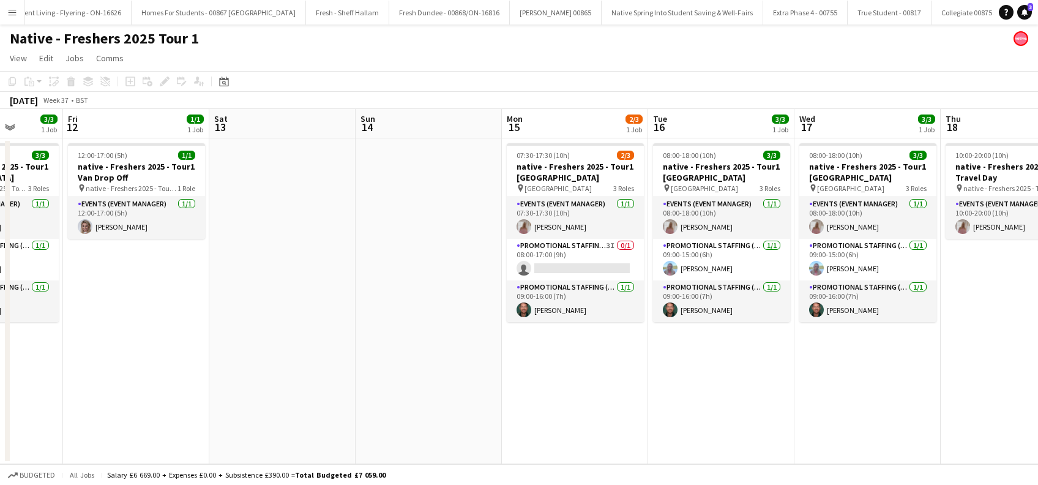
drag, startPoint x: 672, startPoint y: 395, endPoint x: 559, endPoint y: 400, distance: 112.7
click at [559, 400] on app-calendar-viewport "Tue 9 3/3 1 Job Wed 10 2/2 1 Job Thu 11 3/3 1 Job Fri 12 1/1 1 Job Sat 13 Sun 1…" at bounding box center [519, 286] width 1038 height 355
click at [564, 261] on app-card-role "Promotional Staffing (Brand Ambassadors) 3I 0/1 08:00-17:00 (9h) single-neutral…" at bounding box center [574, 260] width 137 height 42
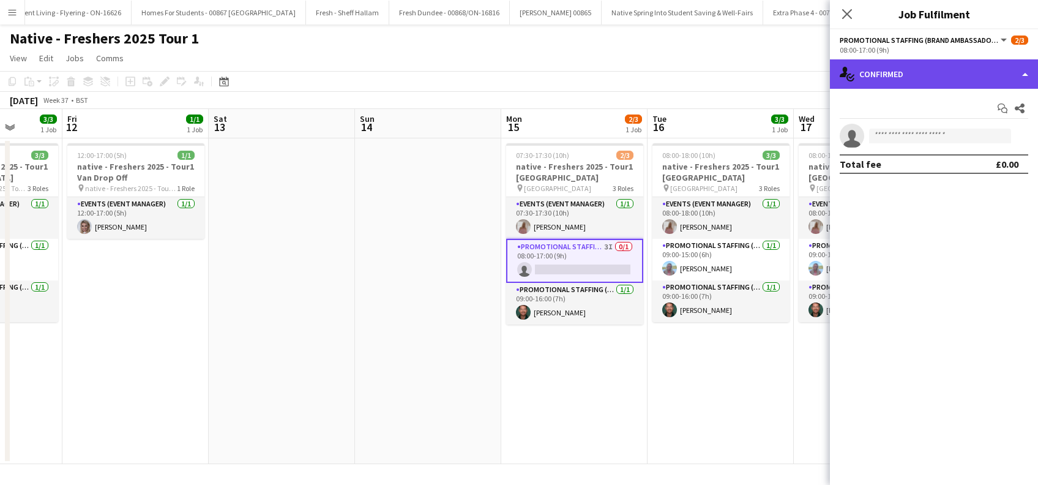
click at [899, 66] on div "single-neutral-actions-check-2 Confirmed" at bounding box center [934, 73] width 208 height 29
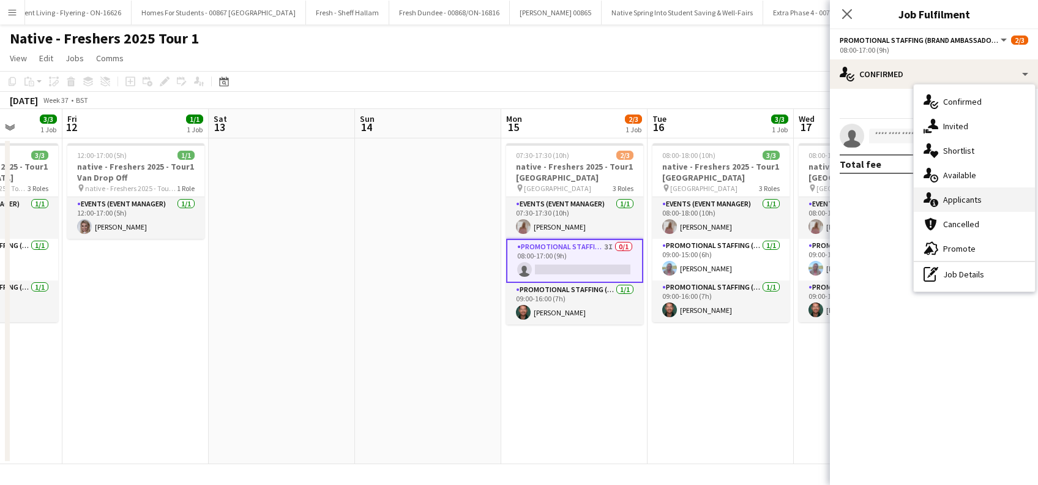
click at [966, 198] on span "Applicants" at bounding box center [962, 199] width 39 height 11
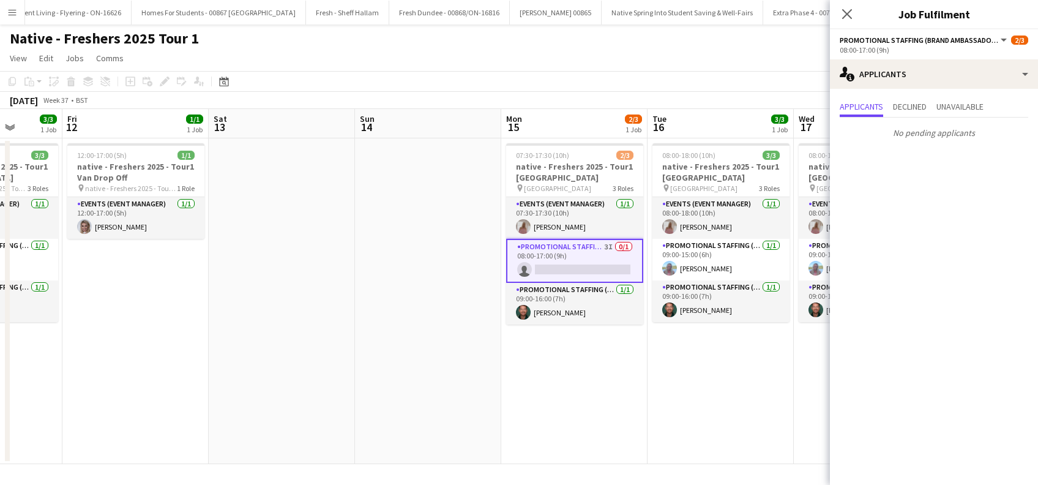
drag, startPoint x: 568, startPoint y: 381, endPoint x: 689, endPoint y: 380, distance: 120.6
click at [568, 381] on app-date-cell "07:30-17:30 (10h) 2/3 native - Freshers 2025 - Tour1 Stirling Uni pin Universit…" at bounding box center [574, 301] width 146 height 326
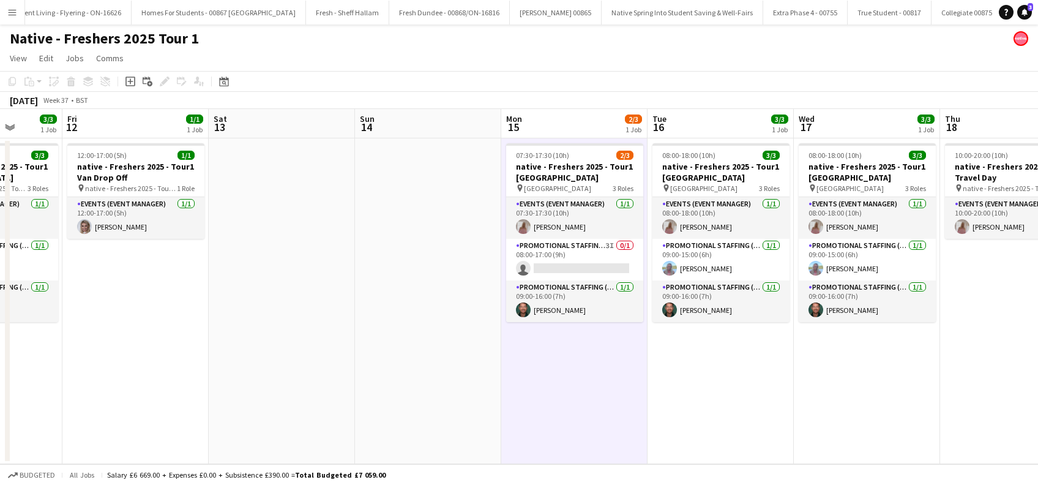
click at [721, 380] on app-date-cell "08:00-18:00 (10h) 3/3 native - Freshers 2025 - Tour1 Strath Uni pin University …" at bounding box center [721, 301] width 146 height 326
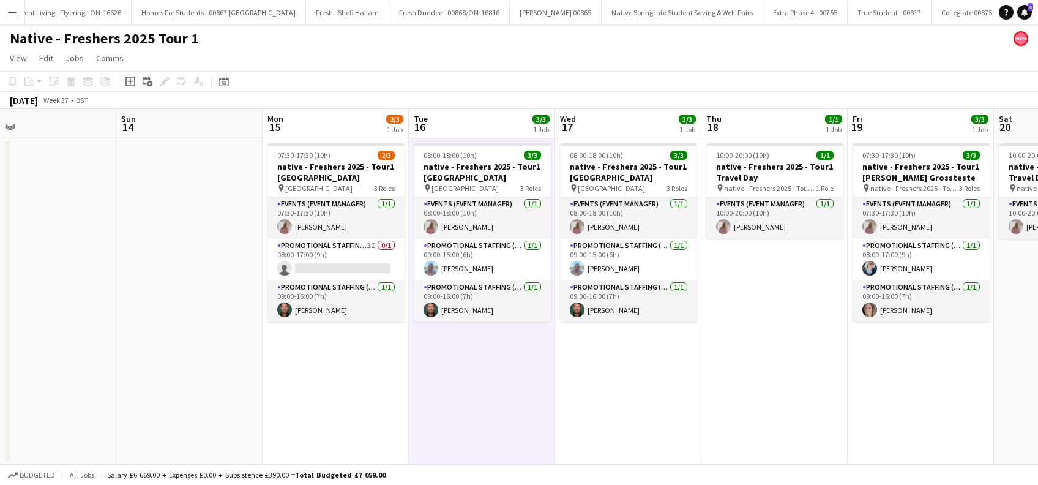
scroll to position [0, 389]
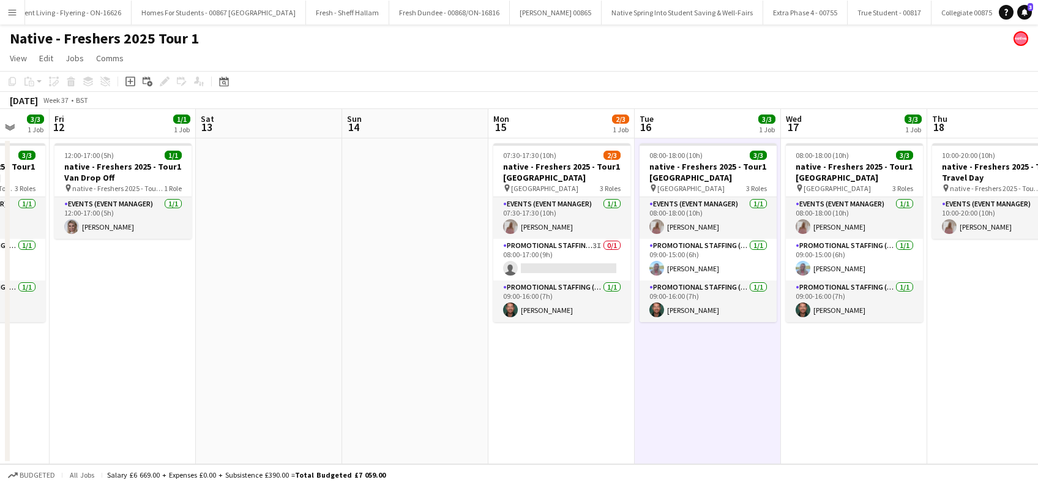
drag, startPoint x: 911, startPoint y: 395, endPoint x: 606, endPoint y: 400, distance: 305.5
click at [606, 400] on app-calendar-viewport "Tue 9 3/3 1 Job Wed 10 2/2 1 Job Thu 11 3/3 1 Job Fri 12 1/1 1 Job Sat 13 Sun 1…" at bounding box center [519, 286] width 1038 height 355
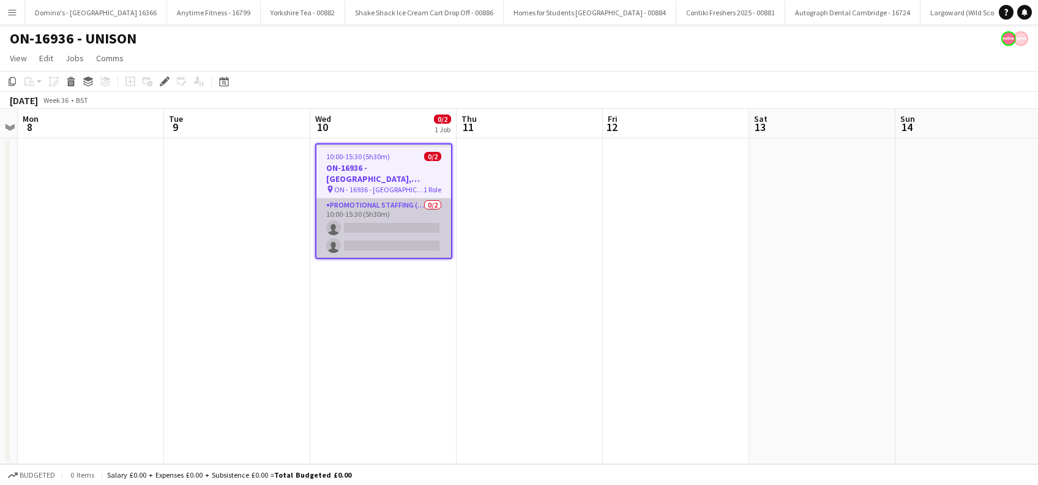
click at [378, 225] on app-card-role "Promotional Staffing (Brand Ambassadors) 0/2 10:00-15:30 (5h30m) single-neutral…" at bounding box center [383, 227] width 135 height 59
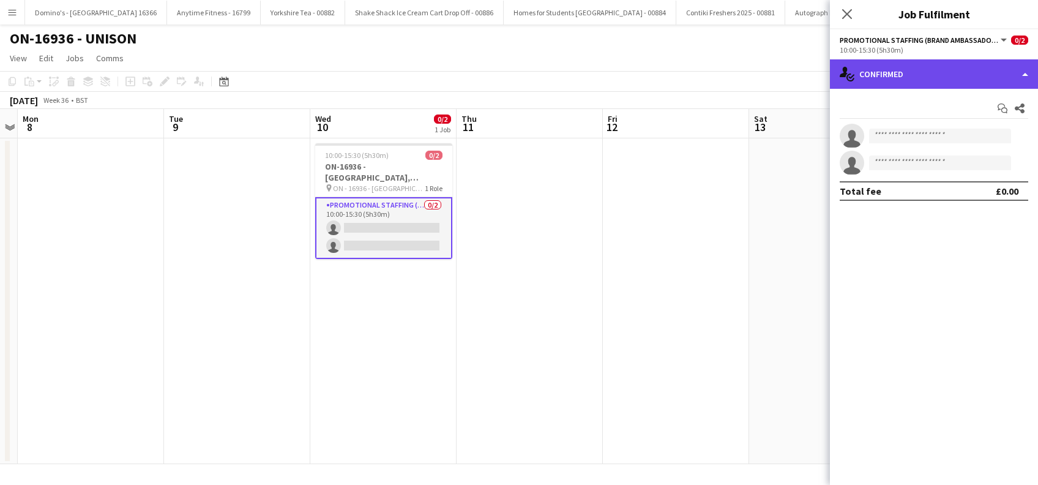
click at [921, 66] on div "single-neutral-actions-check-2 Confirmed" at bounding box center [934, 73] width 208 height 29
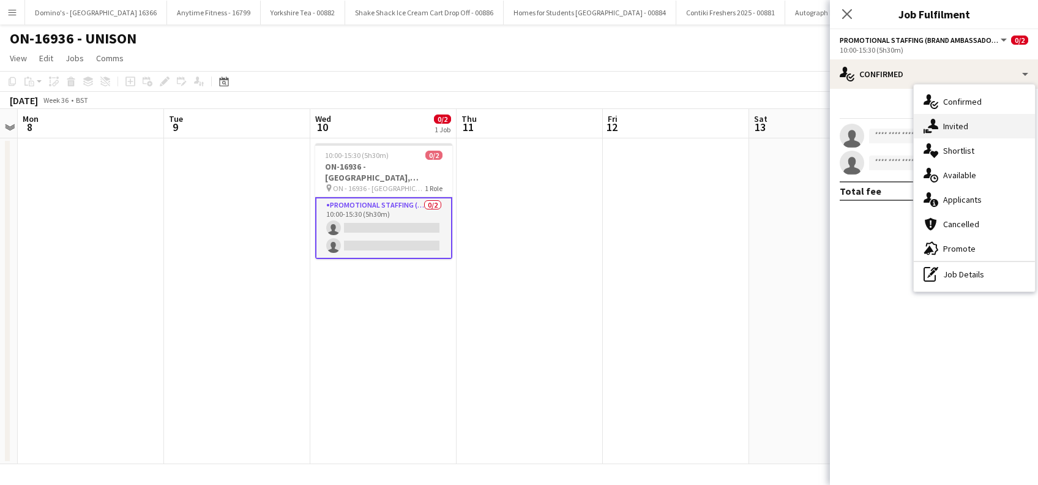
click at [964, 129] on span "Invited" at bounding box center [955, 126] width 25 height 11
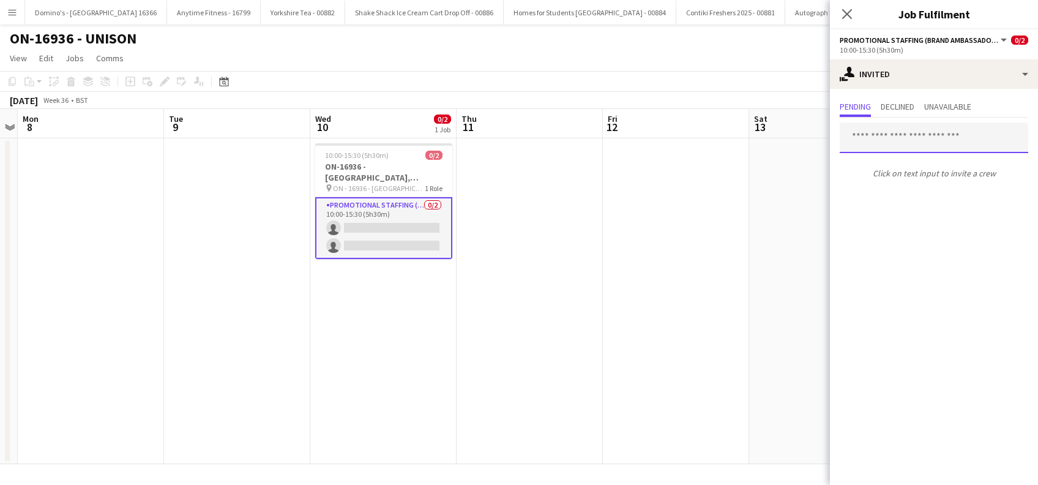
click at [893, 140] on input "text" at bounding box center [934, 137] width 189 height 31
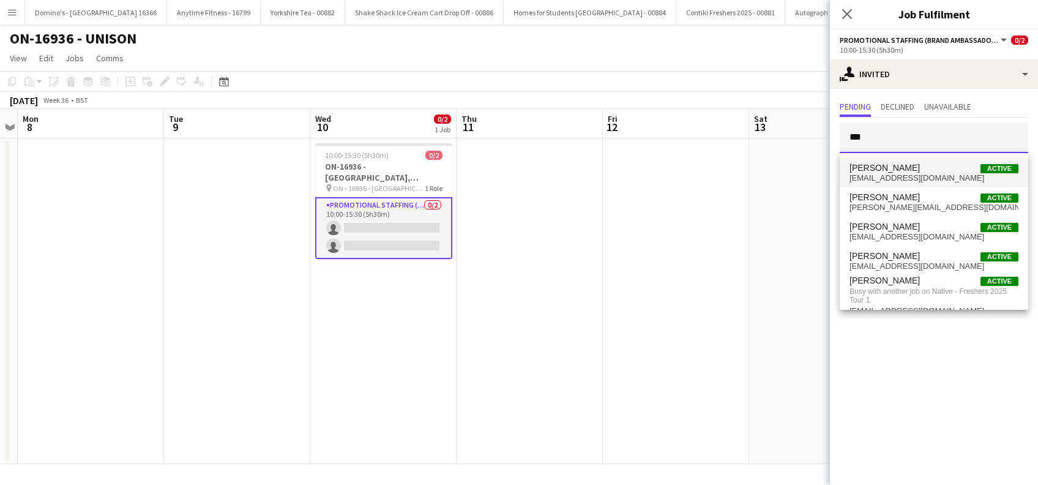
type input "***"
click at [888, 167] on span "[PERSON_NAME]" at bounding box center [885, 168] width 70 height 10
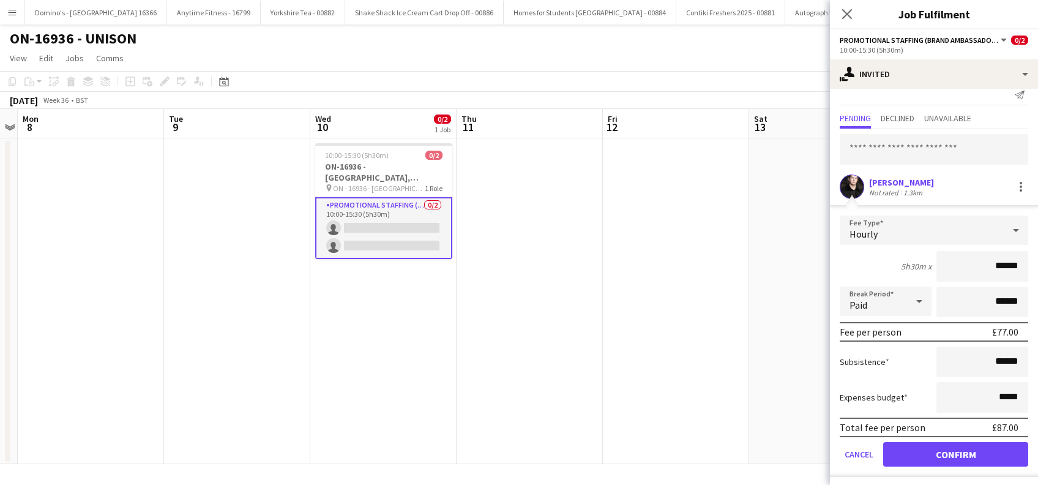
scroll to position [16, 0]
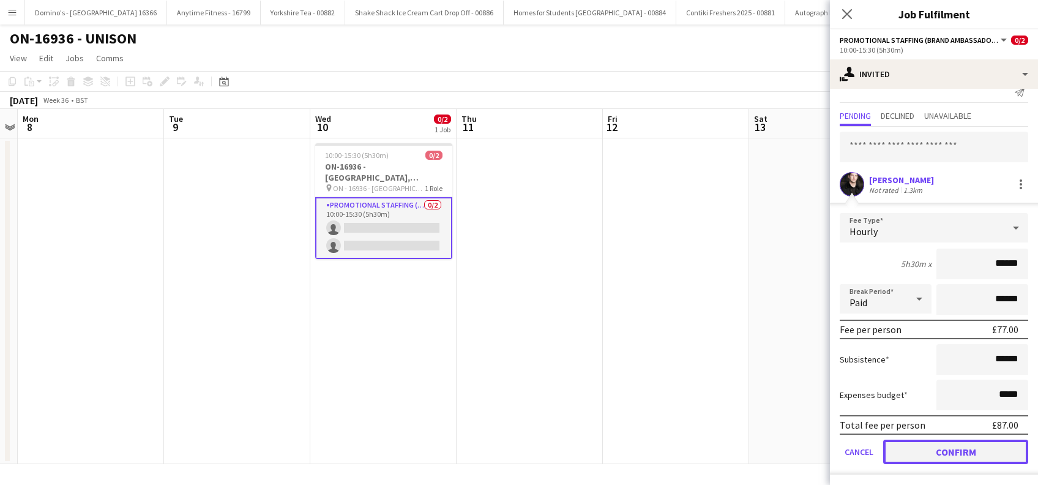
click at [944, 446] on button "Confirm" at bounding box center [955, 452] width 145 height 24
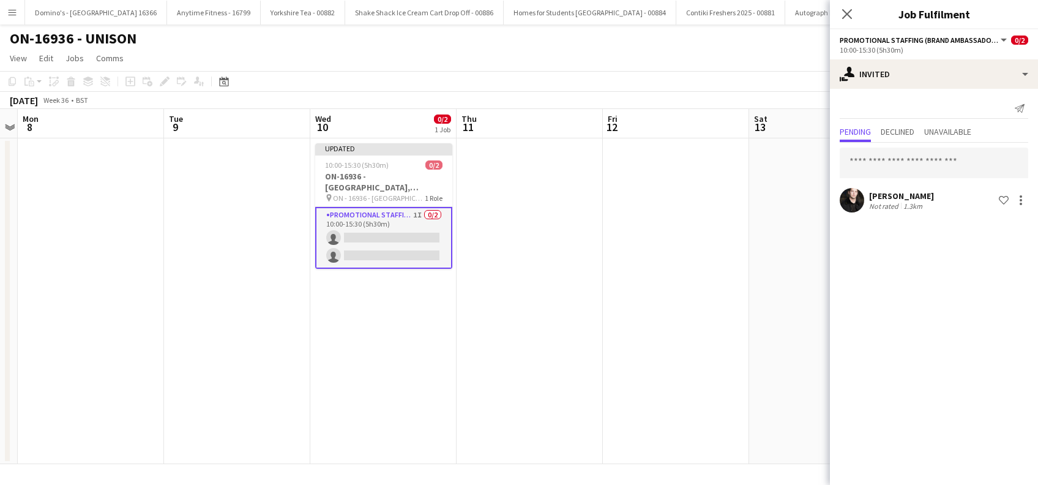
scroll to position [0, 0]
click at [717, 331] on app-date-cell at bounding box center [676, 301] width 146 height 326
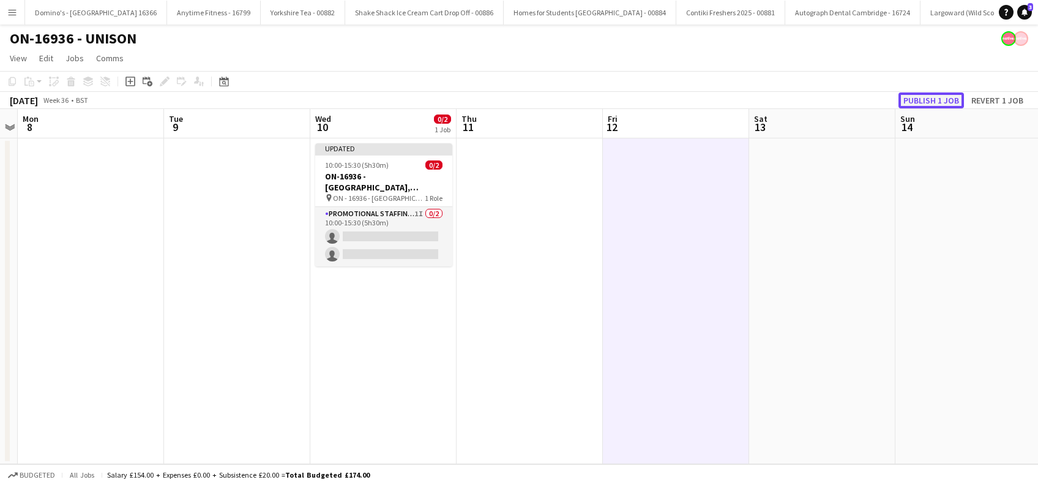
click at [926, 102] on button "Publish 1 job" at bounding box center [931, 100] width 65 height 16
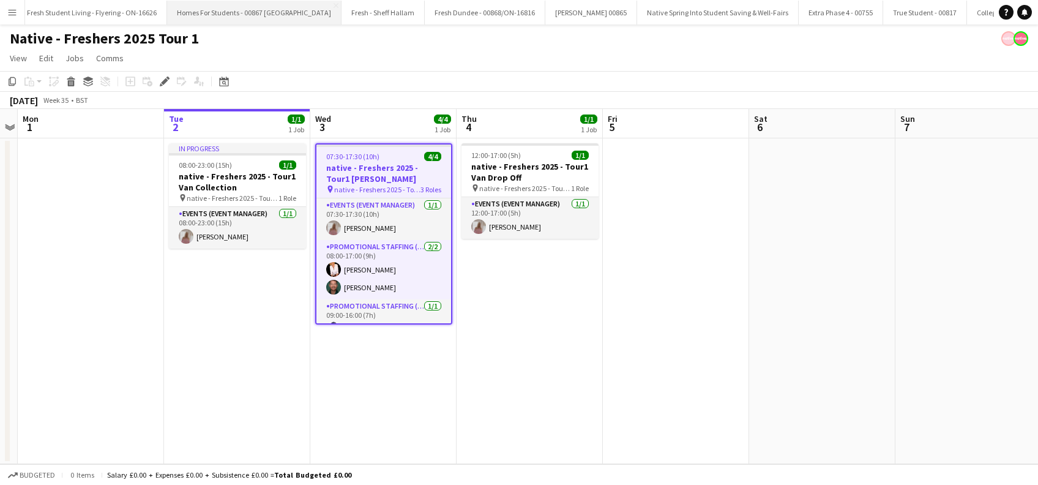
scroll to position [0, 1284]
click at [403, 394] on app-date-cell "07:30-17:30 (10h) 4/4 native - Freshers 2025 - Tour1 Heriot Watt pin native - F…" at bounding box center [383, 301] width 146 height 326
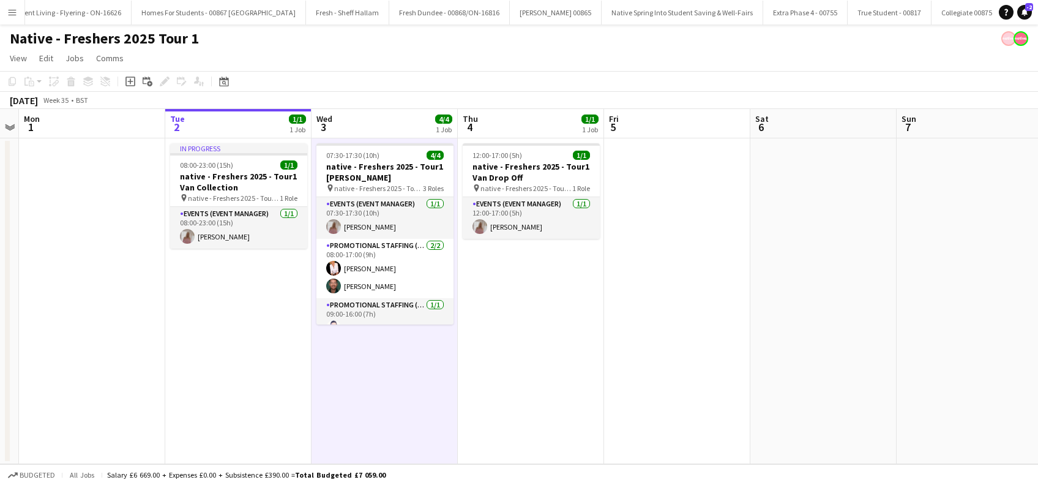
click at [499, 373] on app-date-cell "12:00-17:00 (5h) 1/1 native - Freshers 2025 - Tour1 Van Drop Off pin native - F…" at bounding box center [531, 301] width 146 height 326
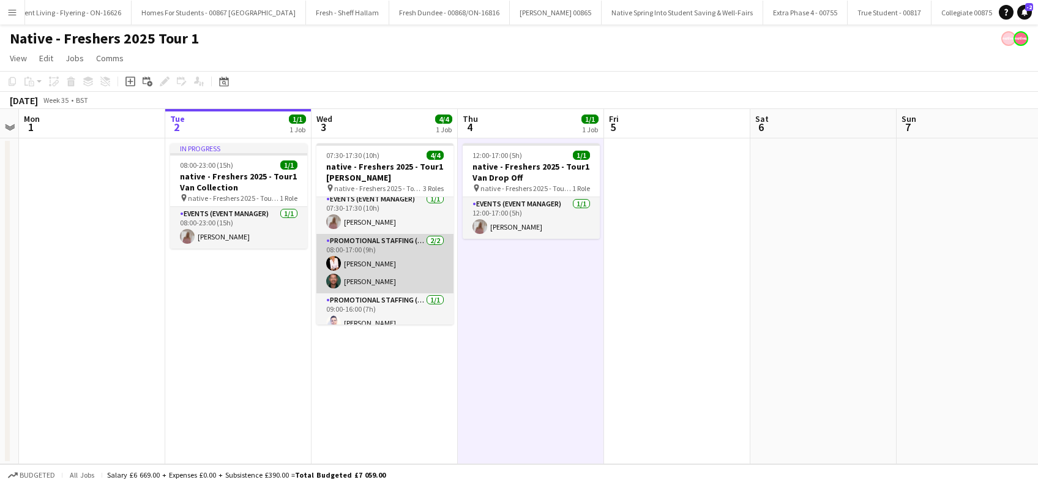
scroll to position [0, 0]
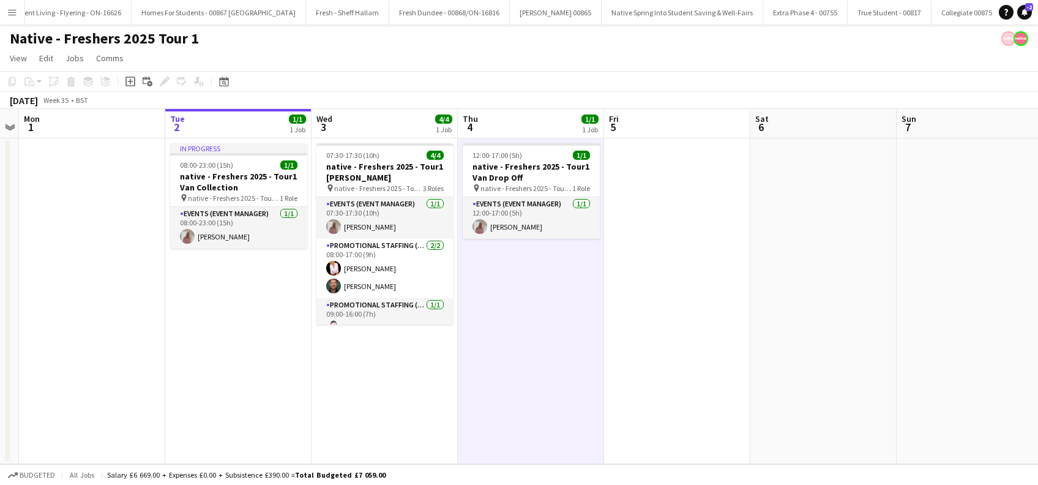
click at [254, 347] on app-date-cell "In progress 08:00-23:00 (15h) 1/1 native - Freshers 2025 - Tour1 Van Collection…" at bounding box center [238, 301] width 146 height 326
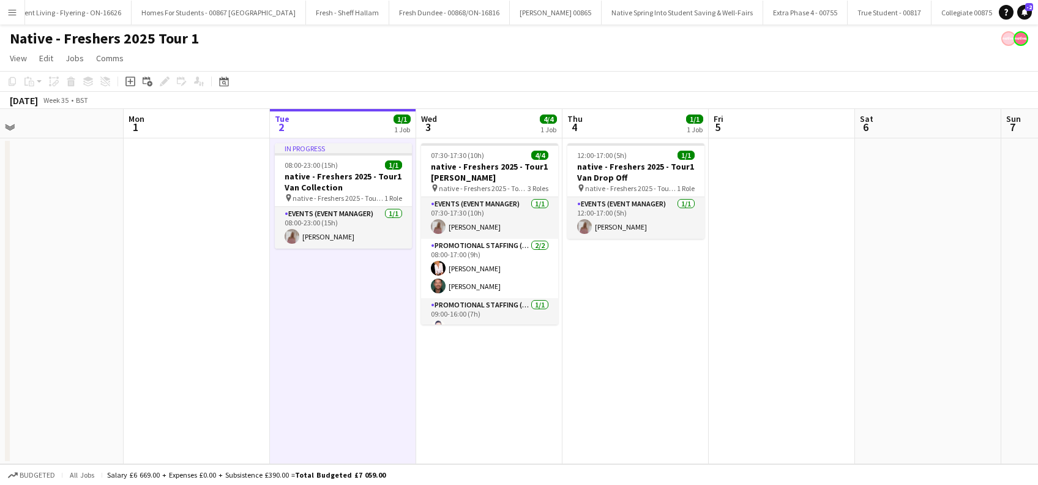
drag, startPoint x: 515, startPoint y: 381, endPoint x: 766, endPoint y: 373, distance: 251.1
click at [766, 373] on app-calendar-viewport "Fri 29 Sat 30 Sun 31 Mon 1 Tue 2 1/1 1 Job Wed 3 4/4 1 Job Thu 4 1/1 1 Job Fri …" at bounding box center [519, 286] width 1038 height 355
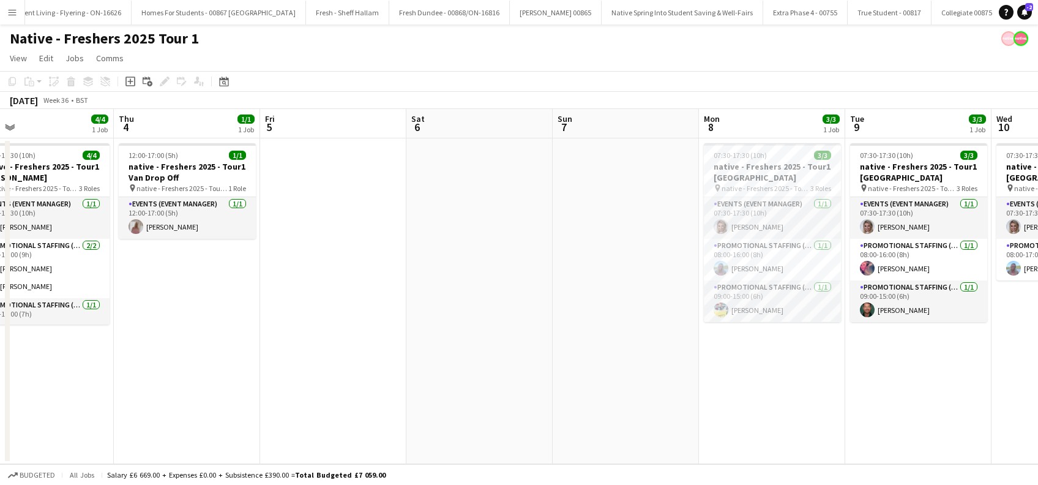
scroll to position [0, 328]
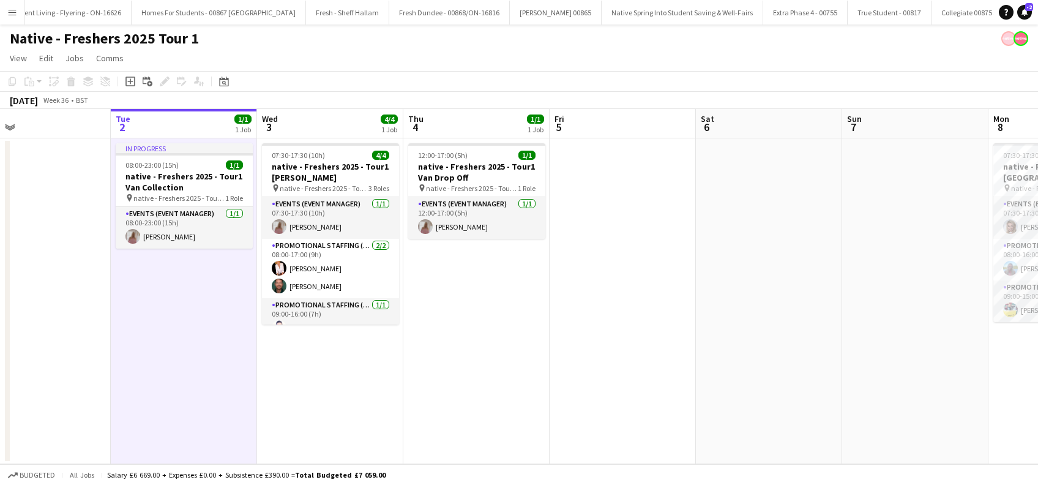
drag, startPoint x: 480, startPoint y: 374, endPoint x: 174, endPoint y: 374, distance: 305.4
click at [174, 374] on app-calendar-viewport "Sat 30 Sun 31 Mon 1 Tue 2 1/1 1 Job Wed 3 4/4 1 Job Thu 4 1/1 1 Job Fri 5 Sat 6…" at bounding box center [519, 286] width 1038 height 355
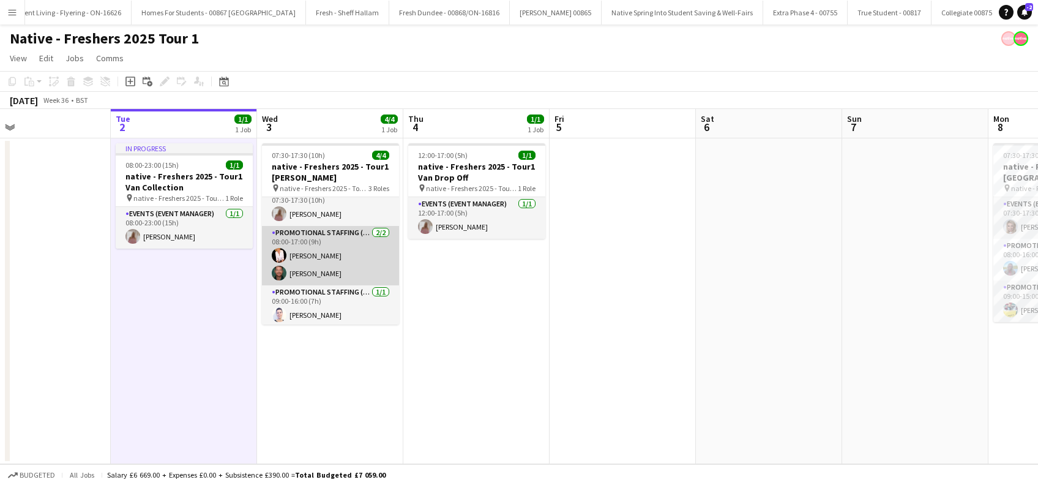
scroll to position [15, 0]
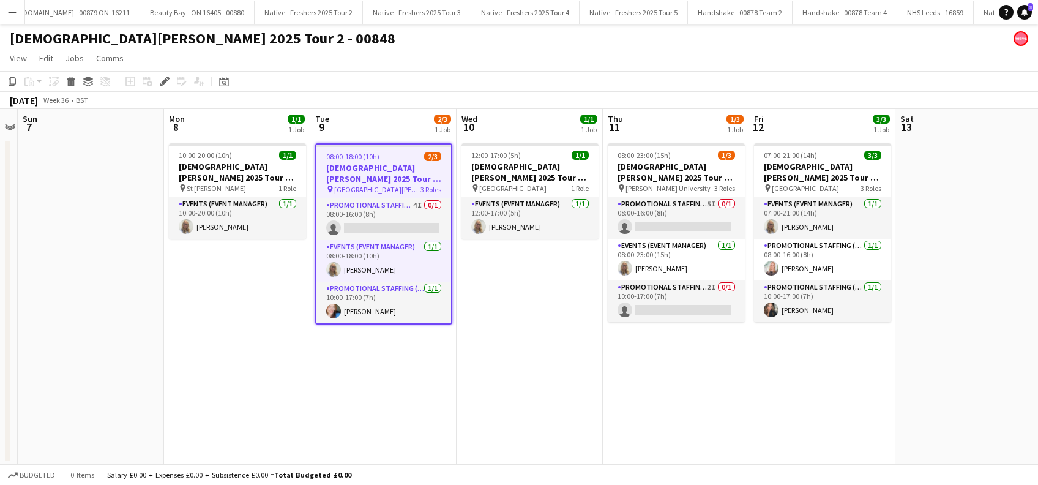
click at [523, 331] on app-date-cell "12:00-17:00 (5h) 1/1 Lady Garden 2025 Tour 2 - 00848 - Travel Day pin Aberdeen …" at bounding box center [530, 301] width 146 height 326
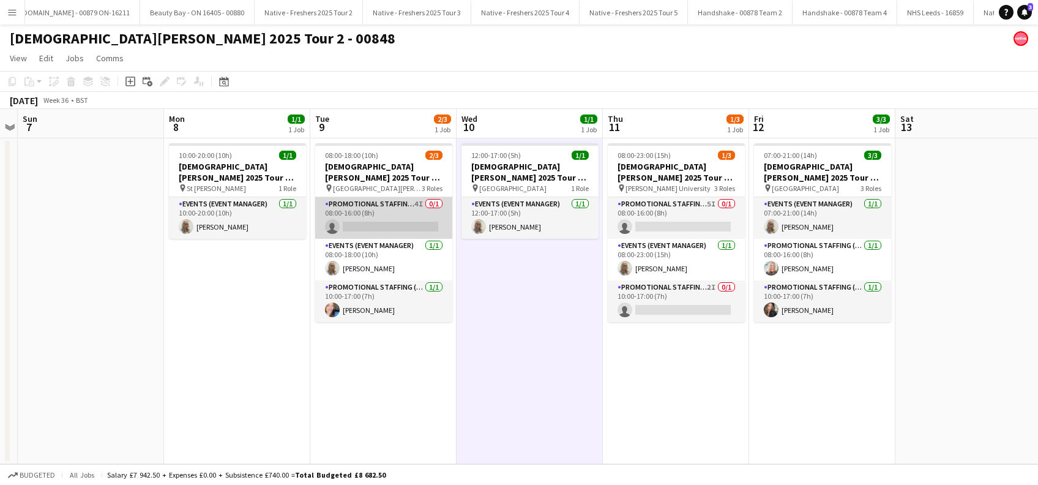
click at [377, 224] on app-card-role "Promotional Staffing (Brand Ambassadors) 4I 0/1 08:00-16:00 (8h) single-neutral…" at bounding box center [383, 218] width 137 height 42
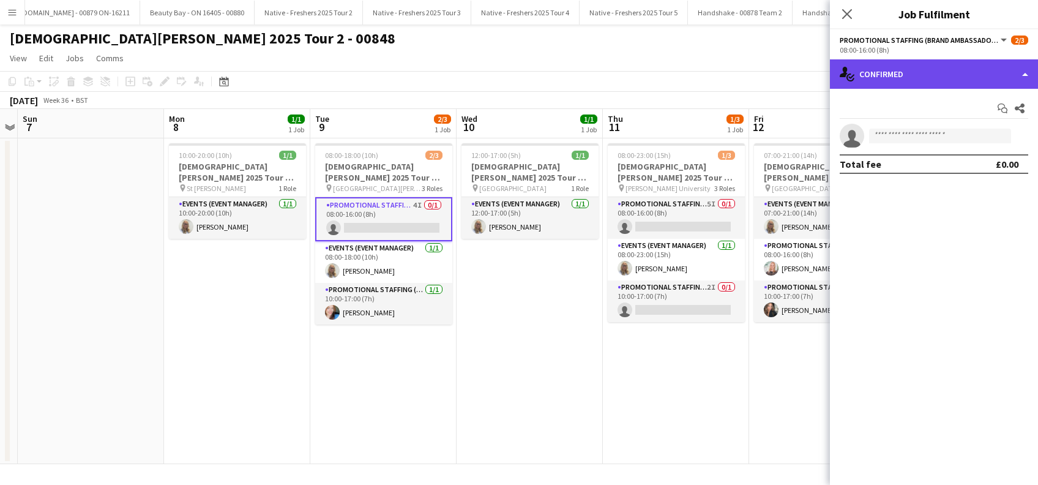
click at [963, 63] on div "single-neutral-actions-check-2 Confirmed" at bounding box center [934, 73] width 208 height 29
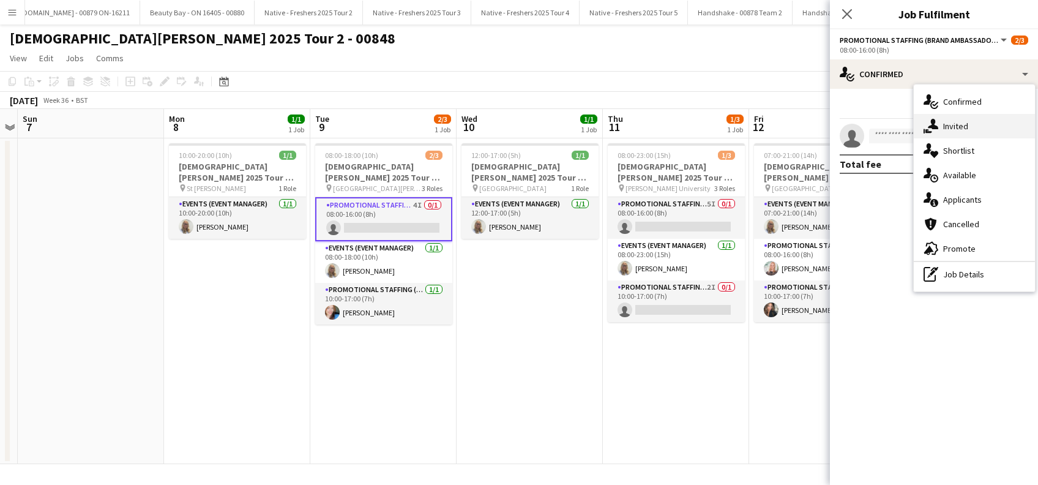
click at [948, 133] on div "single-neutral-actions-share-1 Invited" at bounding box center [974, 126] width 121 height 24
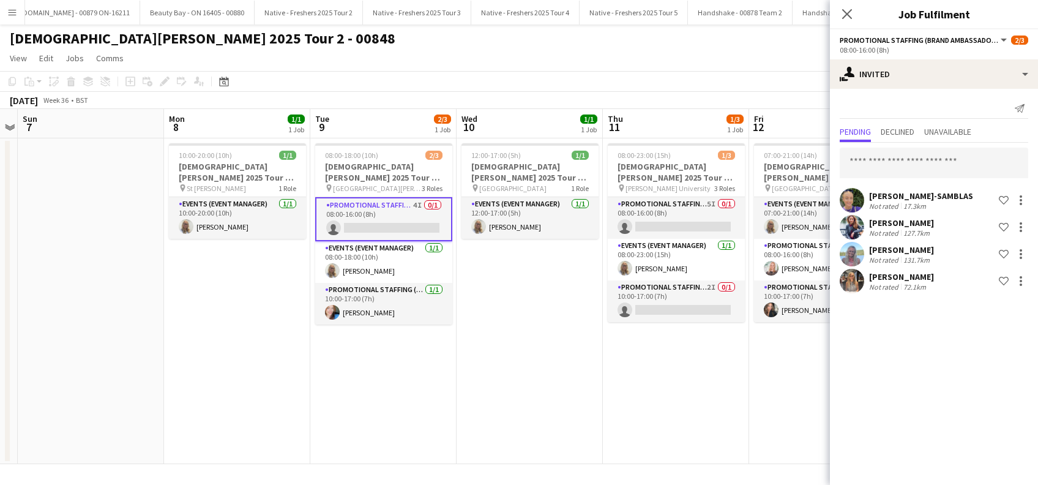
click at [848, 13] on icon at bounding box center [847, 14] width 10 height 10
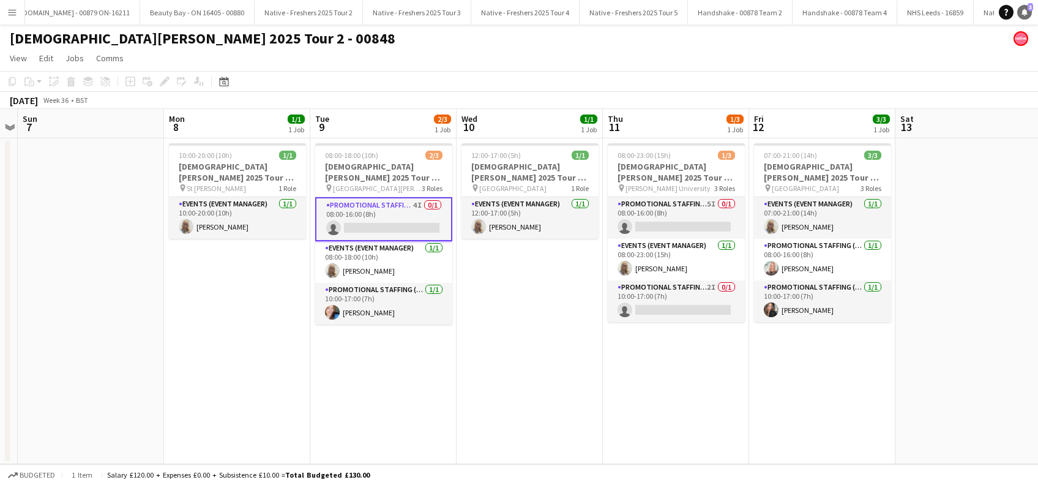
click at [1024, 13] on icon at bounding box center [1025, 12] width 6 height 6
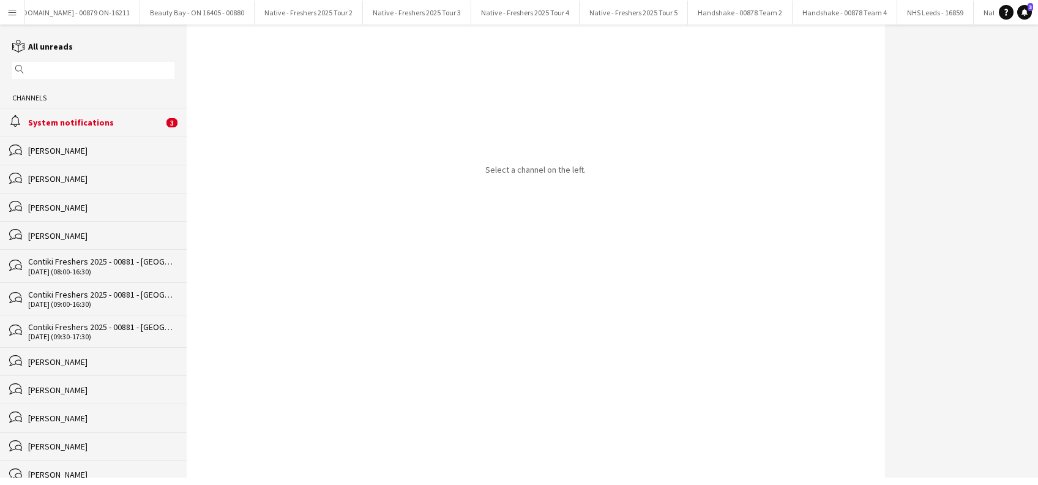
click at [67, 124] on div "System notifications" at bounding box center [95, 122] width 135 height 11
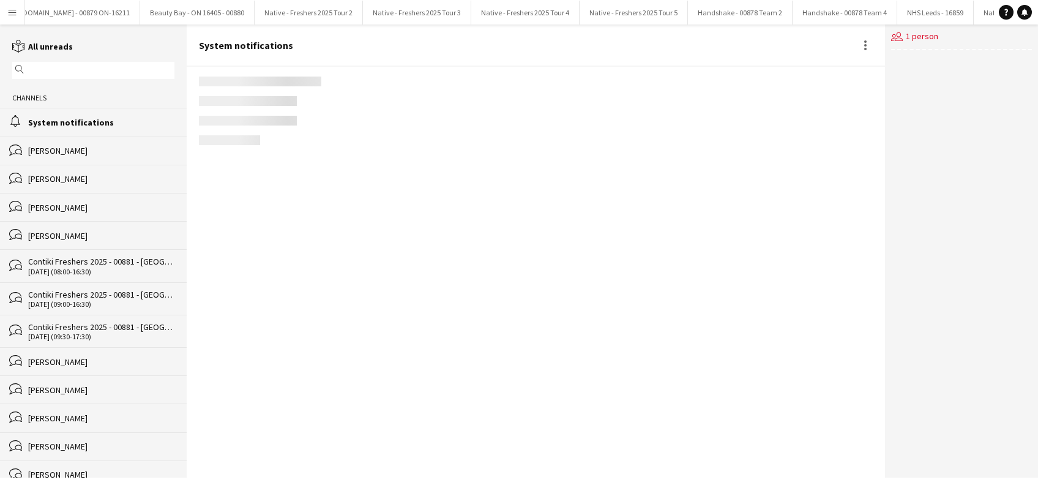
scroll to position [1552, 0]
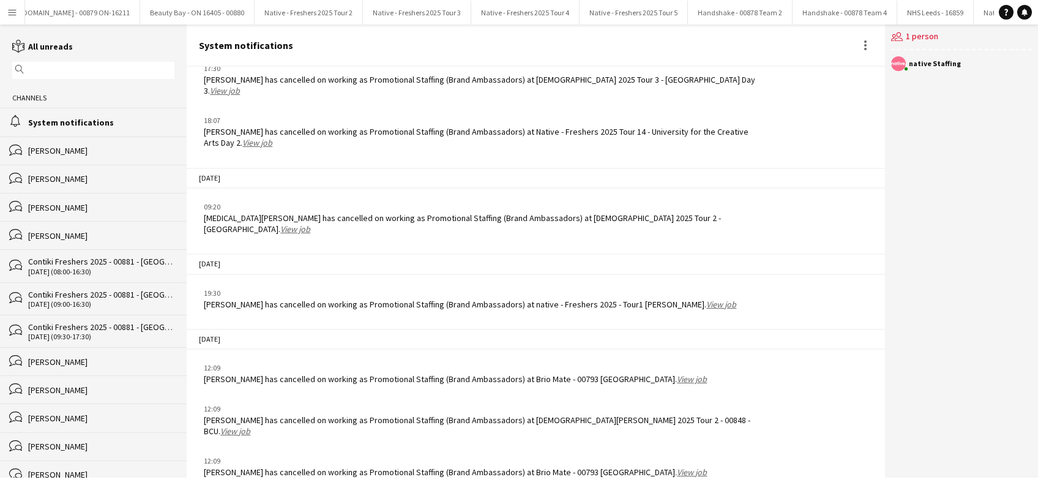
click at [677, 373] on link "View job" at bounding box center [692, 378] width 30 height 11
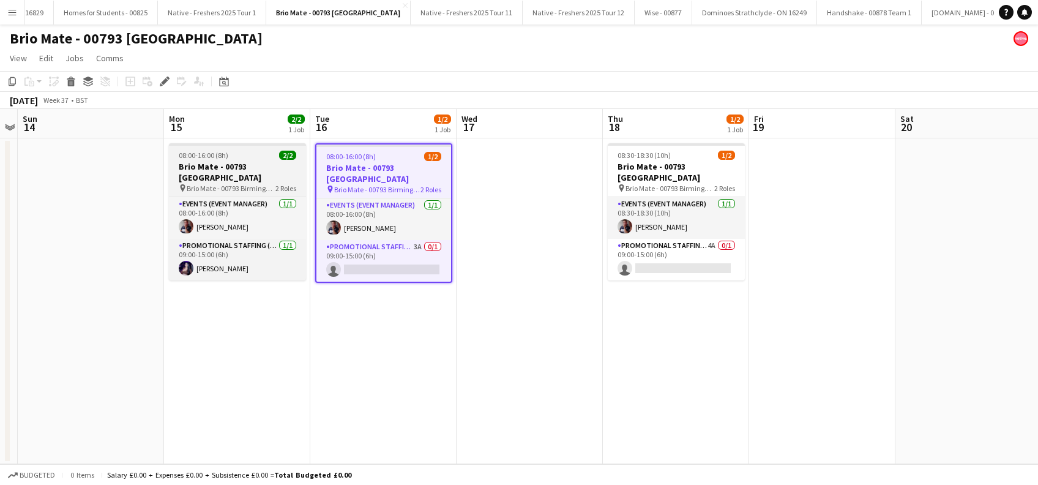
scroll to position [0, 2251]
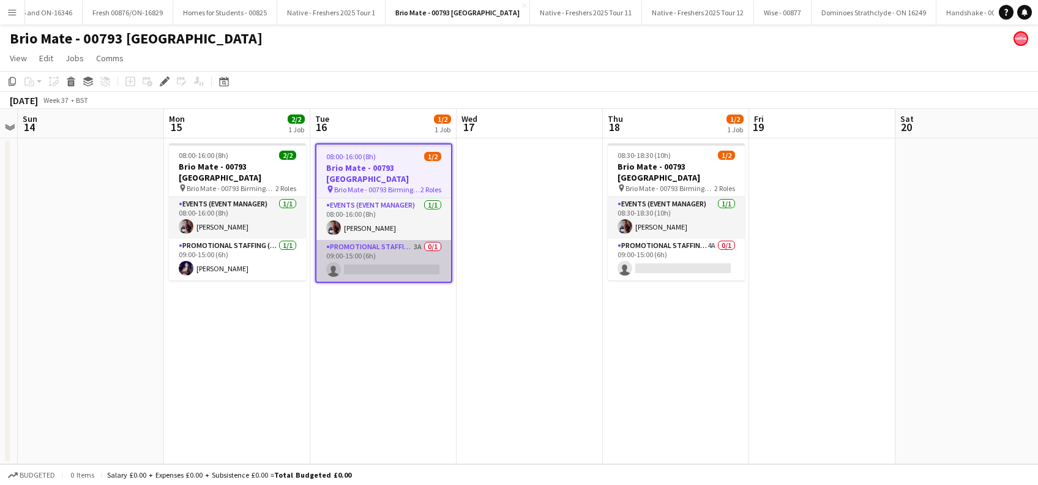
click at [391, 261] on app-card-role "Promotional Staffing (Brand Ambassadors) 3A 0/1 09:00-15:00 (6h) single-neutral…" at bounding box center [383, 261] width 135 height 42
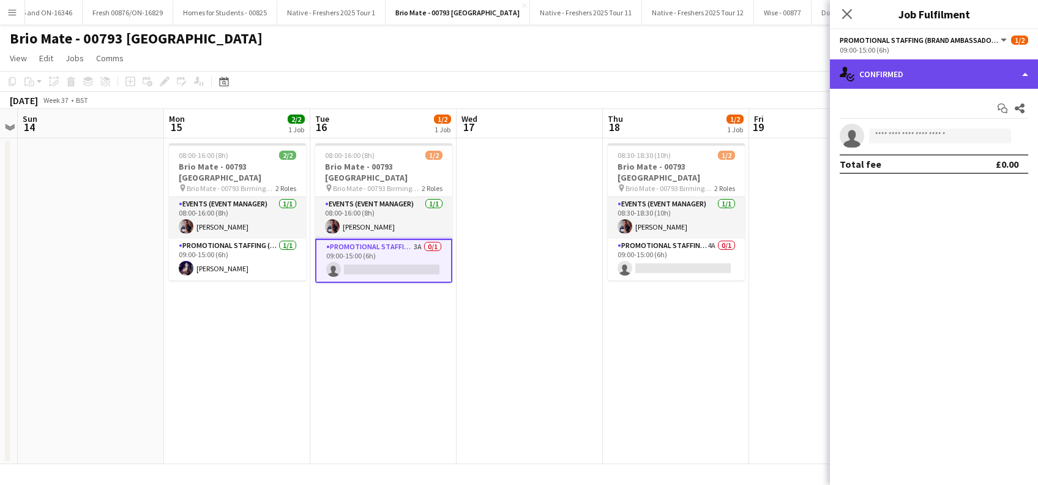
click at [938, 69] on div "single-neutral-actions-check-2 Confirmed" at bounding box center [934, 73] width 208 height 29
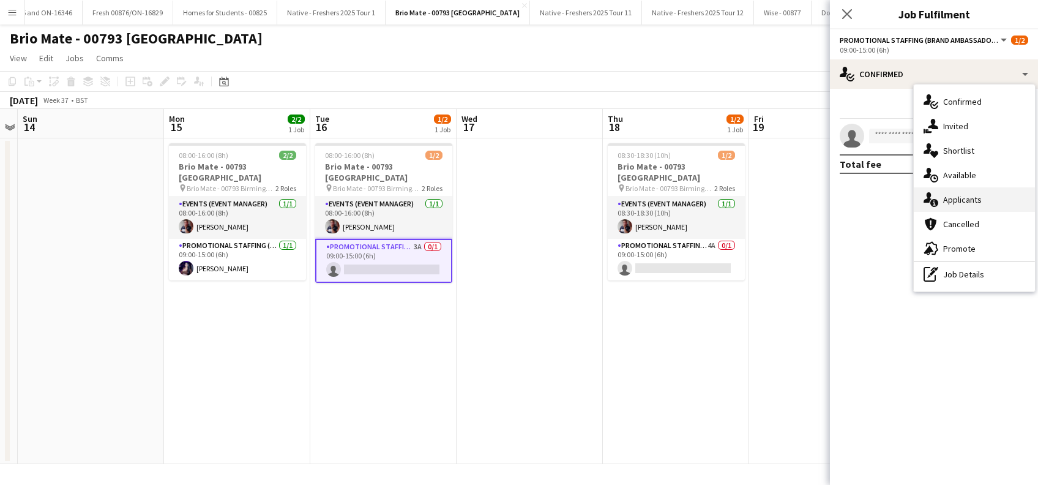
click at [960, 196] on span "Applicants" at bounding box center [962, 199] width 39 height 11
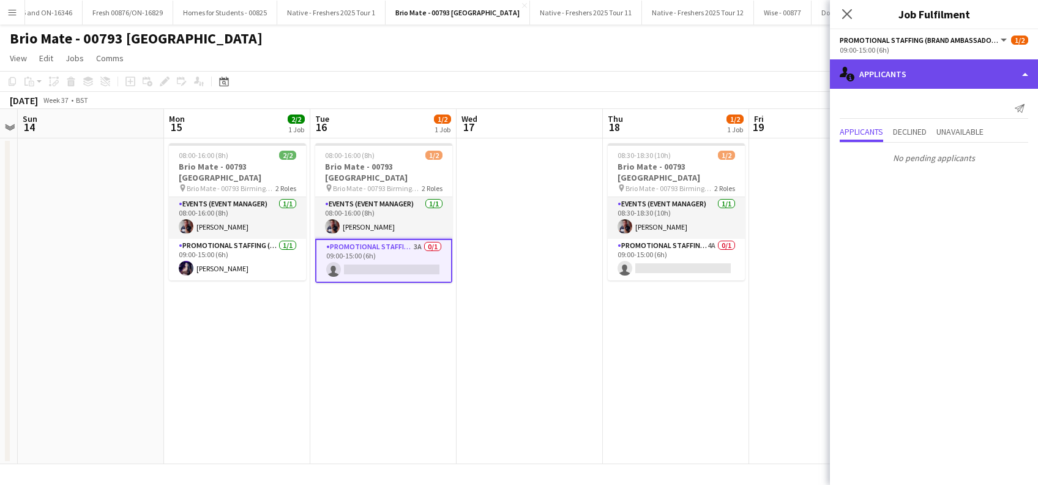
click at [906, 71] on div "single-neutral-actions-information Applicants" at bounding box center [934, 73] width 208 height 29
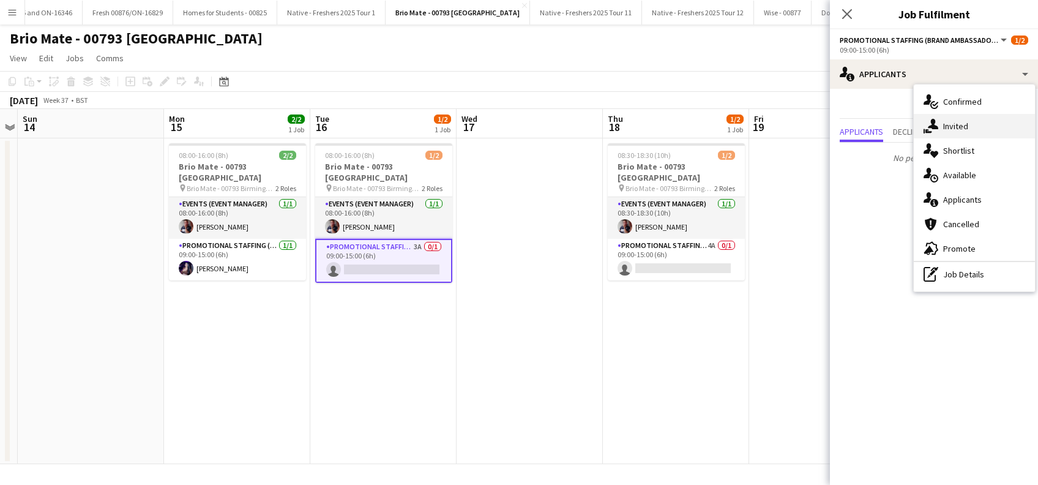
click at [955, 125] on span "Invited" at bounding box center [955, 126] width 25 height 11
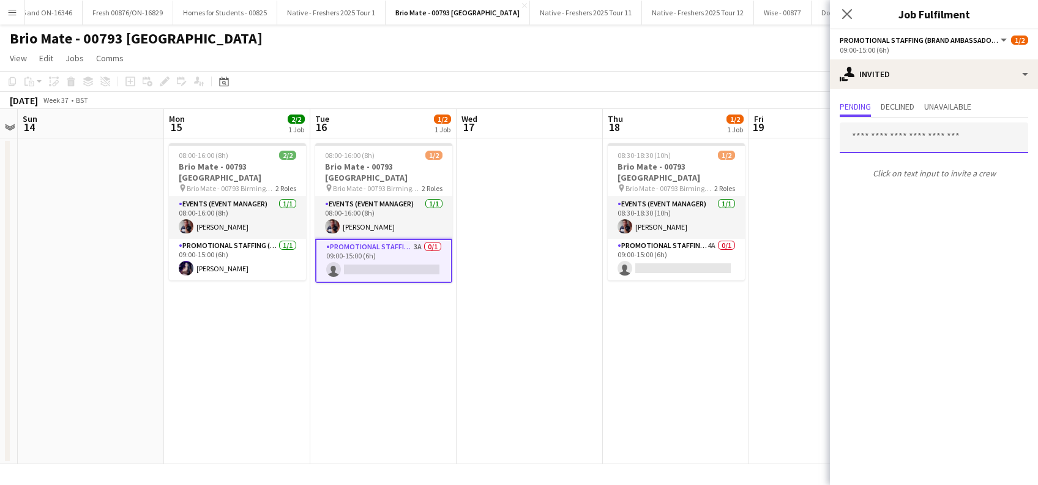
click at [885, 133] on input "text" at bounding box center [934, 137] width 189 height 31
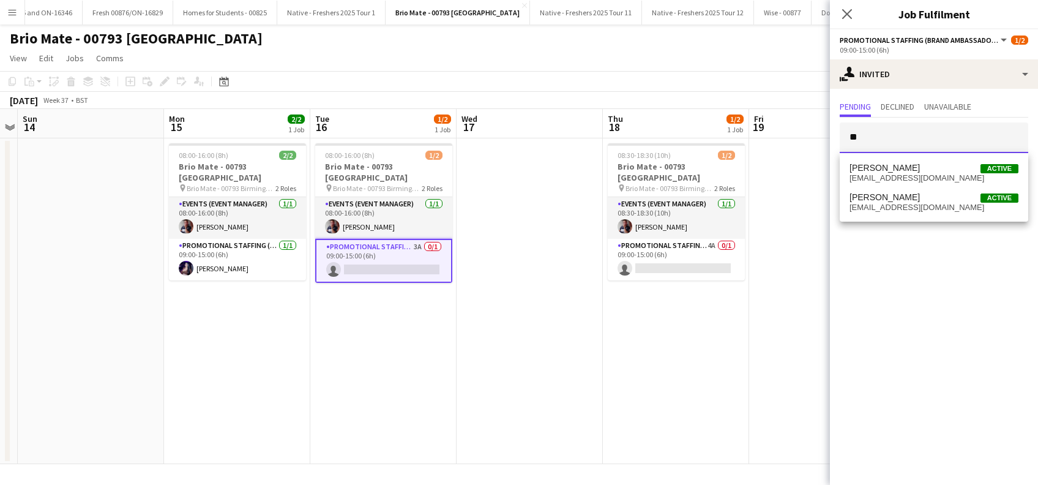
type input "*"
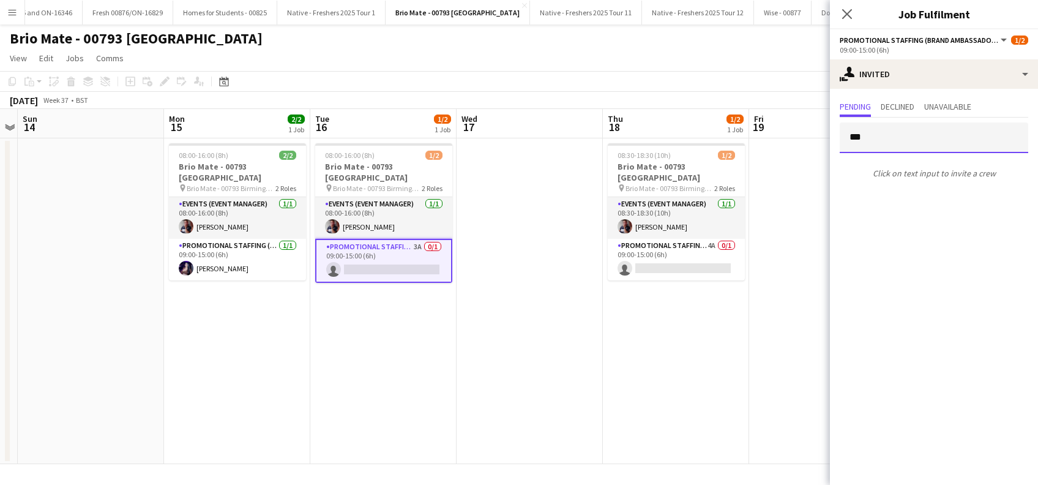
type input "****"
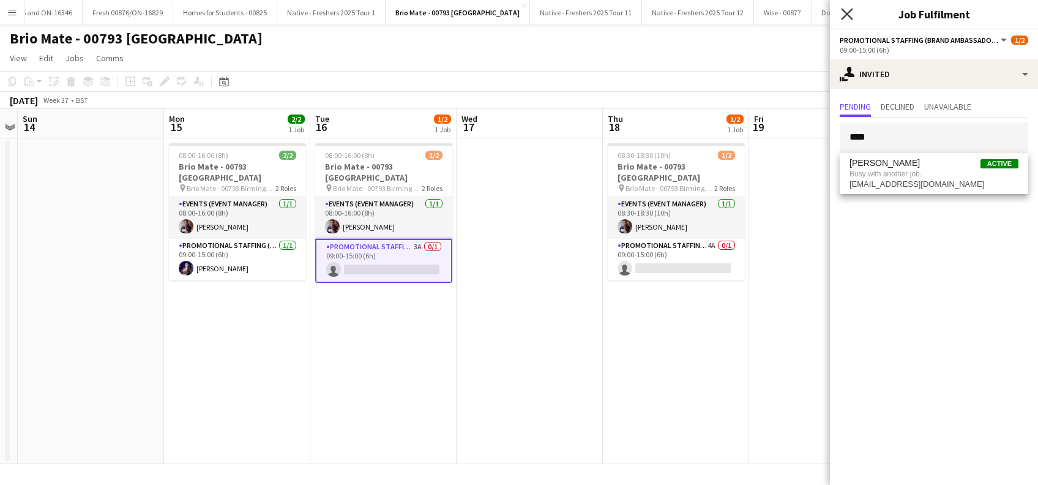
click at [847, 10] on icon "Close pop-in" at bounding box center [847, 14] width 12 height 12
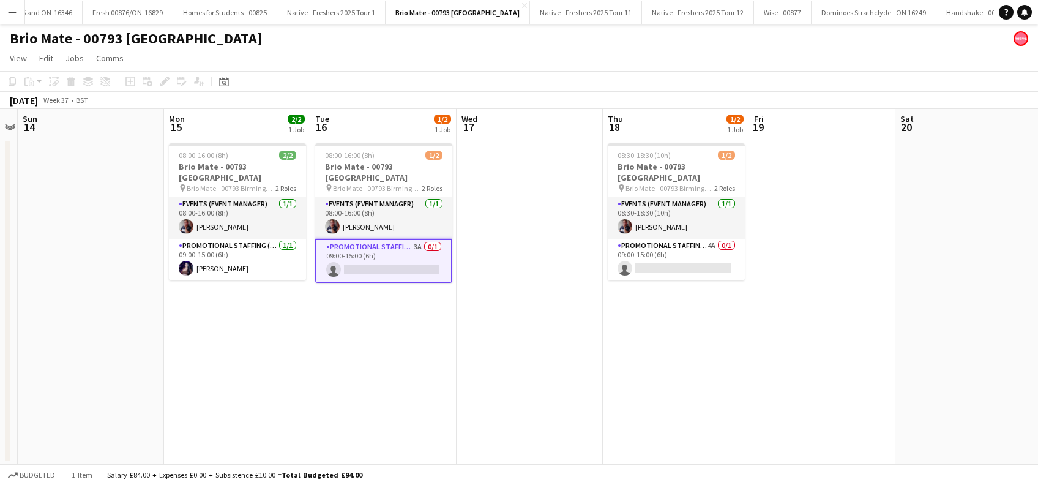
click at [398, 332] on app-date-cell "08:00-16:00 (8h) 1/2 Brio Mate - 00793 Birmingham pin Brio Mate - 00793 Birming…" at bounding box center [383, 301] width 146 height 326
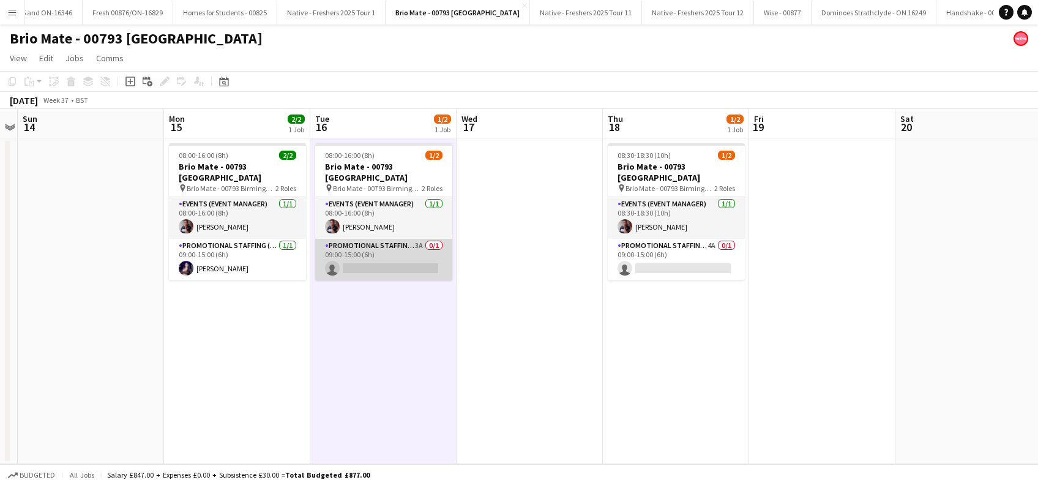
click at [352, 256] on app-card-role "Promotional Staffing (Brand Ambassadors) 3A 0/1 09:00-15:00 (6h) single-neutral…" at bounding box center [383, 260] width 137 height 42
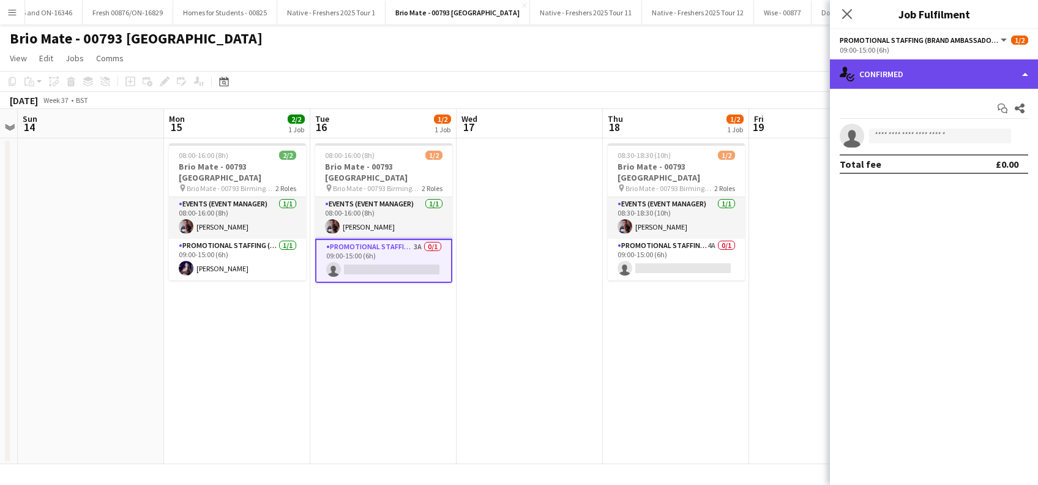
click at [932, 73] on div "single-neutral-actions-check-2 Confirmed" at bounding box center [934, 73] width 208 height 29
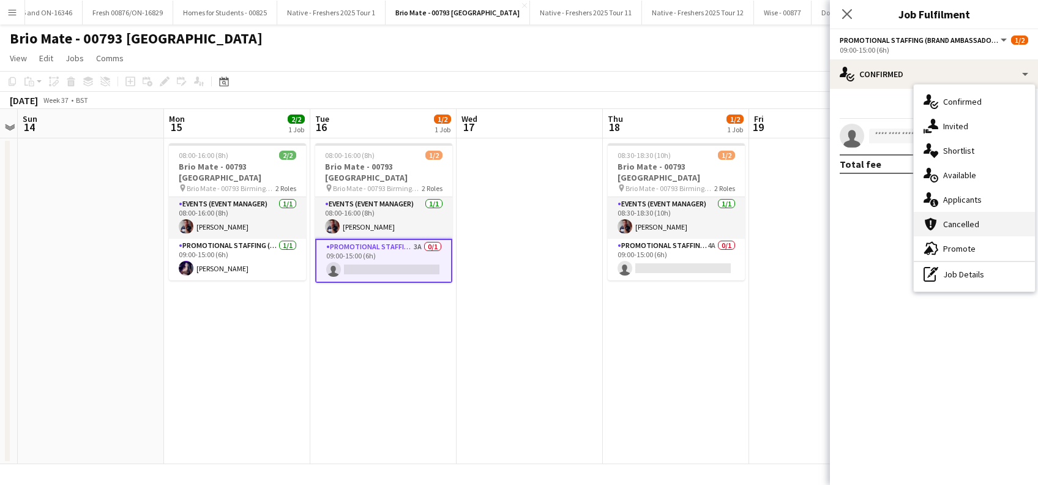
click at [960, 223] on span "Cancelled" at bounding box center [961, 224] width 36 height 11
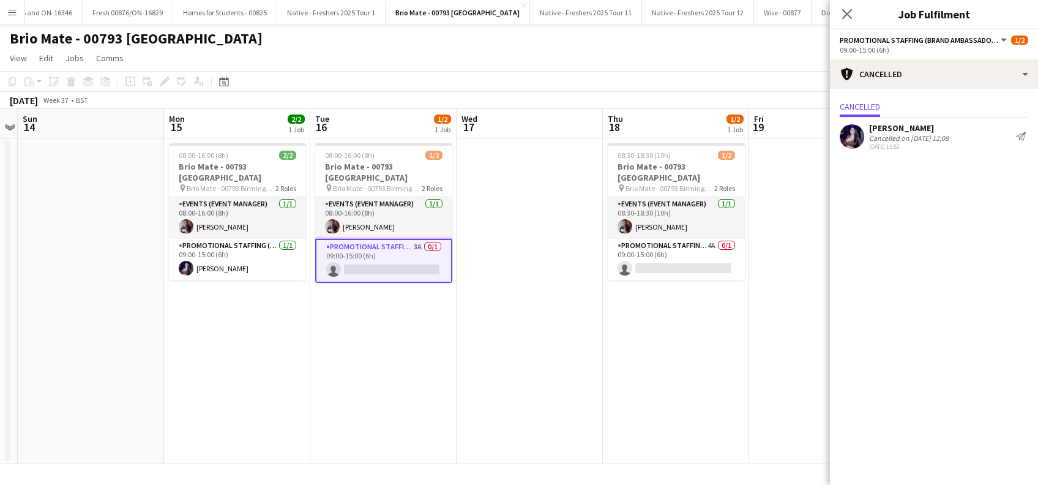
click at [903, 123] on div "Aalia Nawaz" at bounding box center [909, 127] width 80 height 11
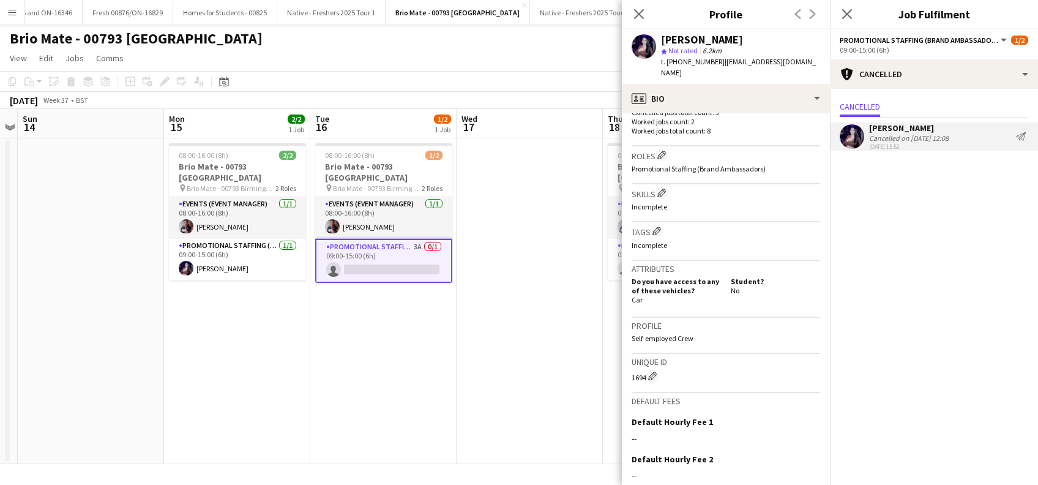
scroll to position [481, 0]
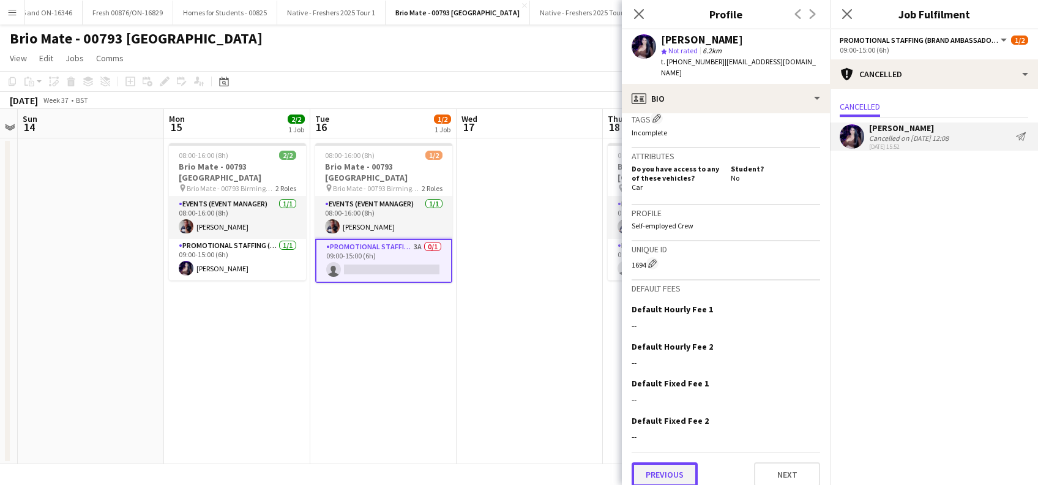
click at [675, 469] on button "Previous" at bounding box center [665, 474] width 66 height 24
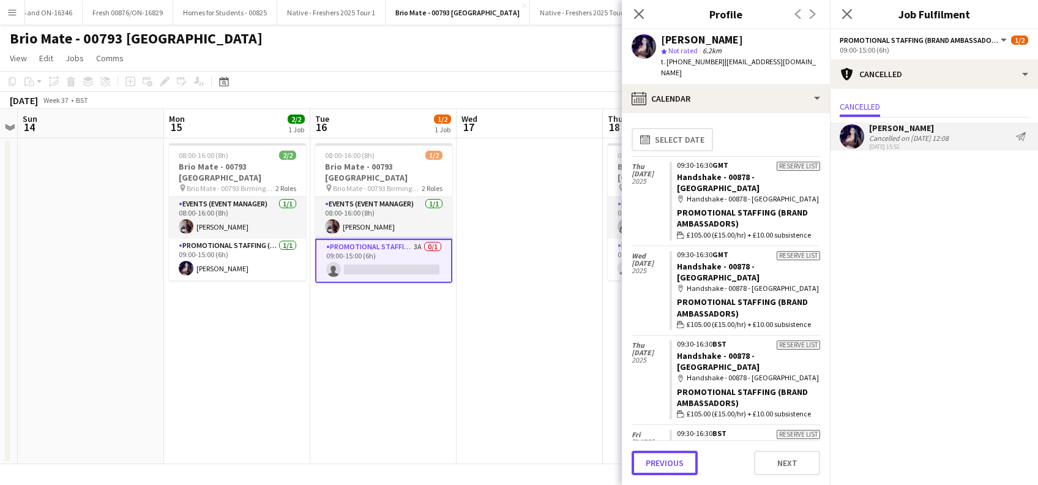
click at [675, 469] on button "Previous" at bounding box center [665, 463] width 66 height 24
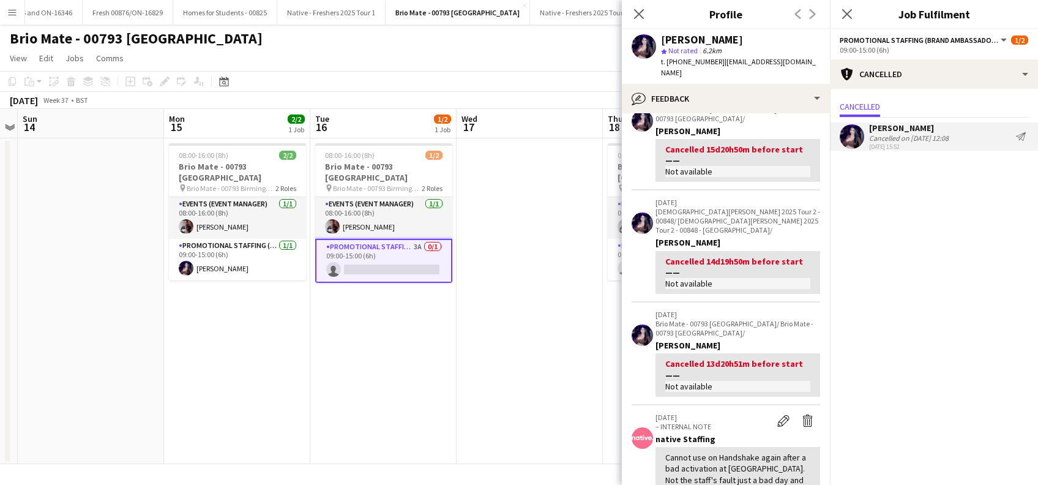
scroll to position [0, 0]
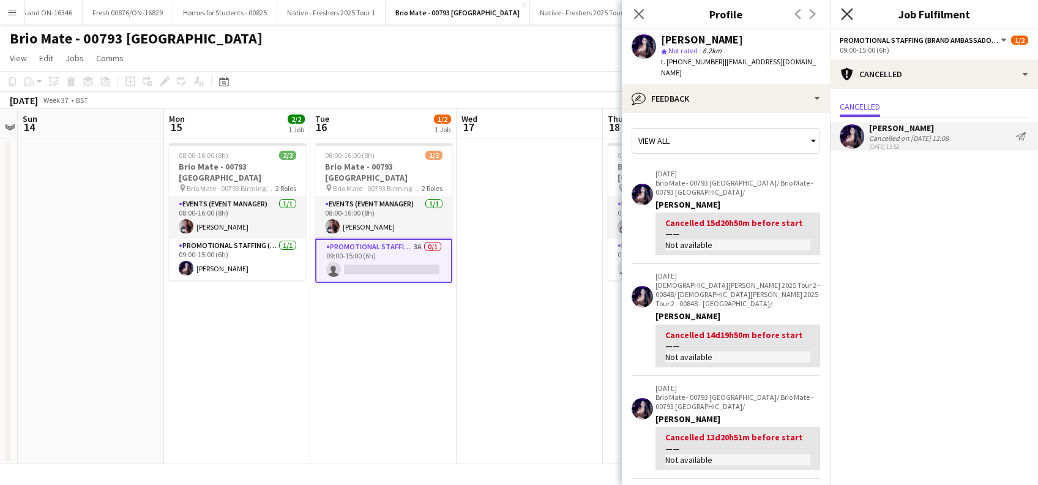
click at [852, 12] on icon "Close pop-in" at bounding box center [847, 14] width 12 height 12
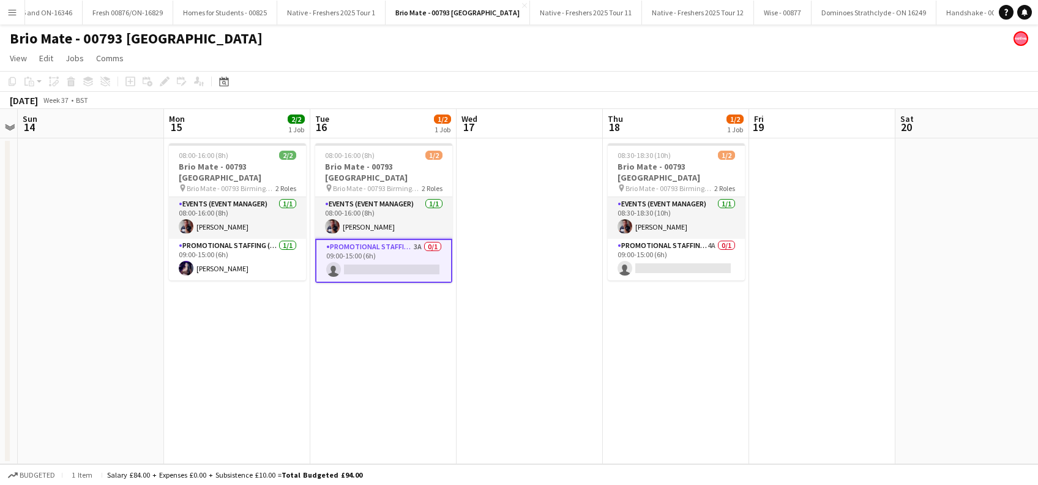
click at [460, 317] on app-date-cell at bounding box center [530, 301] width 146 height 326
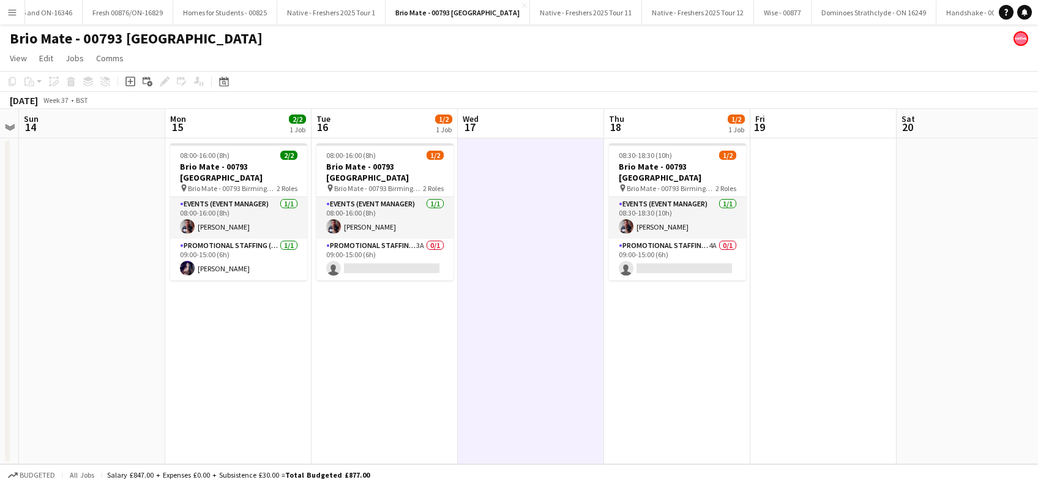
click at [501, 323] on app-date-cell at bounding box center [531, 301] width 146 height 326
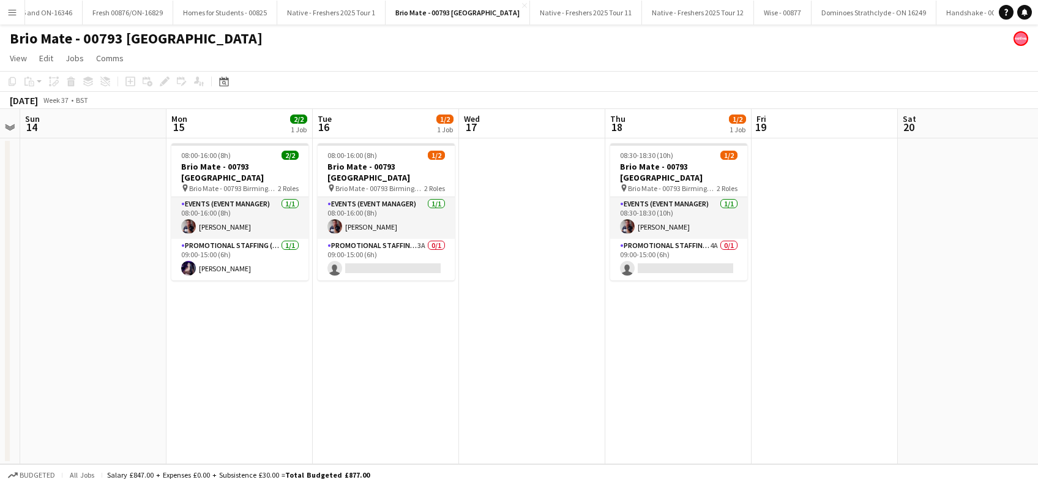
click at [778, 329] on app-date-cell at bounding box center [825, 301] width 146 height 326
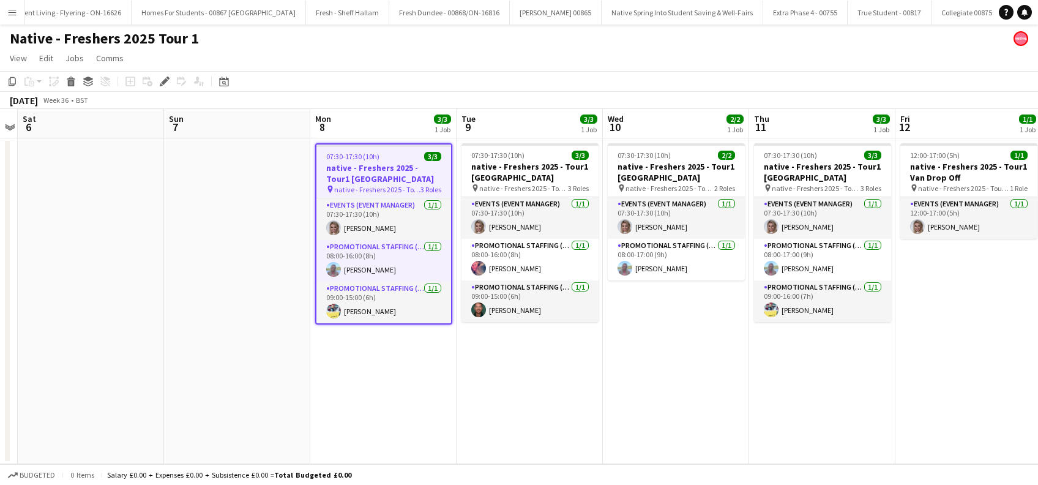
click at [378, 365] on app-date-cell "07:30-17:30 (10h) 3/3 native - Freshers 2025 - Tour1 [GEOGRAPHIC_DATA] pin nati…" at bounding box center [383, 301] width 146 height 326
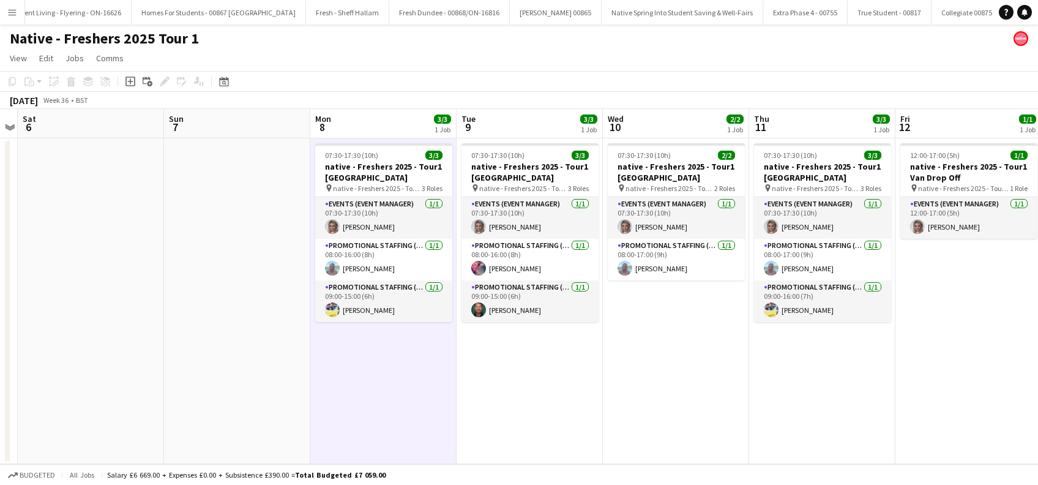
click at [507, 374] on app-date-cell "07:30-17:30 (10h) 3/3 native - Freshers 2025 - Tour1 [GEOGRAPHIC_DATA] pin nati…" at bounding box center [530, 301] width 146 height 326
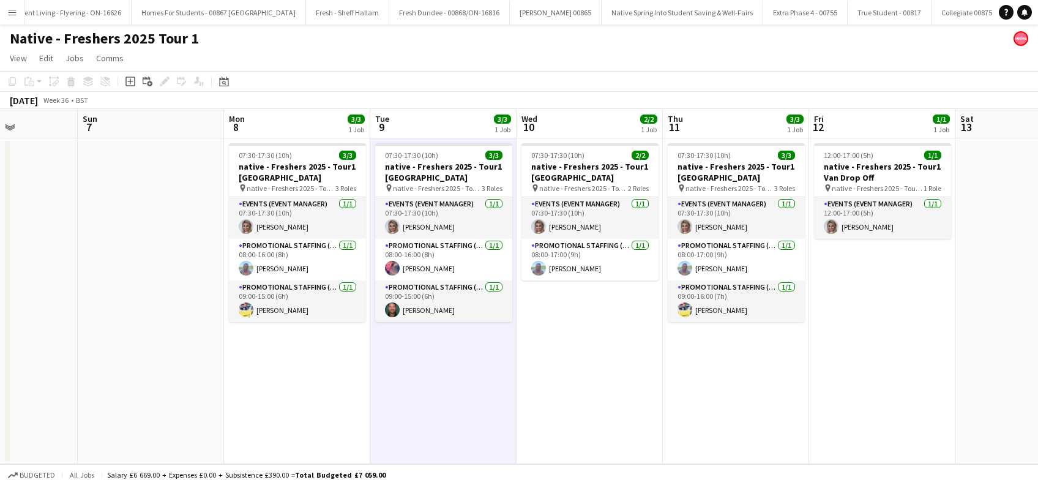
scroll to position [0, 542]
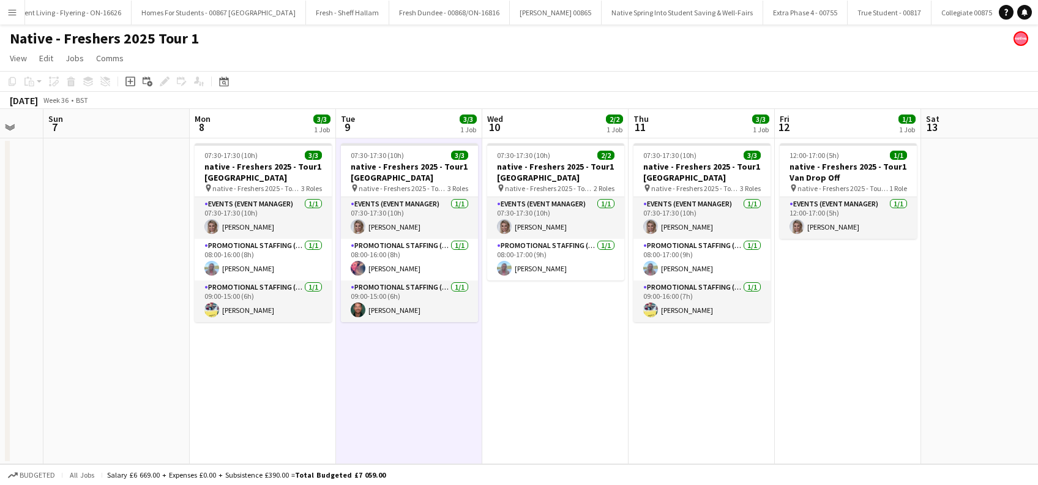
drag, startPoint x: 666, startPoint y: 393, endPoint x: 545, endPoint y: 396, distance: 121.2
click at [545, 396] on app-calendar-viewport "Wed 3 4/4 1 Job Thu 4 1/1 1 Job Fri 5 Sat 6 Sun 7 Mon 8 3/3 1 Job Tue 9 3/3 1 J…" at bounding box center [519, 286] width 1038 height 355
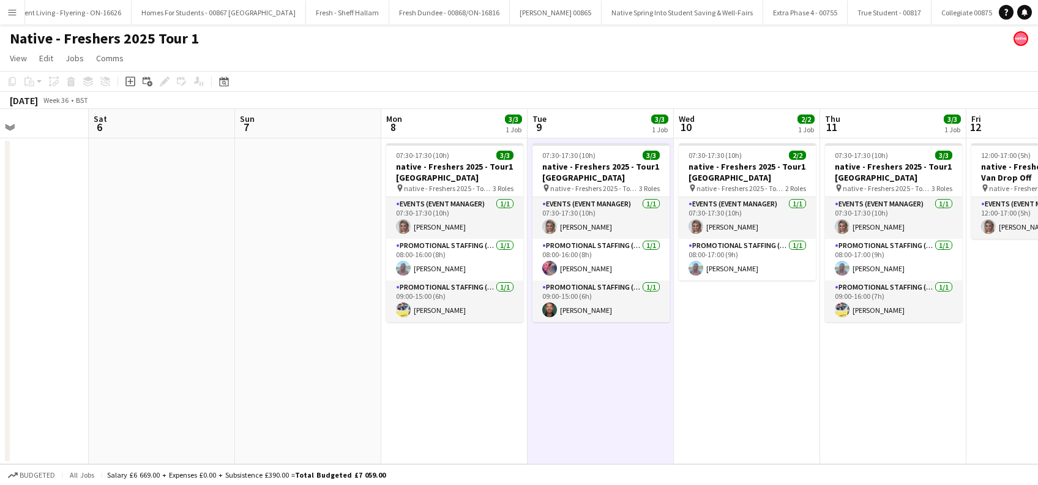
drag, startPoint x: 377, startPoint y: 380, endPoint x: 802, endPoint y: 379, distance: 425.4
click at [862, 378] on app-calendar-viewport "Wed 3 4/4 1 Job Thu 4 1/1 1 Job Fri 5 Sat 6 Sun 7 Mon 8 3/3 1 Job Tue 9 3/3 1 J…" at bounding box center [519, 286] width 1038 height 355
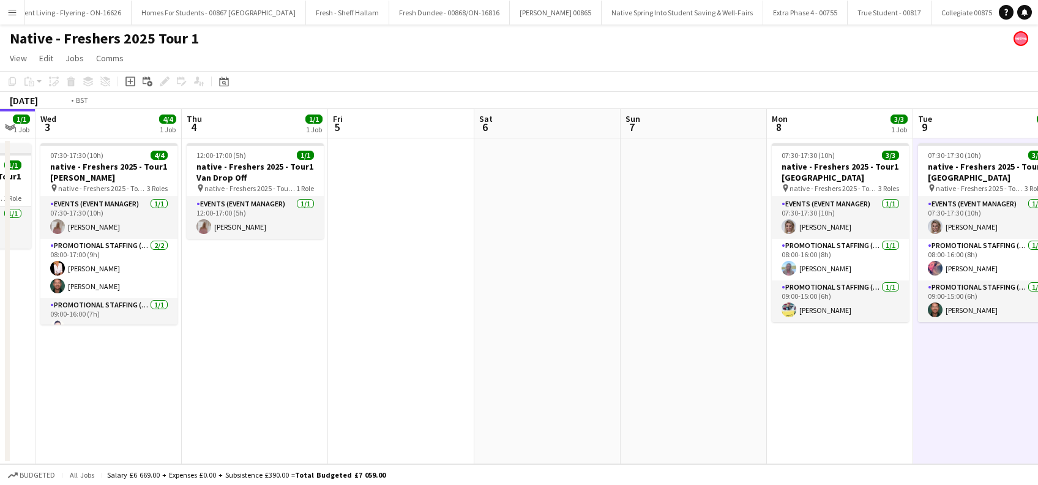
scroll to position [0, 333]
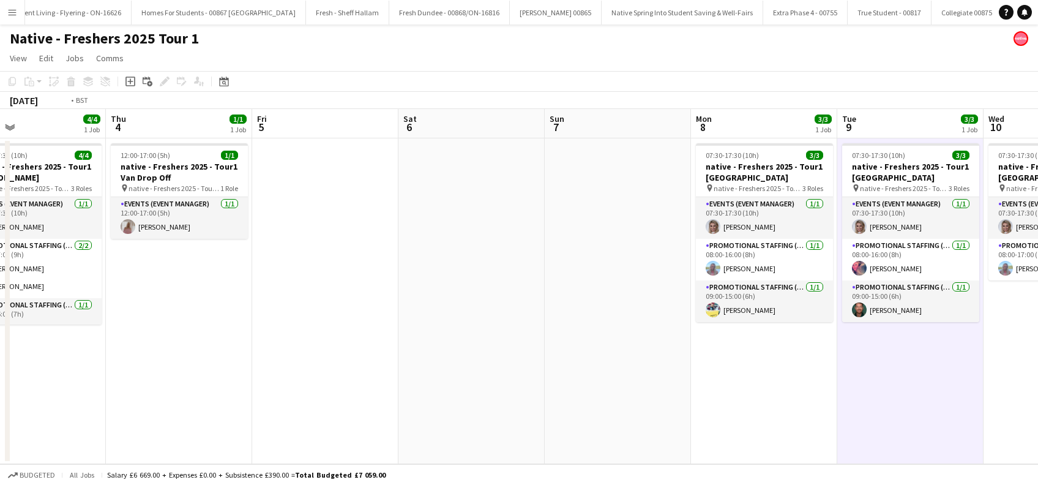
drag, startPoint x: 409, startPoint y: 380, endPoint x: 815, endPoint y: 380, distance: 405.8
click at [815, 380] on app-calendar-viewport "Mon 1 Tue 2 1/1 1 Job Wed 3 4/4 1 Job Thu 4 1/1 1 Job Fri 5 Sat 6 Sun 7 Mon 8 3…" at bounding box center [519, 286] width 1038 height 355
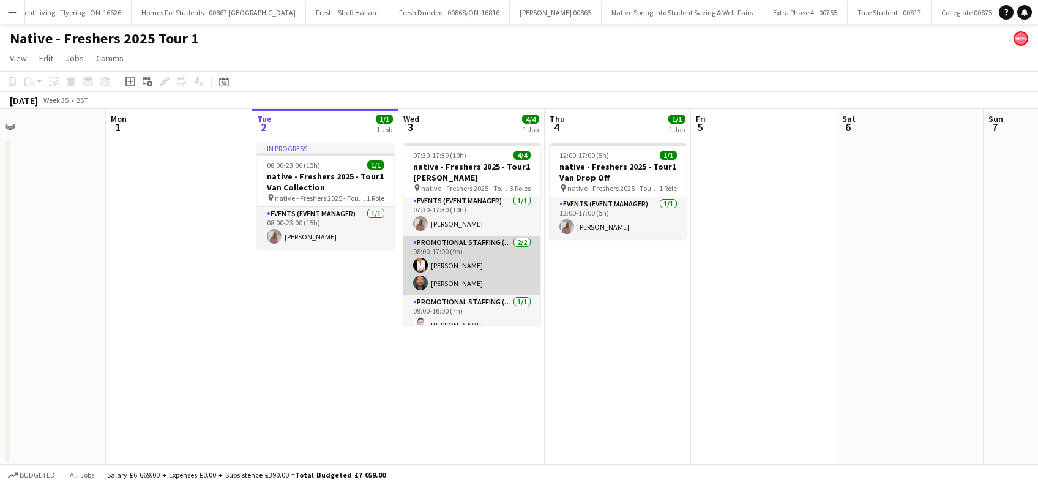
scroll to position [0, 0]
